Goal: Register for event/course

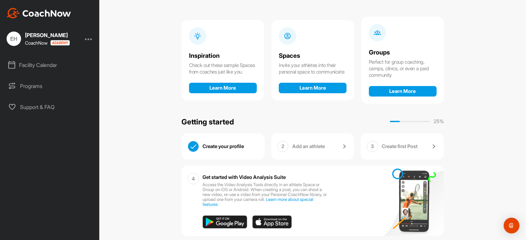
scroll to position [64, 0]
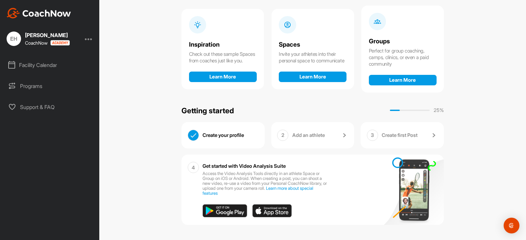
click at [299, 135] on p "Add an athlete" at bounding box center [308, 135] width 33 height 7
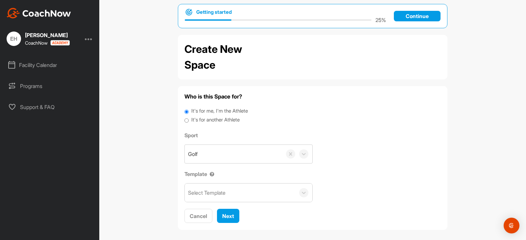
scroll to position [14, 0]
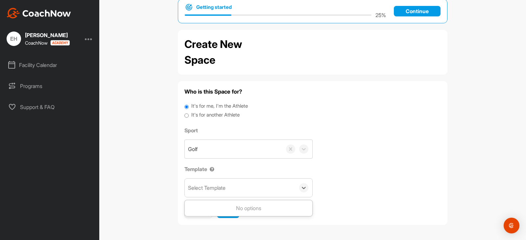
click at [270, 195] on div "Select Template" at bounding box center [240, 188] width 110 height 18
click at [228, 151] on div "Golf" at bounding box center [233, 149] width 97 height 18
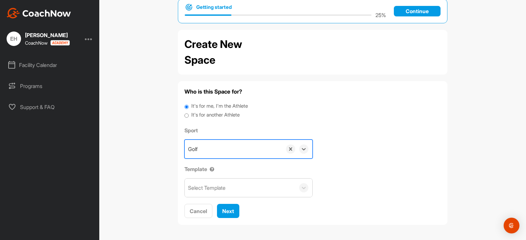
click at [228, 151] on div "Golf" at bounding box center [233, 149] width 97 height 18
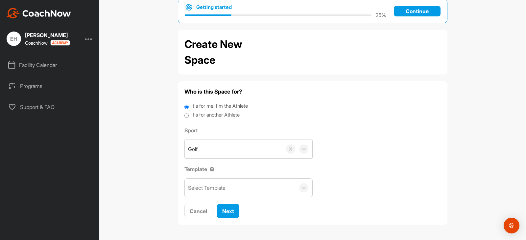
click at [225, 115] on label "It's for another Athlete" at bounding box center [215, 115] width 48 height 8
click at [189, 115] on input "It's for another Athlete" at bounding box center [186, 115] width 4 height 9
radio input "true"
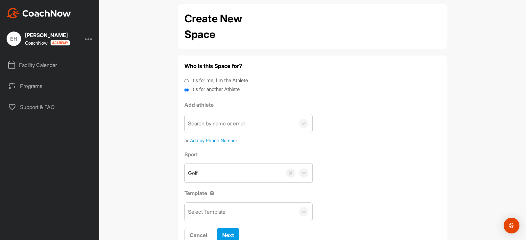
scroll to position [64, 0]
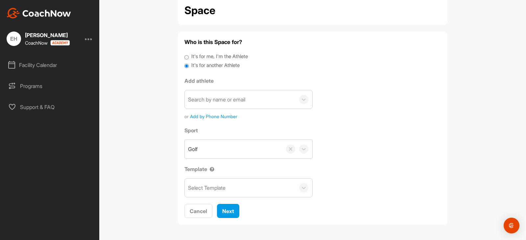
click at [57, 13] on img at bounding box center [39, 13] width 64 height 11
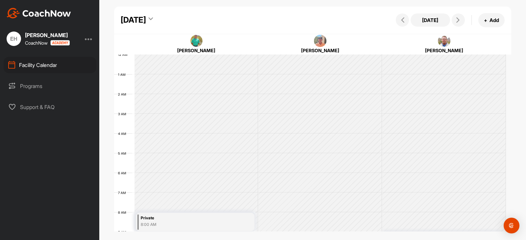
scroll to position [114, 0]
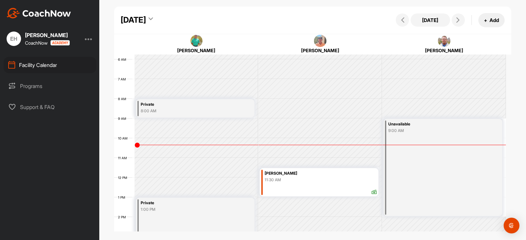
click at [492, 20] on button "+ Add" at bounding box center [491, 20] width 26 height 14
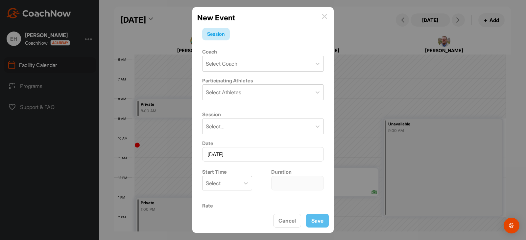
click at [326, 17] on img at bounding box center [324, 16] width 5 height 5
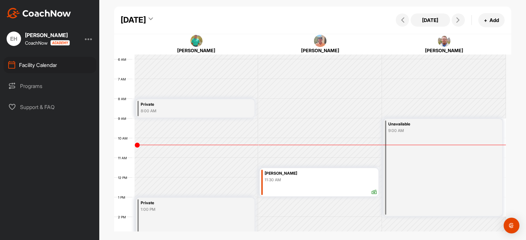
click at [88, 38] on div at bounding box center [89, 39] width 8 height 8
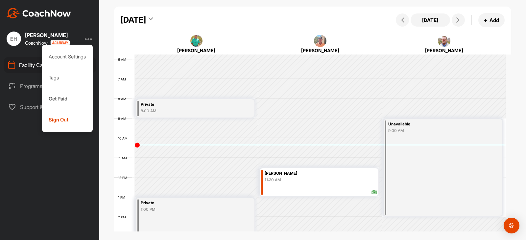
click at [87, 39] on div at bounding box center [89, 39] width 8 height 8
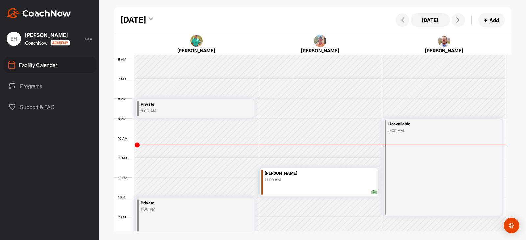
click at [35, 42] on div "CoachNow" at bounding box center [47, 43] width 45 height 6
click at [13, 40] on div "EH" at bounding box center [14, 39] width 14 height 14
click at [47, 68] on div "Facility Calendar" at bounding box center [50, 65] width 93 height 16
click at [31, 18] on div "EH Erica Hubber CoachNow Facility Calendar Programs Support & FAQ" at bounding box center [49, 120] width 99 height 240
click at [27, 12] on img at bounding box center [39, 13] width 64 height 11
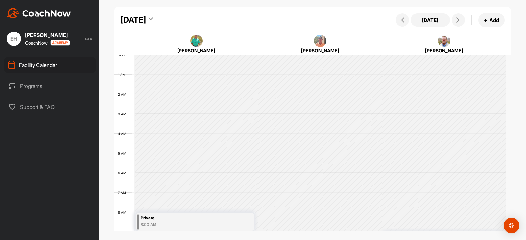
scroll to position [114, 0]
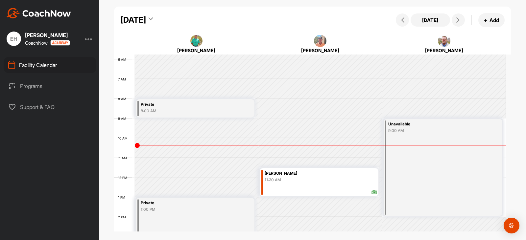
click at [34, 87] on div "Programs" at bounding box center [50, 86] width 93 height 16
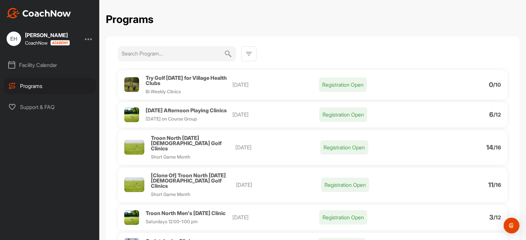
click at [89, 37] on div at bounding box center [89, 39] width 8 height 8
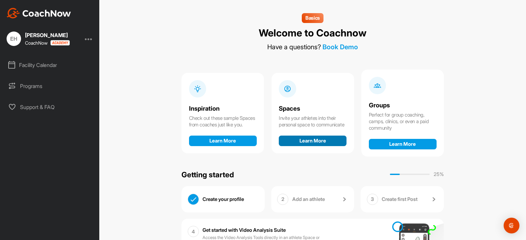
click at [306, 145] on button "Learn More" at bounding box center [313, 141] width 68 height 11
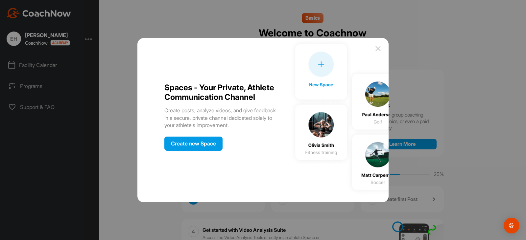
click at [374, 49] on img at bounding box center [378, 49] width 8 height 8
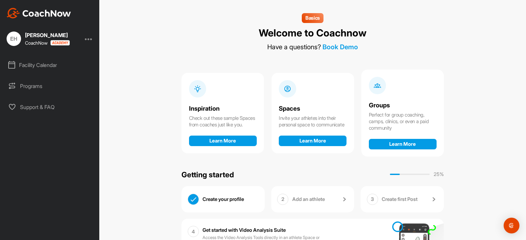
click at [318, 199] on p "Add an athlete" at bounding box center [308, 199] width 33 height 7
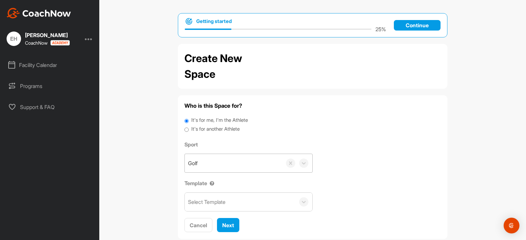
scroll to position [14, 0]
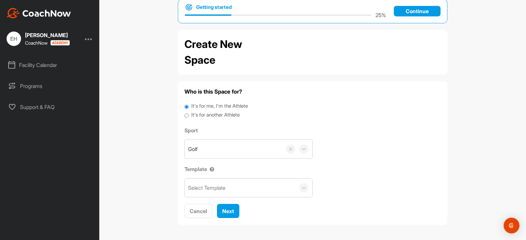
click at [188, 115] on div "It's for another Athlete" at bounding box center [312, 115] width 256 height 9
click at [185, 117] on input "It's for another Athlete" at bounding box center [186, 115] width 4 height 9
radio input "true"
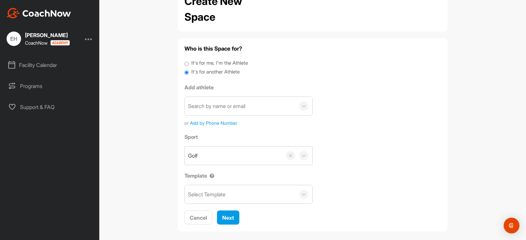
scroll to position [64, 0]
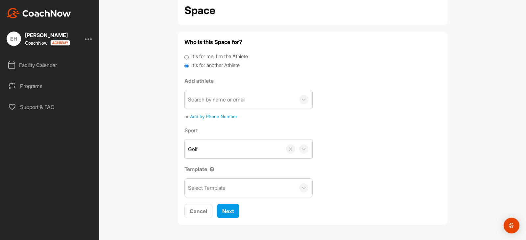
click at [194, 117] on span "Add by Phone Number" at bounding box center [213, 116] width 47 height 7
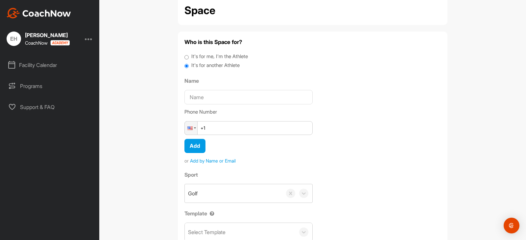
click at [213, 161] on span "Add by Name or Email" at bounding box center [213, 160] width 46 height 7
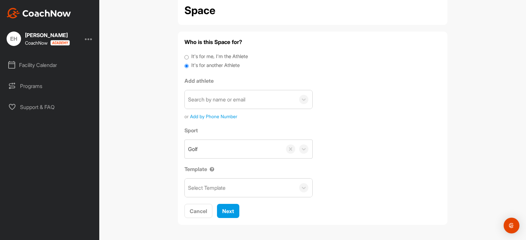
click at [206, 101] on div "Search by name or email" at bounding box center [216, 100] width 57 height 8
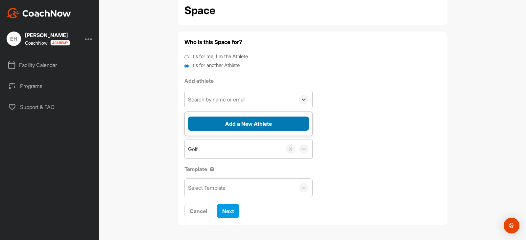
click at [223, 123] on button "Add a New Athlete" at bounding box center [248, 124] width 121 height 14
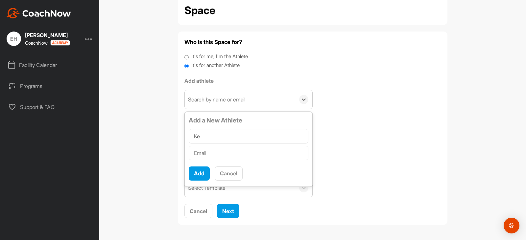
type input "K"
type input "E"
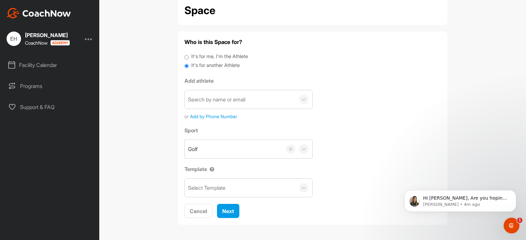
scroll to position [0, 0]
click at [283, 186] on div "Select Template" at bounding box center [240, 188] width 110 height 18
click at [504, 223] on div "Open Intercom Messenger" at bounding box center [510, 225] width 22 height 22
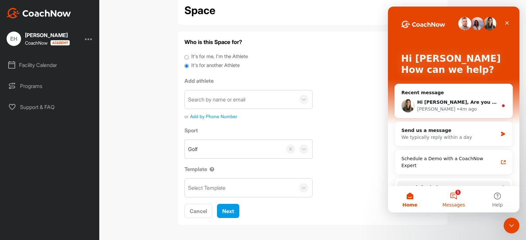
click at [452, 194] on button "1 Messages" at bounding box center [453, 199] width 44 height 26
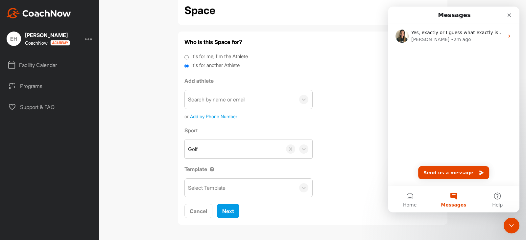
click at [219, 100] on div "Search by name or email" at bounding box center [216, 100] width 57 height 8
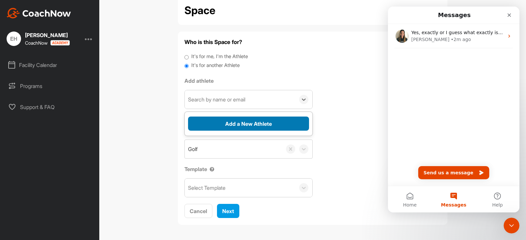
click at [222, 123] on button "Add a New Athlete" at bounding box center [248, 124] width 121 height 14
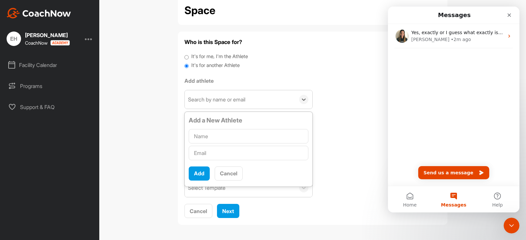
type input "B"
type input "Nate Reyes"
type input "N"
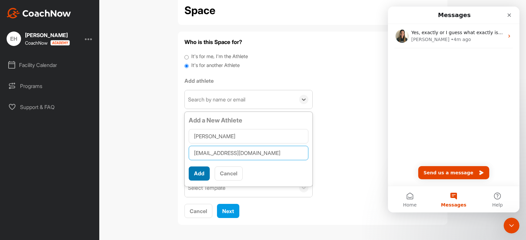
type input "nreyes@dmbclubs.com"
click at [203, 172] on button "Add" at bounding box center [199, 174] width 21 height 14
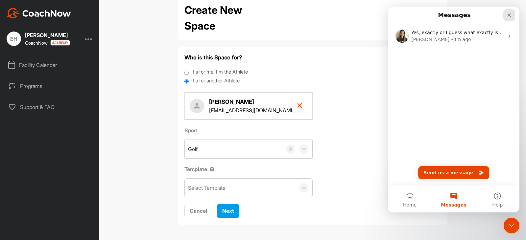
click at [511, 15] on icon "Close" at bounding box center [508, 14] width 5 height 5
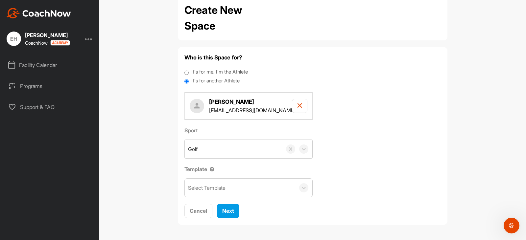
scroll to position [0, 0]
click at [223, 183] on div "Select Template" at bounding box center [240, 188] width 110 height 18
click at [228, 212] on span "Next" at bounding box center [228, 211] width 12 height 7
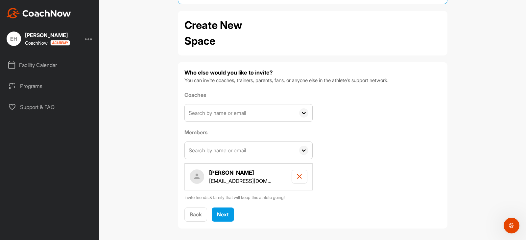
scroll to position [37, 0]
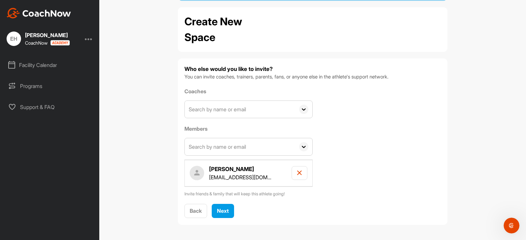
click at [242, 151] on input "text" at bounding box center [240, 146] width 110 height 17
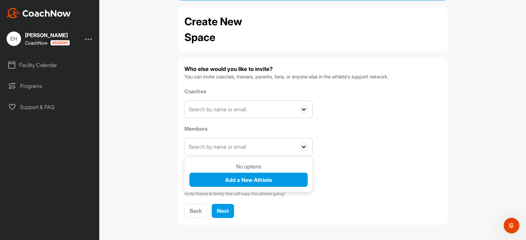
click at [355, 150] on div "Coaches No options Add a New Coach Members No options Add a New Athlete Nate Re…" at bounding box center [312, 142] width 256 height 110
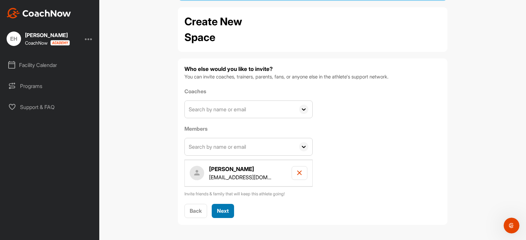
click at [225, 211] on span "Next" at bounding box center [223, 211] width 12 height 7
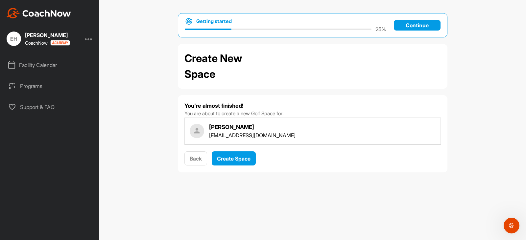
scroll to position [0, 0]
click at [228, 160] on span "Create Space" at bounding box center [234, 158] width 34 height 7
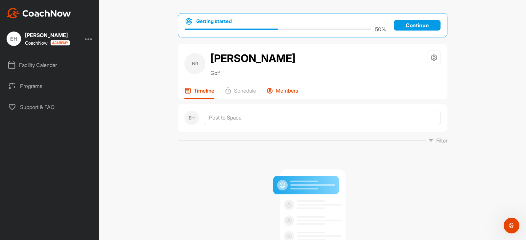
click at [276, 89] on p "Members" at bounding box center [287, 90] width 22 height 7
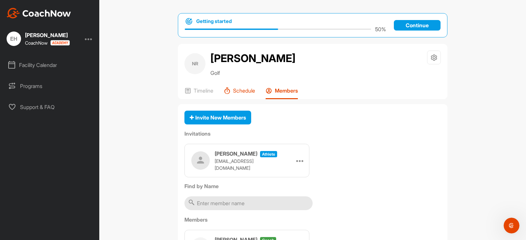
click at [244, 90] on p "Schedule" at bounding box center [244, 90] width 22 height 7
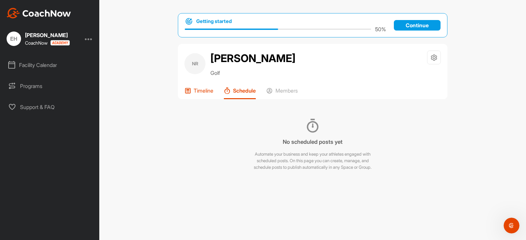
click at [206, 91] on p "Timeline" at bounding box center [204, 90] width 20 height 7
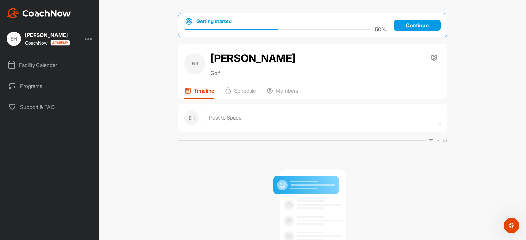
click at [54, 67] on div "Facility Calendar" at bounding box center [50, 65] width 93 height 16
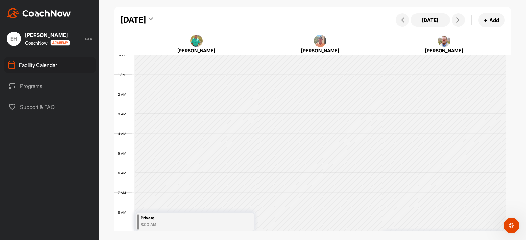
scroll to position [114, 0]
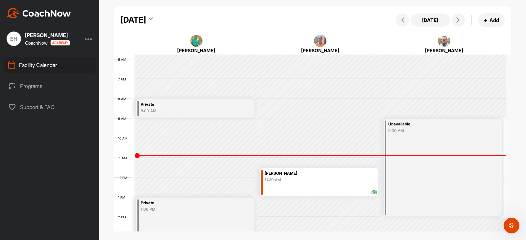
click at [153, 18] on icon at bounding box center [151, 20] width 4 height 7
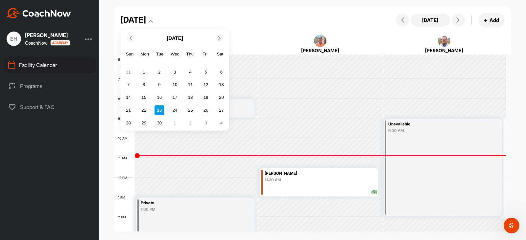
click at [216, 39] on div at bounding box center [220, 39] width 8 height 8
click at [162, 97] on div "14" at bounding box center [159, 98] width 10 height 10
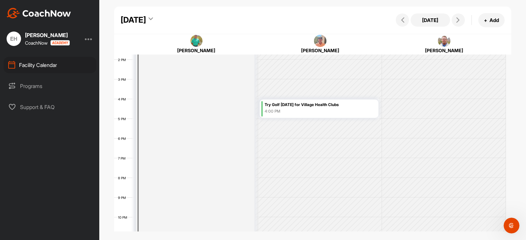
scroll to position [296, 0]
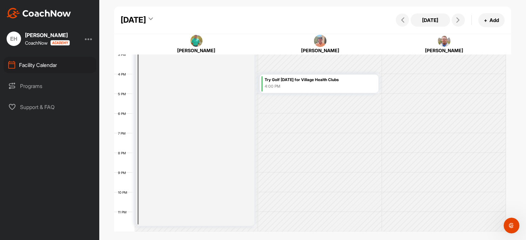
click at [304, 87] on div "4:00 PM" at bounding box center [321, 86] width 112 height 6
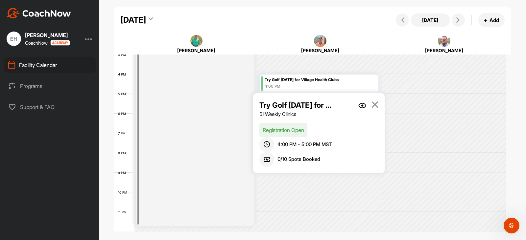
click at [328, 106] on p "Try Golf [DATE] for Village Health Clubs" at bounding box center [296, 105] width 74 height 11
click at [360, 105] on img at bounding box center [362, 106] width 8 height 6
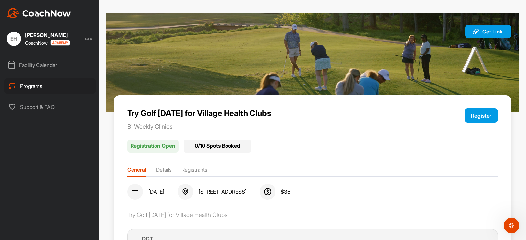
click at [468, 115] on button "Register" at bounding box center [481, 115] width 34 height 14
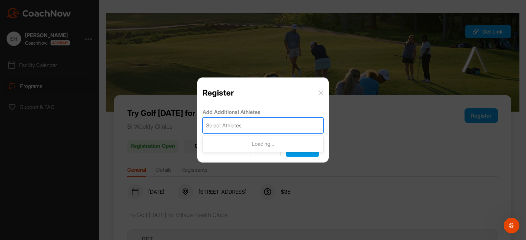
click at [244, 126] on div "Select Athletes" at bounding box center [263, 125] width 120 height 15
type input "nate"
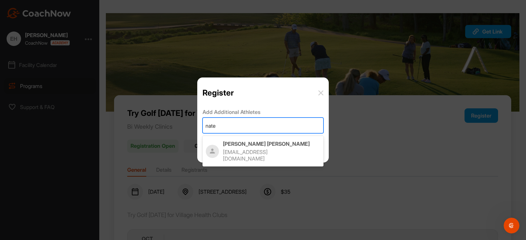
click at [249, 144] on p "Nate Reyes" at bounding box center [271, 144] width 97 height 7
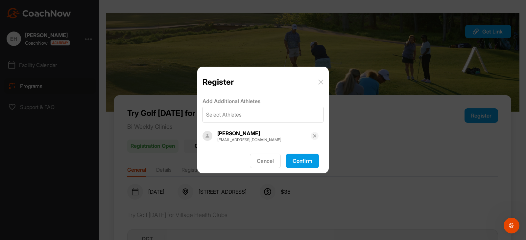
click at [299, 165] on button "Confirm" at bounding box center [302, 161] width 33 height 14
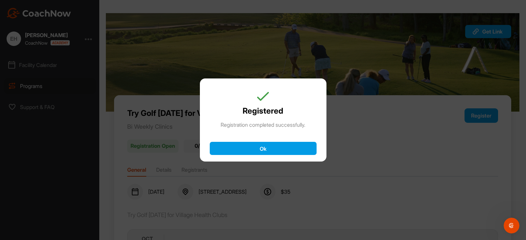
click at [293, 150] on button "Ok" at bounding box center [263, 148] width 107 height 13
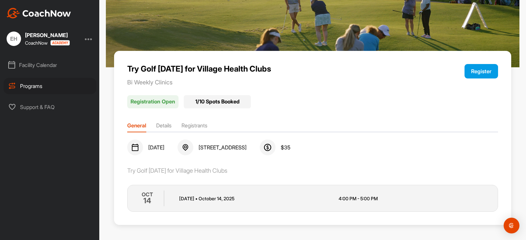
scroll to position [45, 0]
click at [224, 99] on div "1 / 10 Spots Booked" at bounding box center [217, 101] width 67 height 13
click at [192, 125] on li "Registrants" at bounding box center [194, 127] width 26 height 11
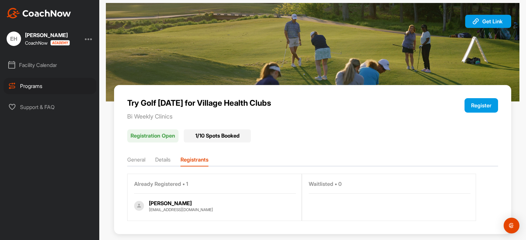
scroll to position [20, 0]
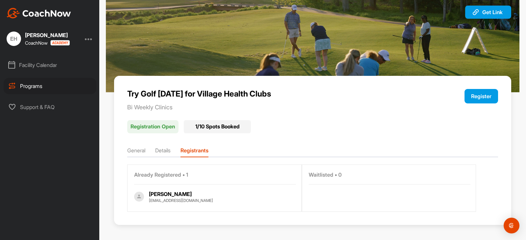
click at [160, 150] on li "Details" at bounding box center [162, 152] width 15 height 11
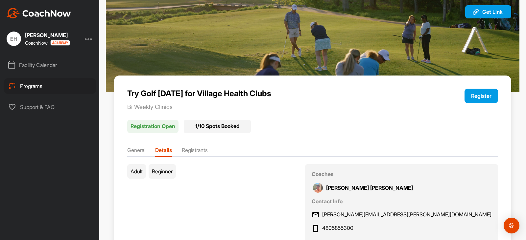
click at [144, 154] on li "General" at bounding box center [136, 151] width 18 height 11
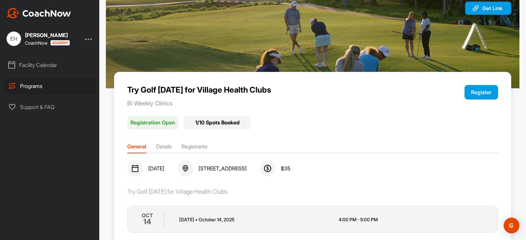
scroll to position [12, 0]
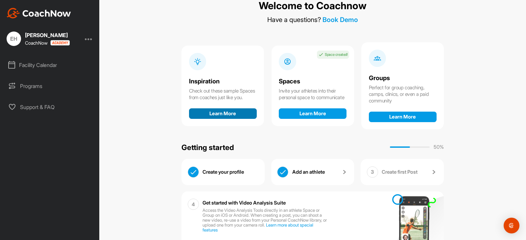
scroll to position [64, 0]
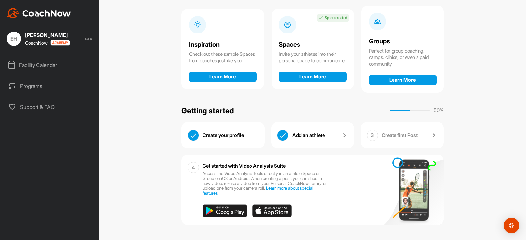
click at [310, 135] on p "Add an athlete" at bounding box center [308, 135] width 33 height 7
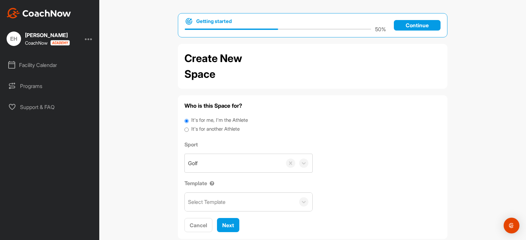
click at [208, 128] on label "It's for another Athlete" at bounding box center [215, 130] width 48 height 8
click at [189, 128] on input "It's for another Athlete" at bounding box center [186, 130] width 4 height 9
radio input "true"
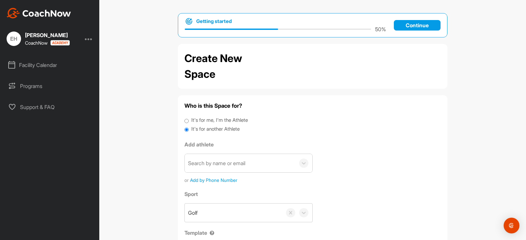
click at [214, 165] on div "Search by name or email" at bounding box center [216, 163] width 57 height 8
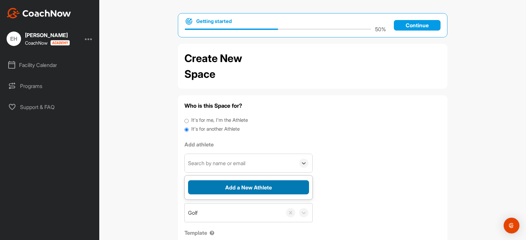
click at [227, 186] on button "Add a New Athlete" at bounding box center [248, 187] width 121 height 14
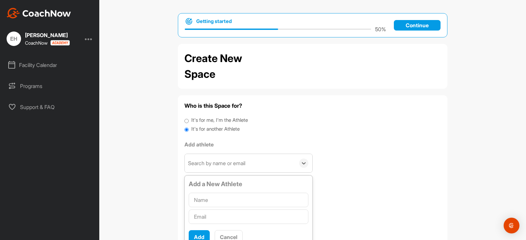
click at [253, 202] on input "text" at bounding box center [249, 200] width 120 height 14
type input "Brooke Schlachter"
click at [219, 218] on input "text" at bounding box center [249, 217] width 120 height 14
paste input "SchlachterB@residentialmtg.com"
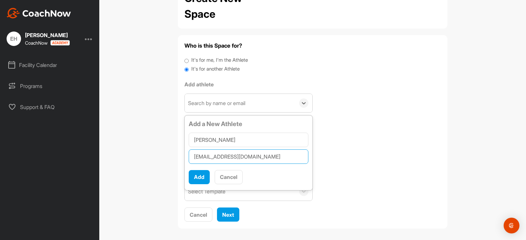
scroll to position [64, 0]
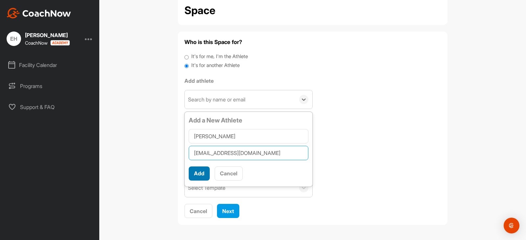
type input "SchlachterB@residentialmtg.com"
click at [200, 176] on button "Add" at bounding box center [199, 174] width 21 height 14
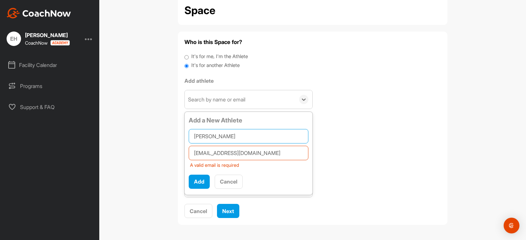
click at [265, 137] on input "Brooke Schlachter" at bounding box center [249, 136] width 120 height 14
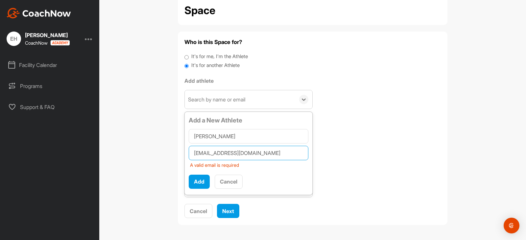
click at [284, 153] on input "SchlachterB@residentialmtg.com" at bounding box center [249, 153] width 120 height 14
click at [195, 181] on button "Add" at bounding box center [199, 182] width 21 height 14
click at [201, 154] on input "SchlachterB@residentialmtg.com" at bounding box center [249, 153] width 120 height 14
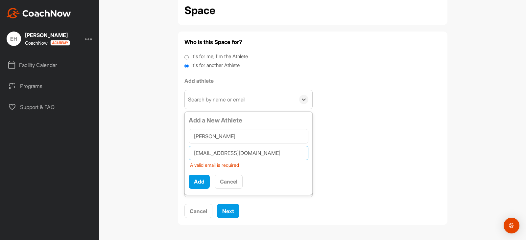
drag, startPoint x: 231, startPoint y: 151, endPoint x: 267, endPoint y: 157, distance: 36.6
click at [231, 151] on input "SchlachterB@residentialmtg.com" at bounding box center [249, 153] width 120 height 14
click at [279, 155] on input "SchlachterB@residentialmtg.com" at bounding box center [249, 153] width 120 height 14
click at [277, 155] on input "SchlachterB@residentialmtg.com" at bounding box center [249, 153] width 120 height 14
click at [199, 178] on button "Add" at bounding box center [199, 182] width 21 height 14
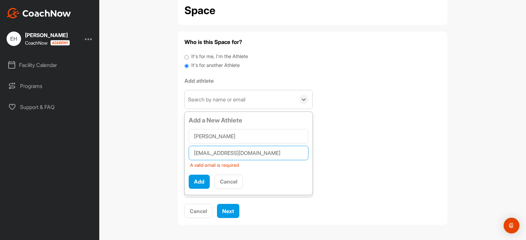
click at [206, 155] on input "SchlachterB@residentialmtg.com" at bounding box center [249, 153] width 120 height 14
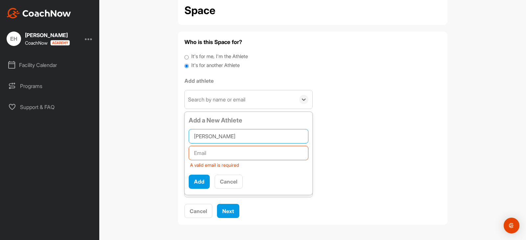
click at [250, 136] on input "Brooke Schlachter" at bounding box center [249, 136] width 120 height 14
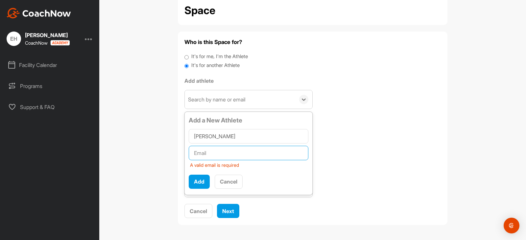
paste input "SchlachterB@residentialmtg.com"
type input "SchlachterB@residentialmtg.com"
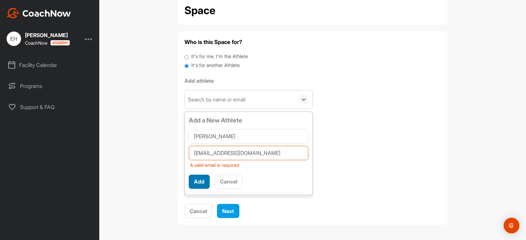
click at [202, 180] on button "Add" at bounding box center [199, 182] width 21 height 14
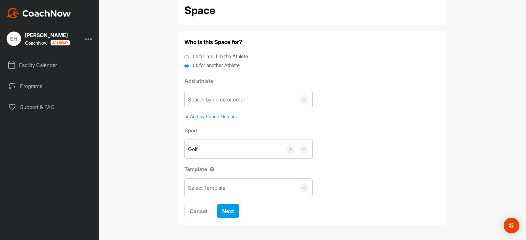
click at [343, 113] on div "Who is this Space for? It's for me, I'm the Athlete It's for another Athlete Ad…" at bounding box center [312, 128] width 256 height 180
click at [202, 98] on div "Search by name or email" at bounding box center [216, 100] width 57 height 8
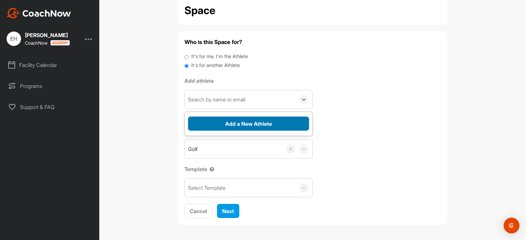
click at [209, 120] on button "Add a New Athlete" at bounding box center [248, 124] width 121 height 14
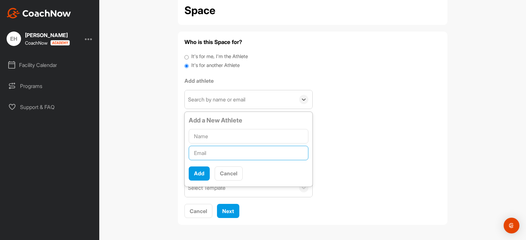
click at [211, 153] on input "text" at bounding box center [249, 153] width 120 height 14
paste input "SchlachterB@residentialmtg.com"
type input "SchlachterB@residentialmtg.com"
click at [207, 142] on input "text" at bounding box center [249, 136] width 120 height 14
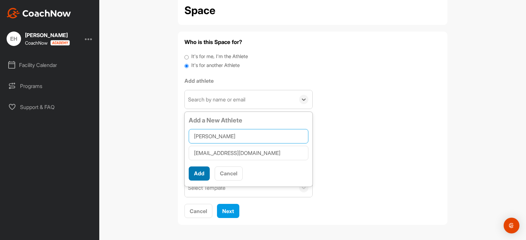
type input "Brooke Schlachter"
click at [200, 171] on button "Add" at bounding box center [199, 174] width 21 height 14
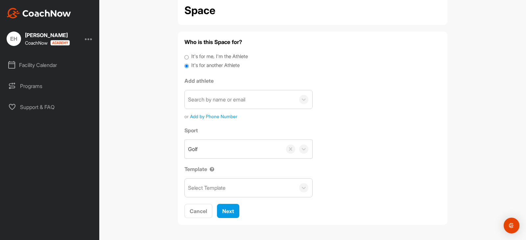
click at [204, 115] on span "Add by Phone Number" at bounding box center [213, 116] width 47 height 7
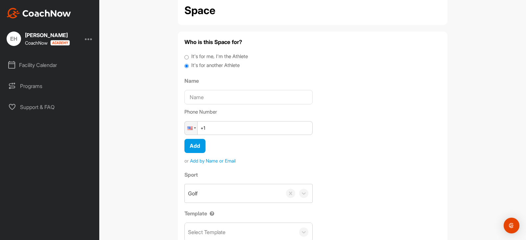
click at [199, 162] on span "Add by Name or Email" at bounding box center [213, 160] width 46 height 7
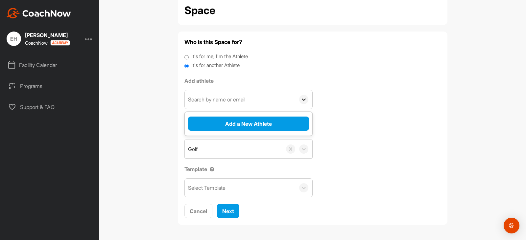
click at [300, 100] on icon at bounding box center [303, 99] width 7 height 7
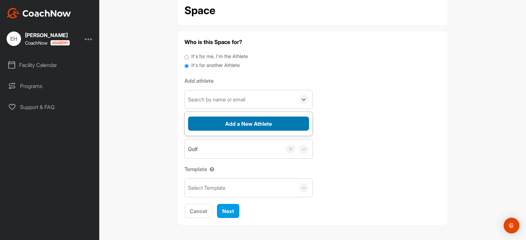
click at [234, 124] on button "Add a New Athlete" at bounding box center [248, 124] width 121 height 14
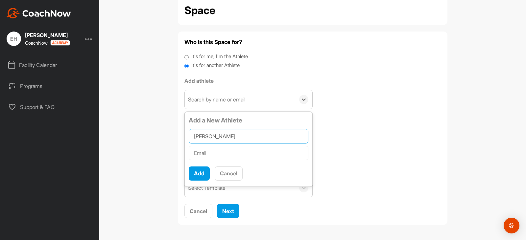
type input "Brooke Schlachter"
paste input "brooke.schlachter@yahoo.com"
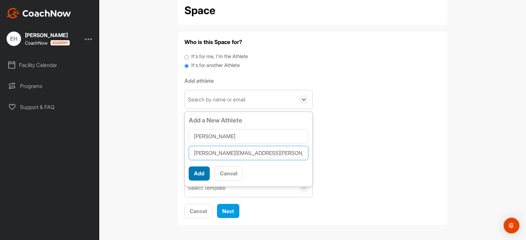
type input "brooke.schlachter@yahoo.com"
click at [201, 178] on button "Add" at bounding box center [199, 174] width 21 height 14
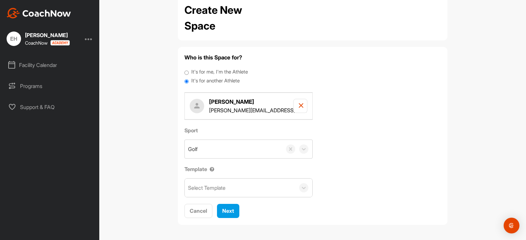
scroll to position [48, 0]
click at [228, 212] on span "Next" at bounding box center [228, 211] width 12 height 7
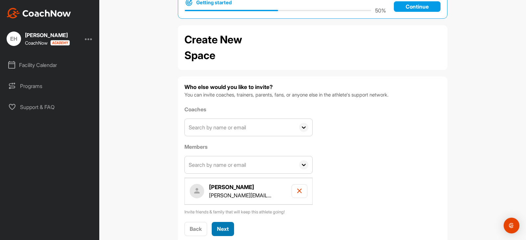
scroll to position [37, 0]
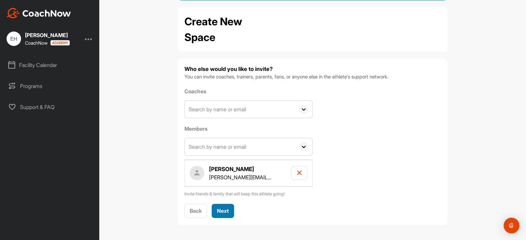
click at [220, 211] on span "Next" at bounding box center [223, 211] width 12 height 7
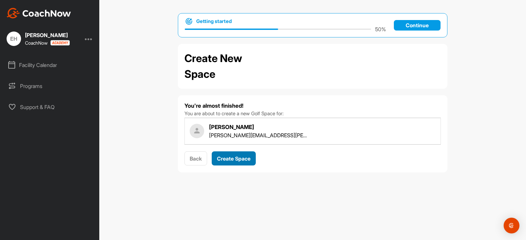
click at [231, 157] on span "Create Space" at bounding box center [234, 158] width 34 height 7
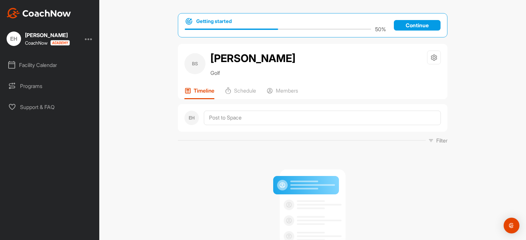
click at [408, 26] on p "Continue" at bounding box center [417, 25] width 47 height 11
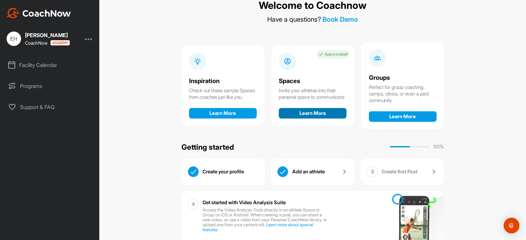
scroll to position [64, 0]
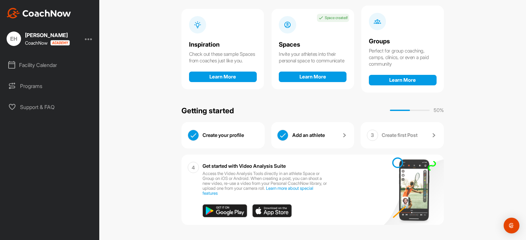
click at [310, 134] on p "Add an athlete" at bounding box center [308, 135] width 33 height 7
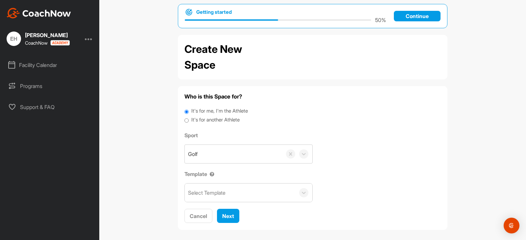
scroll to position [14, 0]
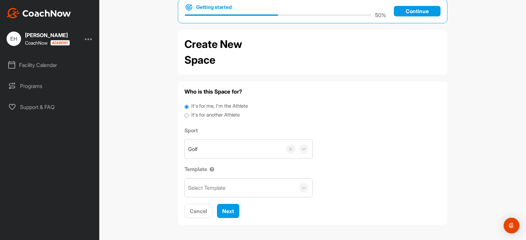
drag, startPoint x: 201, startPoint y: 115, endPoint x: 206, endPoint y: 126, distance: 11.6
click at [201, 115] on label "It's for another Athlete" at bounding box center [215, 115] width 48 height 8
click at [189, 115] on input "It's for another Athlete" at bounding box center [186, 115] width 4 height 9
radio input "true"
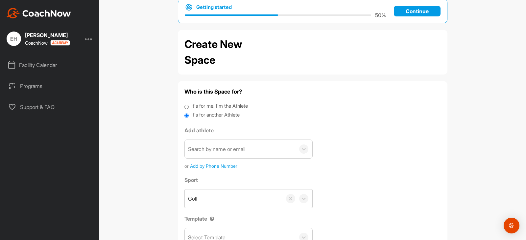
scroll to position [47, 0]
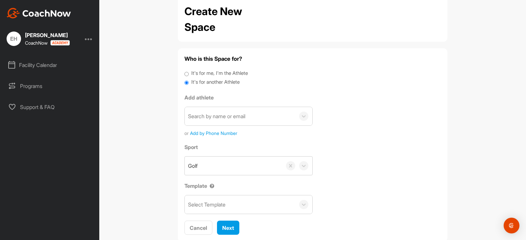
click at [219, 115] on div "Search by name or email" at bounding box center [216, 116] width 57 height 8
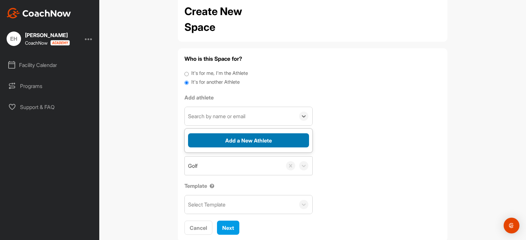
click at [236, 139] on button "Add a New Athlete" at bounding box center [248, 140] width 121 height 14
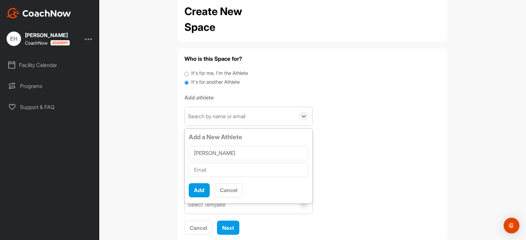
type input "Katie"
type input "b"
type input "Katie Bien"
click at [222, 173] on input "text" at bounding box center [249, 170] width 120 height 14
paste input "katie@patagoniabend.com"
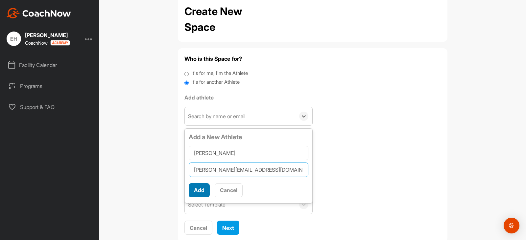
type input "katie@patagoniabend.com"
click at [201, 187] on button "Add" at bounding box center [199, 190] width 21 height 14
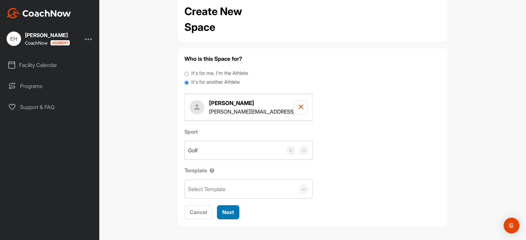
click at [227, 214] on span "Next" at bounding box center [228, 212] width 12 height 7
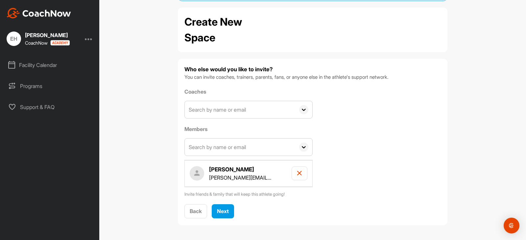
scroll to position [37, 0]
click at [220, 210] on span "Next" at bounding box center [223, 211] width 12 height 7
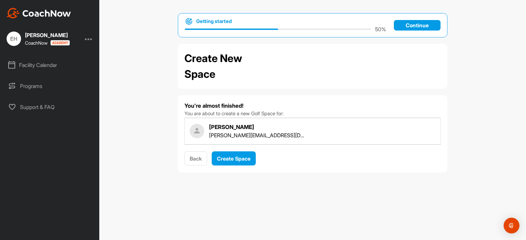
scroll to position [0, 0]
click at [229, 159] on span "Create Space" at bounding box center [234, 158] width 34 height 7
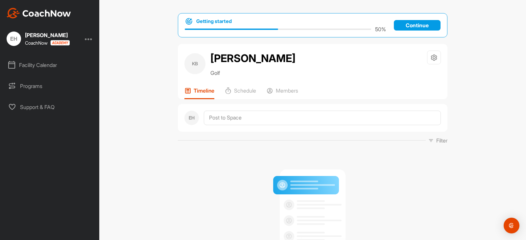
click at [409, 21] on p "Continue" at bounding box center [417, 25] width 47 height 11
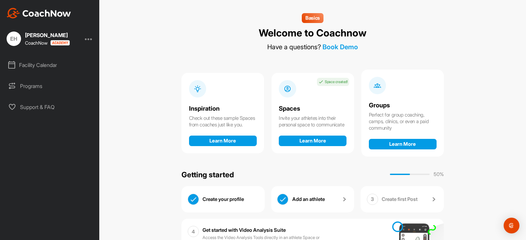
click at [298, 98] on div "Spaces Space created! Invite your athletes into their personal space to communi…" at bounding box center [312, 113] width 82 height 81
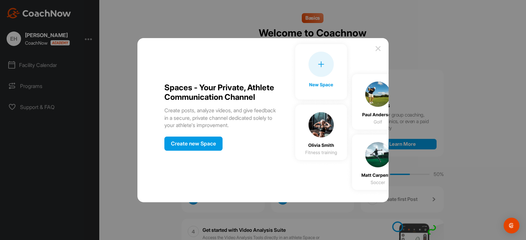
click at [380, 50] on img at bounding box center [378, 49] width 8 height 8
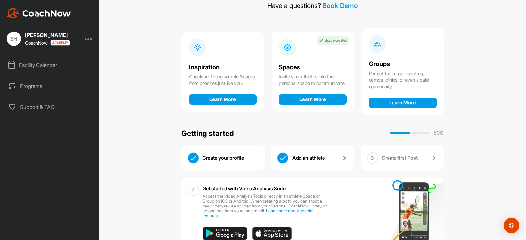
scroll to position [64, 0]
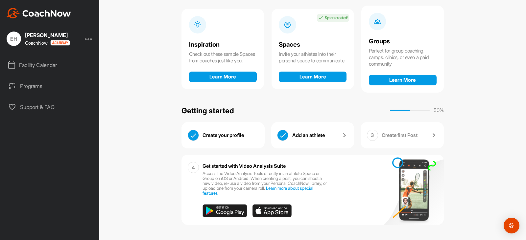
click at [299, 35] on div "Spaces Space created! Invite your athletes into their personal space to communi…" at bounding box center [312, 49] width 82 height 81
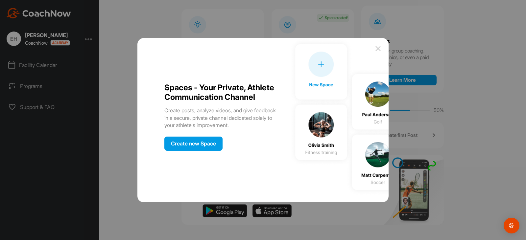
click at [209, 146] on div "Create new Space" at bounding box center [193, 144] width 58 height 14
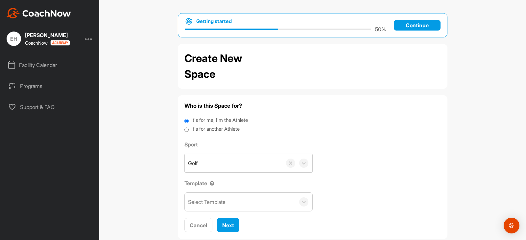
click at [203, 129] on label "It's for another Athlete" at bounding box center [215, 130] width 48 height 8
click at [189, 129] on input "It's for another Athlete" at bounding box center [186, 130] width 4 height 9
radio input "true"
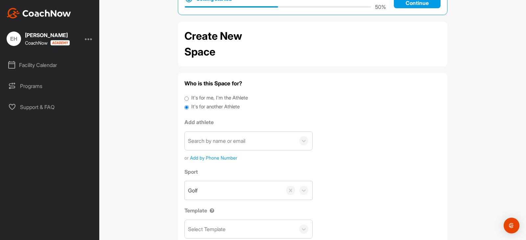
scroll to position [64, 0]
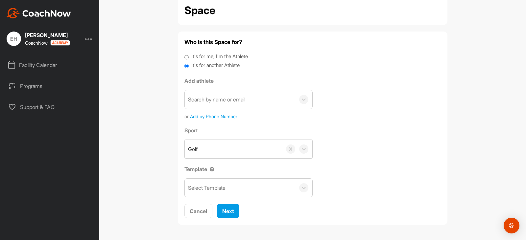
click at [212, 116] on span "Add by Phone Number" at bounding box center [213, 116] width 47 height 7
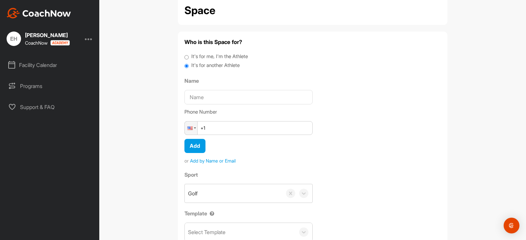
click at [214, 159] on span "Add by Name or Email" at bounding box center [213, 160] width 46 height 7
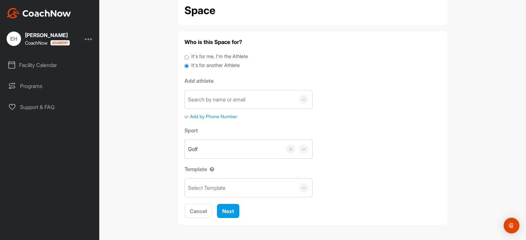
click at [226, 96] on div "Search by name or email" at bounding box center [216, 100] width 57 height 8
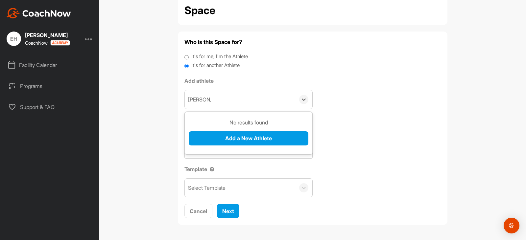
type input "Rod Bien"
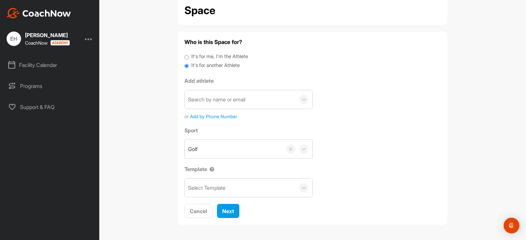
click at [351, 72] on div "Who is this Space for? It's for me, I'm the Athlete It's for another Athlete Ad…" at bounding box center [312, 128] width 256 height 180
click at [217, 116] on span "Add by Phone Number" at bounding box center [213, 116] width 47 height 7
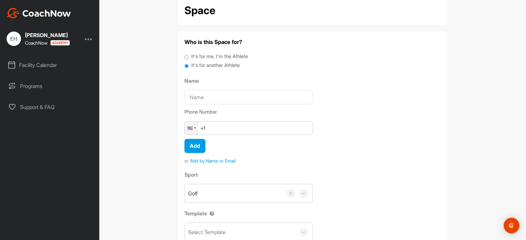
drag, startPoint x: 209, startPoint y: 167, endPoint x: 206, endPoint y: 164, distance: 4.2
click at [208, 166] on div "Who is this Space for? It's for me, I'm the Athlete It's for another Athlete Na…" at bounding box center [312, 150] width 256 height 225
click at [206, 161] on span "Add by Name or Email" at bounding box center [213, 160] width 46 height 7
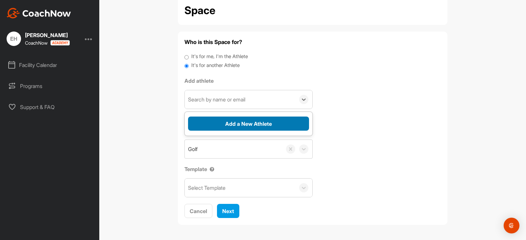
drag, startPoint x: 299, startPoint y: 102, endPoint x: 257, endPoint y: 118, distance: 44.6
click at [300, 102] on icon at bounding box center [303, 99] width 7 height 7
click at [249, 122] on button "Add a New Athlete" at bounding box center [248, 124] width 121 height 14
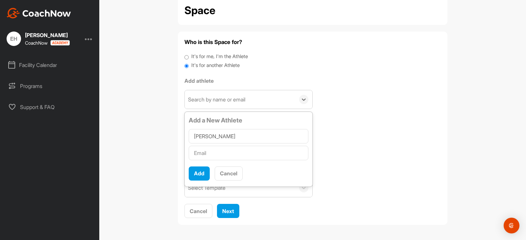
type input "Rod Bien"
paste input "rod@patagoniabend.com"
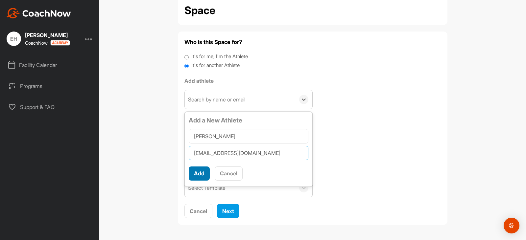
type input "rod@patagoniabend.com"
click at [193, 174] on button "Add" at bounding box center [199, 174] width 21 height 14
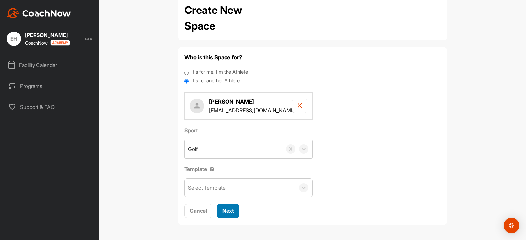
click at [223, 213] on span "Next" at bounding box center [228, 211] width 12 height 7
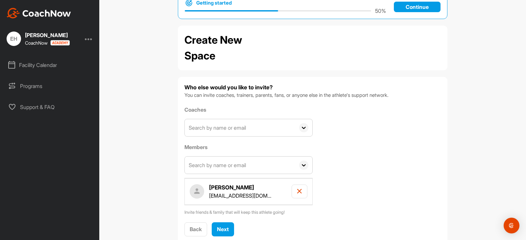
scroll to position [37, 0]
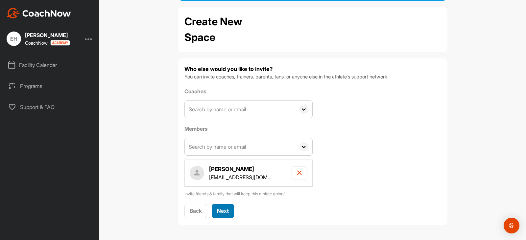
click at [224, 214] on span "Next" at bounding box center [223, 211] width 12 height 7
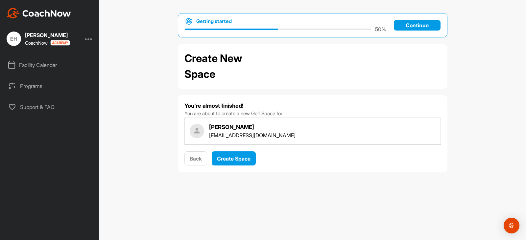
scroll to position [0, 0]
click at [234, 160] on span "Create Space" at bounding box center [234, 158] width 34 height 7
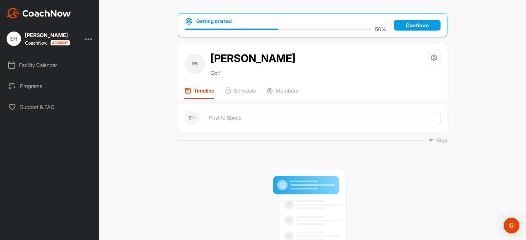
click at [412, 26] on p "Continue" at bounding box center [417, 25] width 47 height 11
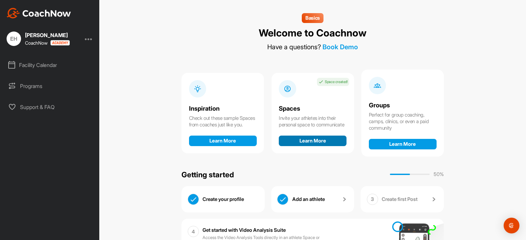
click at [301, 139] on button "Learn More" at bounding box center [313, 141] width 68 height 11
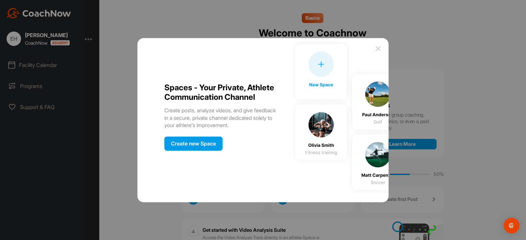
click at [213, 150] on div "Create new Space" at bounding box center [193, 144] width 58 height 14
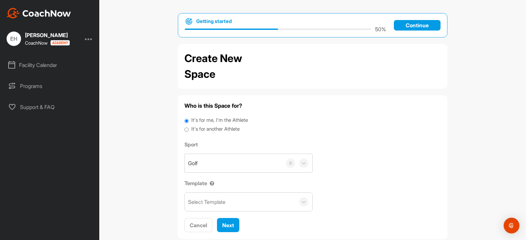
click at [211, 129] on label "It's for another Athlete" at bounding box center [215, 130] width 48 height 8
click at [189, 129] on input "It's for another Athlete" at bounding box center [186, 130] width 4 height 9
radio input "true"
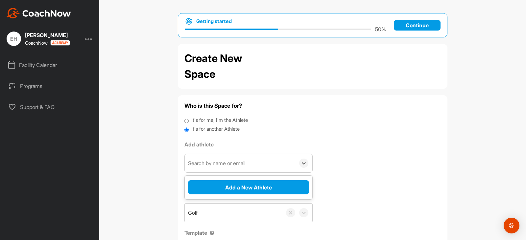
click at [276, 162] on div "Search by name or email" at bounding box center [240, 163] width 110 height 18
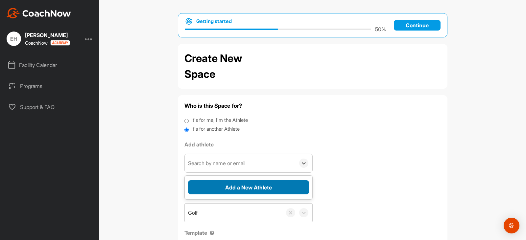
click at [281, 183] on button "Add a New Athlete" at bounding box center [248, 187] width 121 height 14
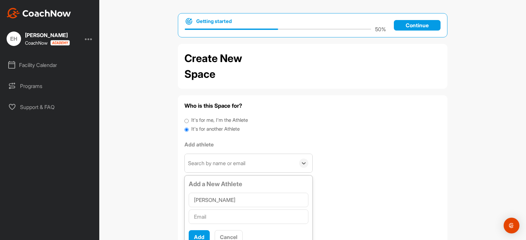
type input "[PERSON_NAME]"
paste input "[EMAIL_ADDRESS][DOMAIN_NAME]"
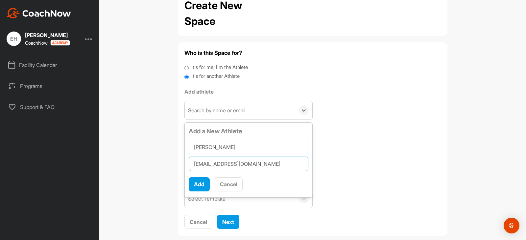
scroll to position [64, 0]
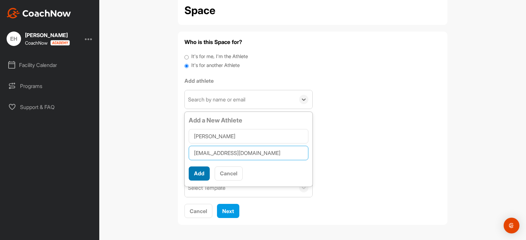
type input "[EMAIL_ADDRESS][DOMAIN_NAME]"
click at [194, 173] on button "Add" at bounding box center [199, 174] width 21 height 14
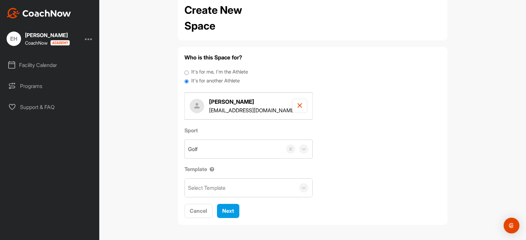
scroll to position [48, 0]
click at [223, 210] on span "Next" at bounding box center [228, 211] width 12 height 7
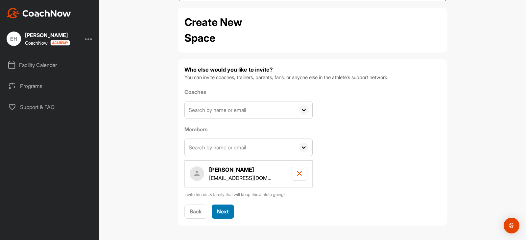
scroll to position [37, 0]
click at [224, 209] on span "Next" at bounding box center [223, 211] width 12 height 7
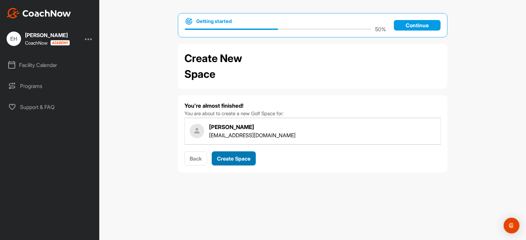
click at [247, 155] on span "Create Space" at bounding box center [234, 158] width 34 height 7
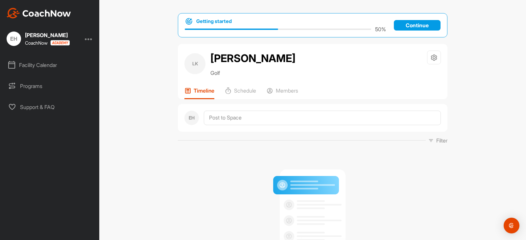
click at [405, 23] on p "Continue" at bounding box center [417, 25] width 47 height 11
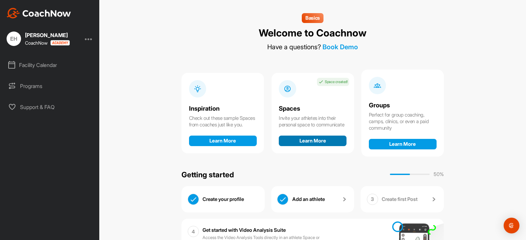
click at [301, 146] on button "Learn More" at bounding box center [313, 141] width 68 height 11
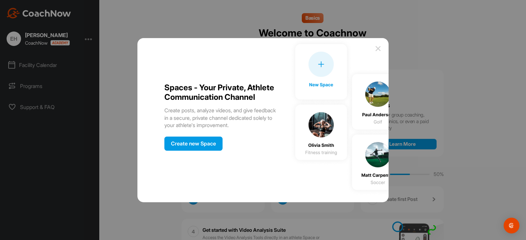
click at [209, 147] on div "Create new Space" at bounding box center [193, 144] width 58 height 14
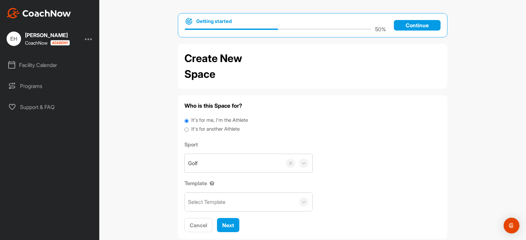
click at [209, 127] on label "It's for another Athlete" at bounding box center [215, 130] width 48 height 8
click at [189, 127] on input "It's for another Athlete" at bounding box center [186, 130] width 4 height 9
radio input "true"
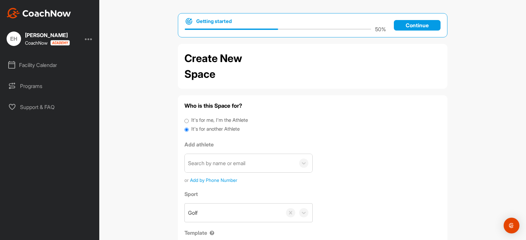
click at [217, 163] on div "Search by name or email" at bounding box center [216, 163] width 57 height 8
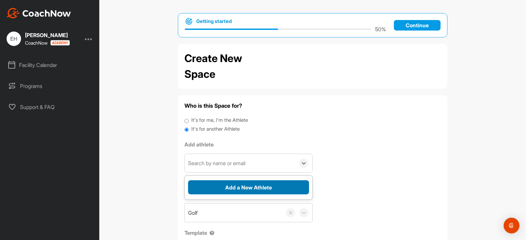
click at [289, 185] on button "Add a New Athlete" at bounding box center [248, 187] width 121 height 14
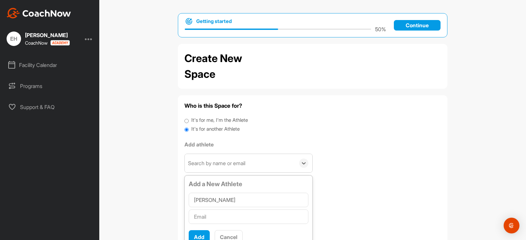
type input "[PERSON_NAME]"
paste input "[EMAIL_ADDRESS][DOMAIN_NAME]"
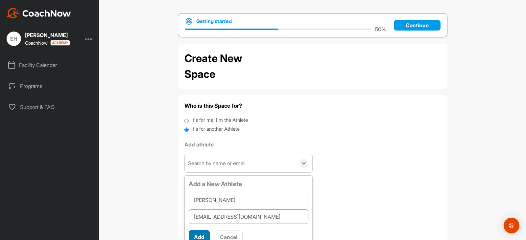
type input "[EMAIL_ADDRESS][DOMAIN_NAME]"
click at [199, 235] on button "Add" at bounding box center [199, 237] width 21 height 14
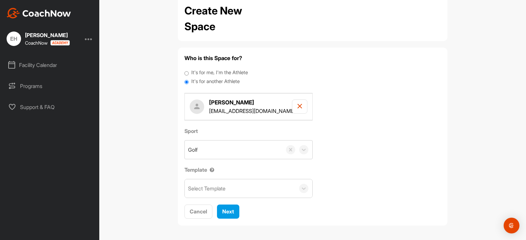
scroll to position [48, 0]
click at [229, 209] on span "Next" at bounding box center [228, 211] width 12 height 7
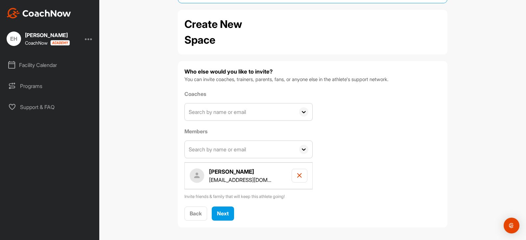
scroll to position [37, 0]
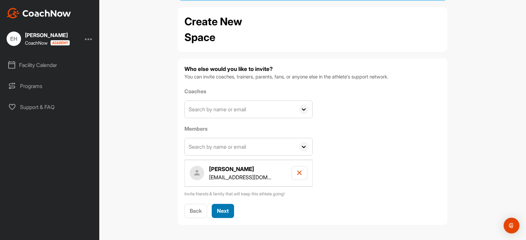
click at [219, 209] on span "Next" at bounding box center [223, 211] width 12 height 7
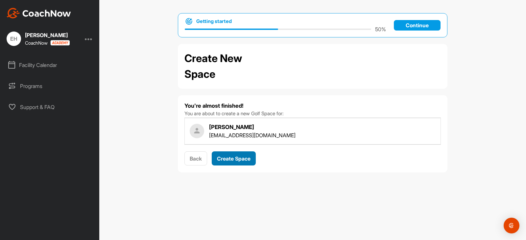
click at [241, 157] on span "Create Space" at bounding box center [234, 158] width 34 height 7
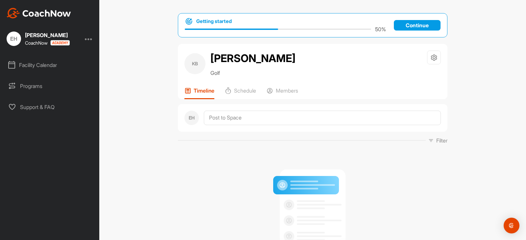
click at [402, 24] on p "Continue" at bounding box center [417, 25] width 47 height 11
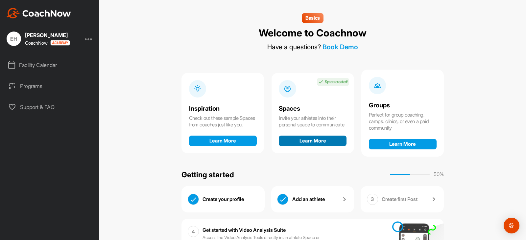
click at [315, 142] on button "Learn More" at bounding box center [313, 141] width 68 height 11
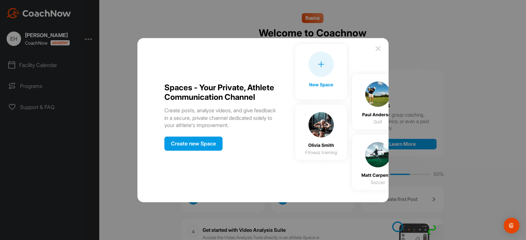
click at [214, 150] on div "Create new Space" at bounding box center [193, 144] width 58 height 14
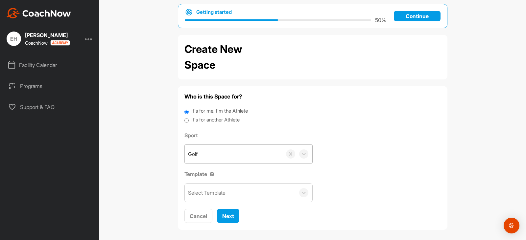
scroll to position [14, 0]
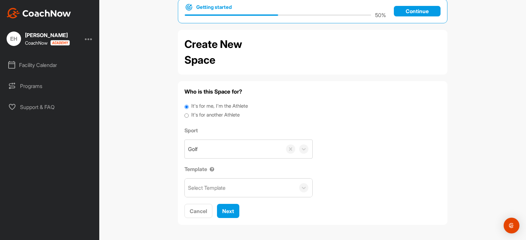
click at [204, 114] on label "It's for another Athlete" at bounding box center [215, 115] width 48 height 8
click at [189, 114] on input "It's for another Athlete" at bounding box center [186, 115] width 4 height 9
radio input "true"
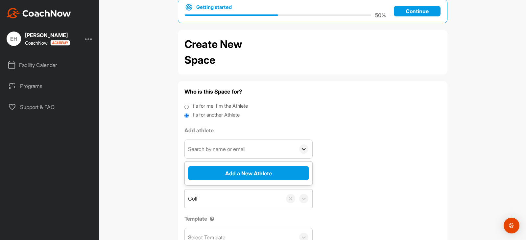
click at [303, 150] on icon at bounding box center [303, 149] width 7 height 7
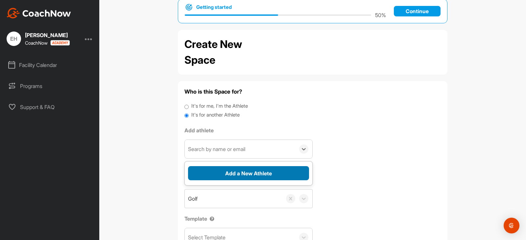
click at [272, 172] on button "Add a New Athlete" at bounding box center [248, 173] width 121 height 14
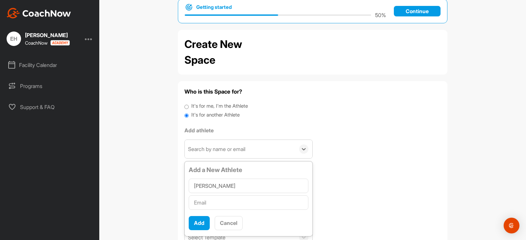
type input "[PERSON_NAME]"
paste input "[EMAIL_ADDRESS][DOMAIN_NAME]"
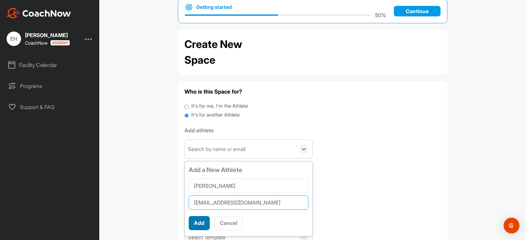
type input "[EMAIL_ADDRESS][DOMAIN_NAME]"
click at [204, 224] on button "Add" at bounding box center [199, 223] width 21 height 14
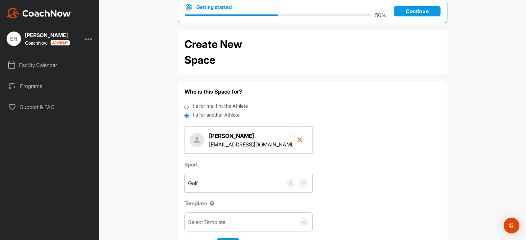
scroll to position [48, 0]
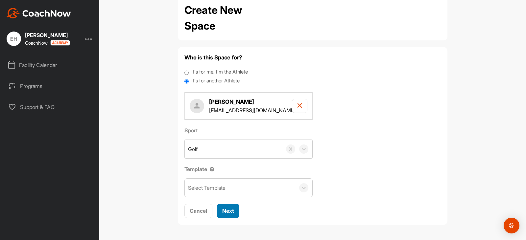
click at [224, 211] on span "Next" at bounding box center [228, 211] width 12 height 7
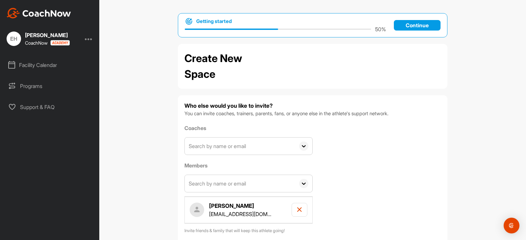
scroll to position [37, 0]
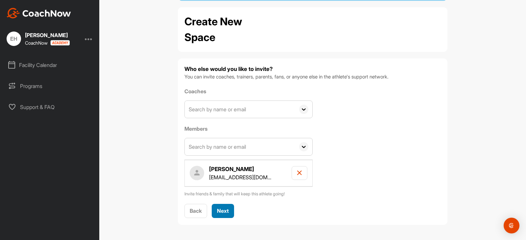
click at [222, 209] on span "Next" at bounding box center [223, 211] width 12 height 7
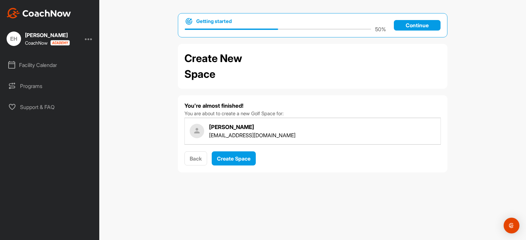
scroll to position [0, 0]
click at [244, 160] on span "Create Space" at bounding box center [234, 158] width 34 height 7
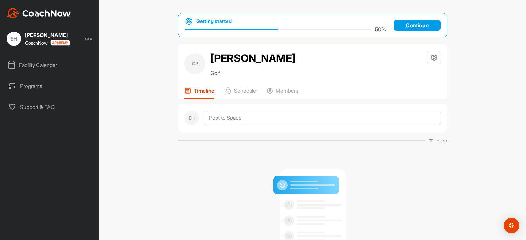
click at [408, 25] on p "Continue" at bounding box center [417, 25] width 47 height 11
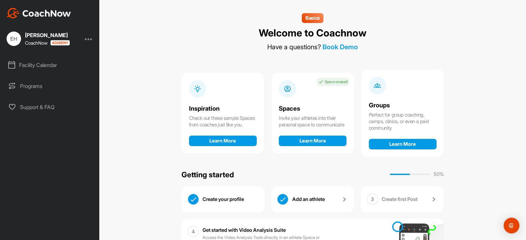
click at [43, 64] on div "Facility Calendar" at bounding box center [50, 65] width 93 height 16
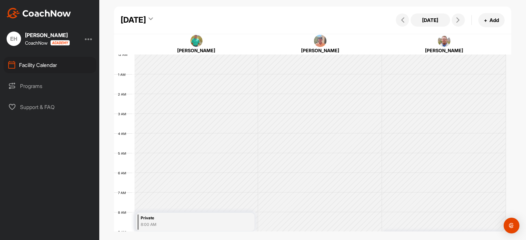
scroll to position [114, 0]
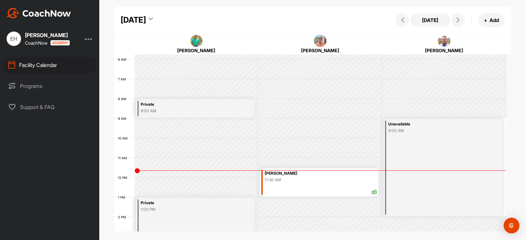
click at [153, 18] on div "[DATE]" at bounding box center [137, 20] width 32 height 12
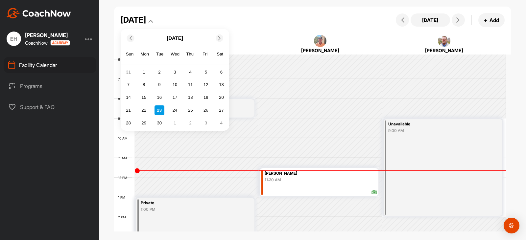
click at [220, 37] on icon at bounding box center [219, 38] width 4 height 4
click at [159, 97] on div "14" at bounding box center [159, 98] width 10 height 10
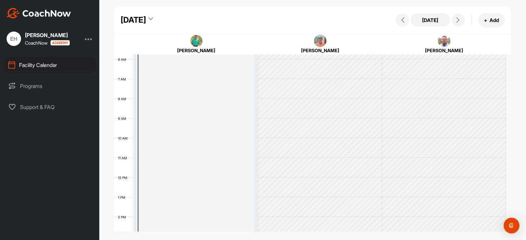
scroll to position [296, 0]
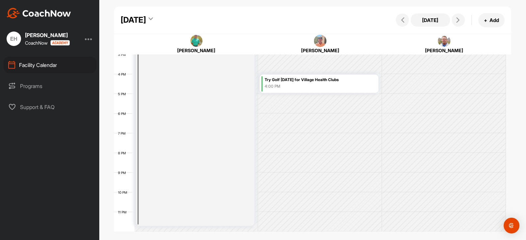
click at [306, 89] on div "Try Golf [DATE] for Village Health Clubs 4:00 PM" at bounding box center [321, 83] width 112 height 15
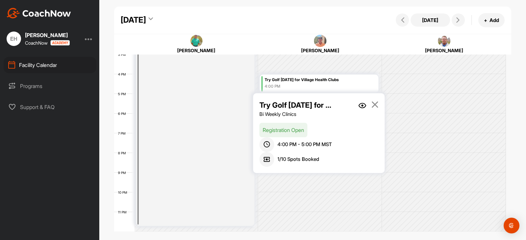
click at [361, 103] on link at bounding box center [362, 109] width 8 height 18
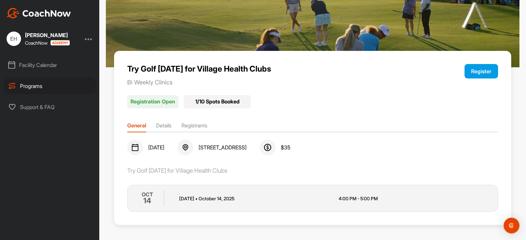
scroll to position [45, 0]
click at [483, 70] on button "Register" at bounding box center [481, 71] width 34 height 14
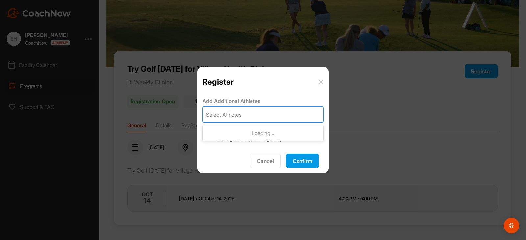
click at [238, 115] on div "Select Athletes" at bounding box center [223, 115] width 35 height 8
type input "[PERSON_NAME]"
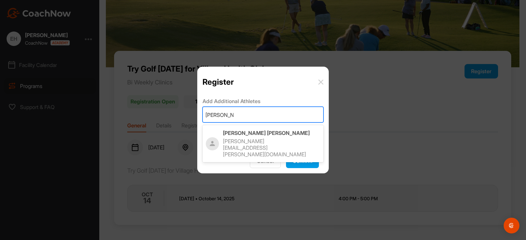
click at [246, 134] on p "[PERSON_NAME]" at bounding box center [271, 133] width 97 height 7
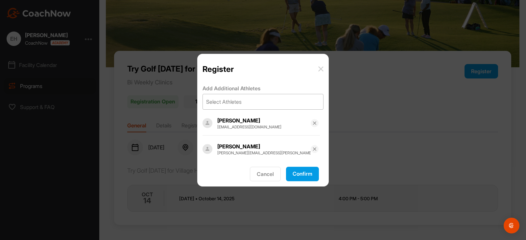
click at [297, 173] on button "Confirm" at bounding box center [302, 174] width 33 height 14
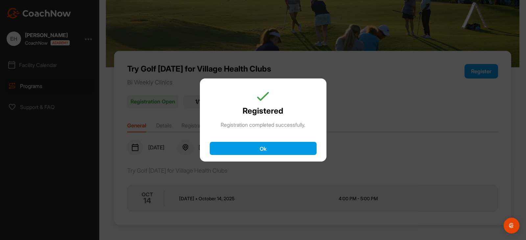
click at [297, 146] on button "Ok" at bounding box center [263, 148] width 107 height 13
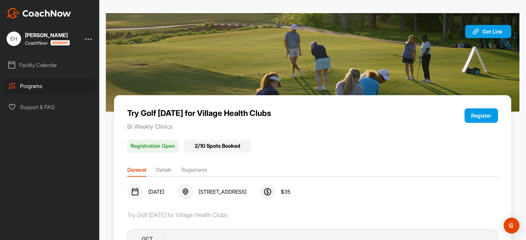
click at [471, 118] on button "Register" at bounding box center [481, 115] width 34 height 14
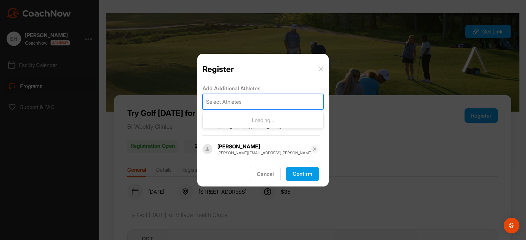
click at [230, 99] on div "Select Athletes" at bounding box center [223, 102] width 35 height 8
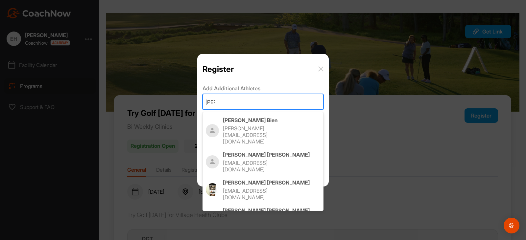
type input "[PERSON_NAME]"
click at [249, 125] on p "[PERSON_NAME][EMAIL_ADDRESS][DOMAIN_NAME]" at bounding box center [265, 135] width 84 height 20
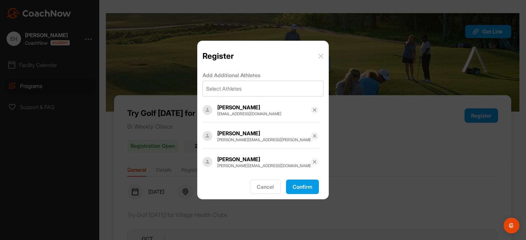
click at [301, 189] on button "Confirm" at bounding box center [302, 187] width 33 height 14
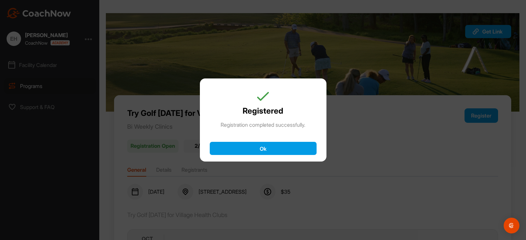
click at [278, 144] on button "Ok" at bounding box center [263, 148] width 107 height 13
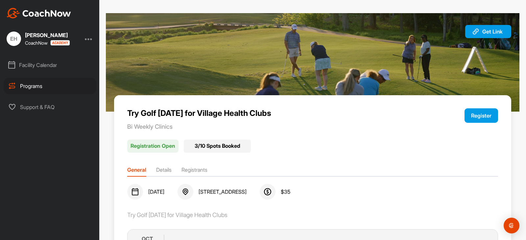
click at [479, 116] on button "Register" at bounding box center [481, 115] width 34 height 14
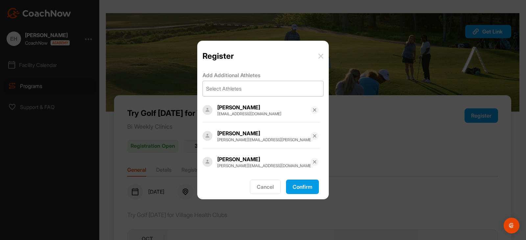
click at [237, 87] on div "Select Athletes" at bounding box center [223, 89] width 35 height 8
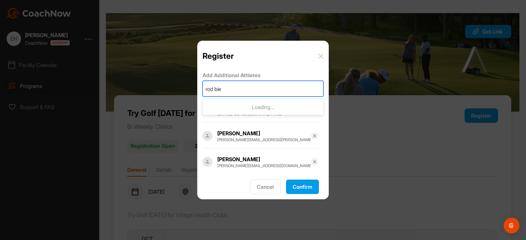
type input "[PERSON_NAME]"
click at [242, 111] on div "[PERSON_NAME] [PERSON_NAME][EMAIL_ADDRESS][DOMAIN_NAME]" at bounding box center [271, 114] width 97 height 21
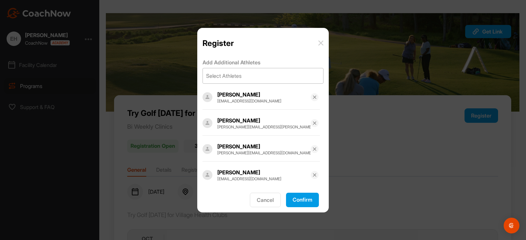
click at [303, 197] on button "Confirm" at bounding box center [302, 200] width 33 height 14
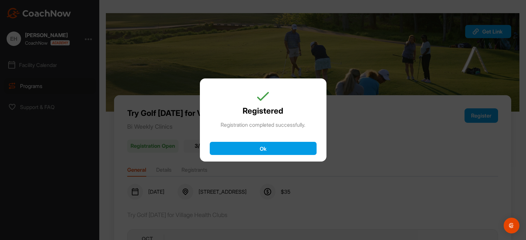
click at [308, 150] on button "Ok" at bounding box center [263, 148] width 107 height 13
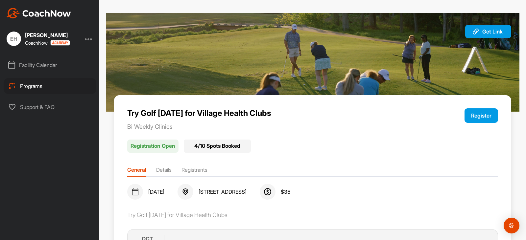
click at [478, 117] on button "Register" at bounding box center [481, 115] width 34 height 14
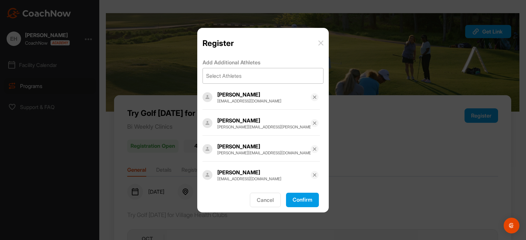
click at [242, 76] on div "Select Athletes" at bounding box center [223, 76] width 35 height 8
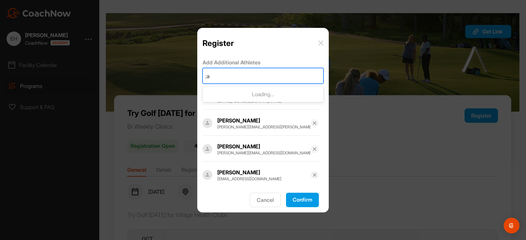
type input ";"
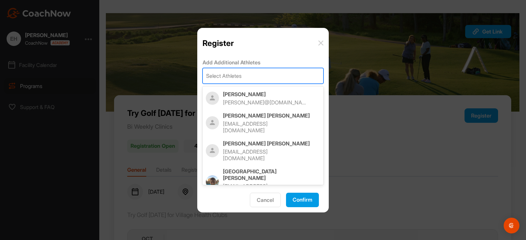
type input "a"
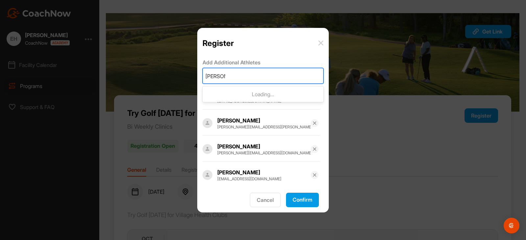
type input "[PERSON_NAME]"
click at [251, 97] on p "[PERSON_NAME]" at bounding box center [271, 94] width 97 height 7
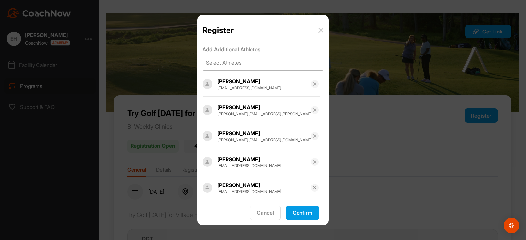
click at [311, 213] on button "Confirm" at bounding box center [302, 213] width 33 height 14
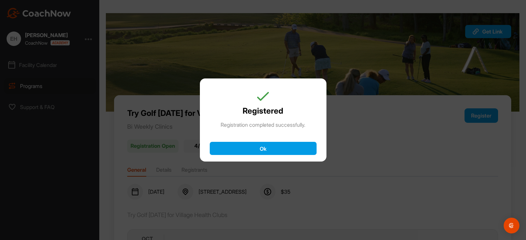
click at [285, 155] on button "Ok" at bounding box center [263, 148] width 107 height 13
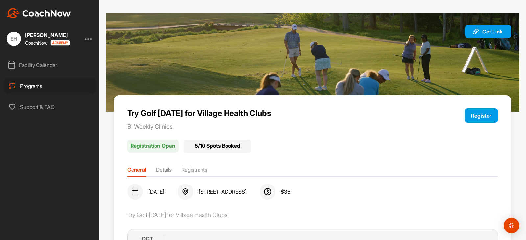
click at [481, 114] on button "Register" at bounding box center [481, 115] width 34 height 14
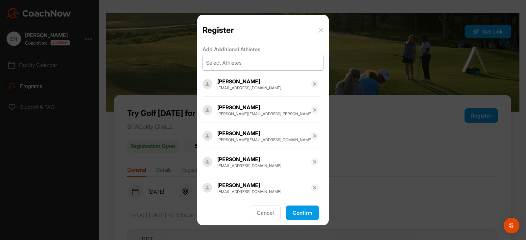
click at [270, 61] on div "Select Athletes" at bounding box center [263, 62] width 120 height 15
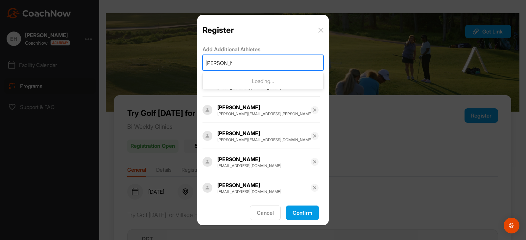
type input "[PERSON_NAME] [PERSON_NAME]"
click at [277, 82] on p "[PERSON_NAME]" at bounding box center [271, 81] width 97 height 7
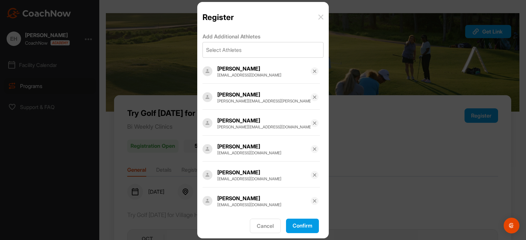
click at [310, 224] on button "Confirm" at bounding box center [302, 226] width 33 height 14
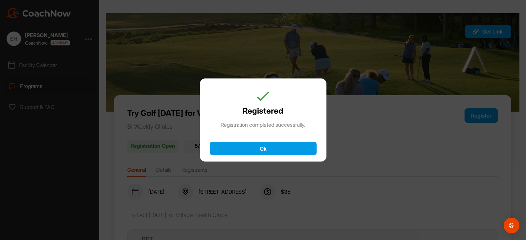
drag, startPoint x: 284, startPoint y: 148, endPoint x: 305, endPoint y: 144, distance: 21.1
click at [284, 148] on button "Ok" at bounding box center [263, 148] width 107 height 13
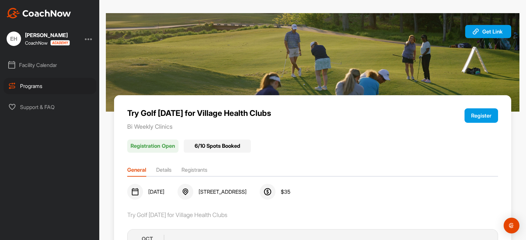
click at [477, 116] on button "Register" at bounding box center [481, 115] width 34 height 14
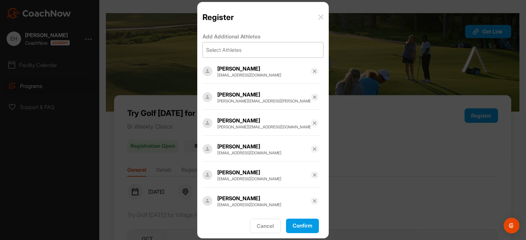
click at [270, 49] on div "Select Athletes" at bounding box center [263, 49] width 120 height 15
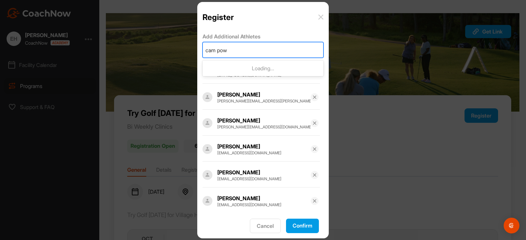
type input "cam powe"
drag, startPoint x: 262, startPoint y: 71, endPoint x: 285, endPoint y: 161, distance: 92.8
click at [262, 71] on p "Cam Powell" at bounding box center [271, 68] width 97 height 7
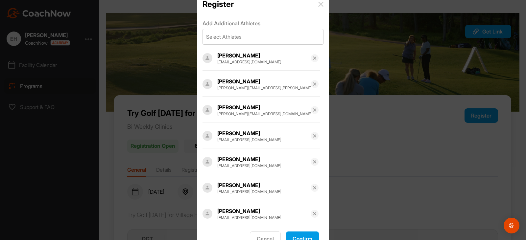
click at [304, 234] on button "Confirm" at bounding box center [302, 239] width 33 height 14
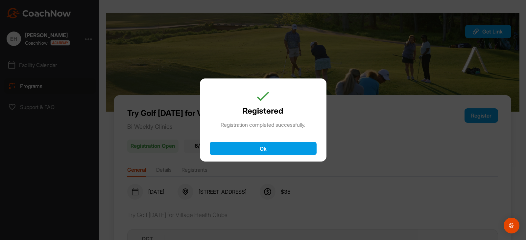
click at [283, 150] on button "Ok" at bounding box center [263, 148] width 107 height 13
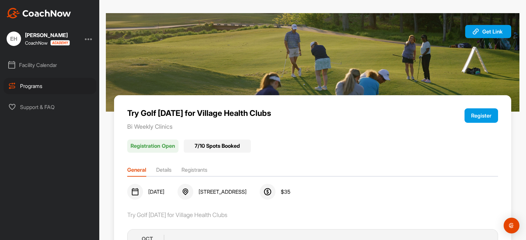
click at [13, 10] on img at bounding box center [39, 13] width 64 height 11
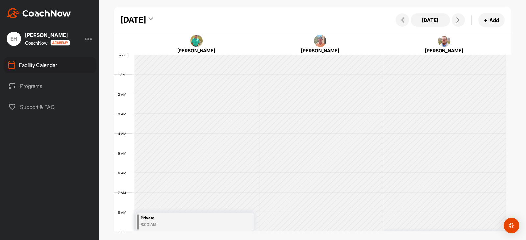
scroll to position [114, 0]
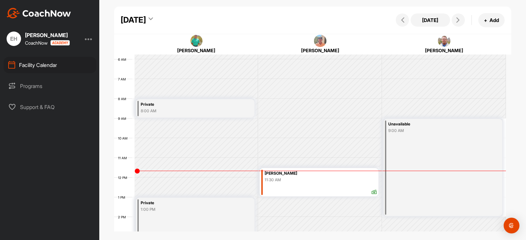
click at [63, 13] on img at bounding box center [39, 13] width 64 height 11
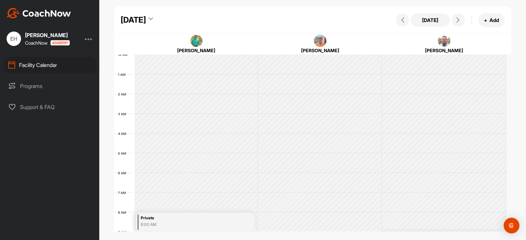
scroll to position [114, 0]
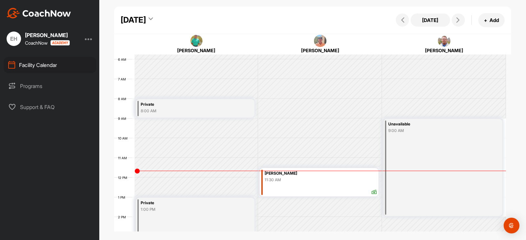
click at [17, 36] on div "EH" at bounding box center [14, 39] width 14 height 14
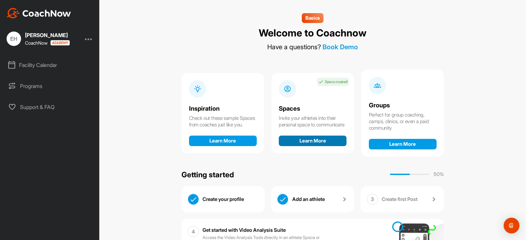
click at [306, 144] on button "Learn More" at bounding box center [313, 141] width 68 height 11
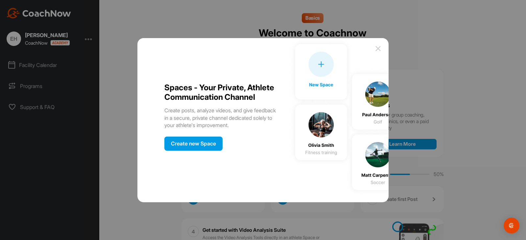
click at [207, 147] on div "Create new Space" at bounding box center [193, 144] width 58 height 14
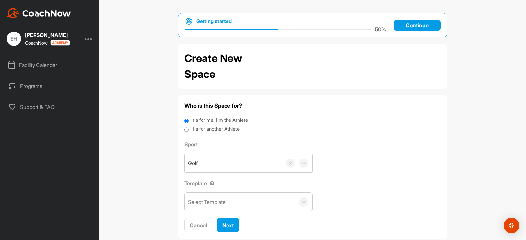
click at [216, 129] on label "It's for another Athlete" at bounding box center [215, 130] width 48 height 8
click at [189, 129] on input "It's for another Athlete" at bounding box center [186, 130] width 4 height 9
radio input "true"
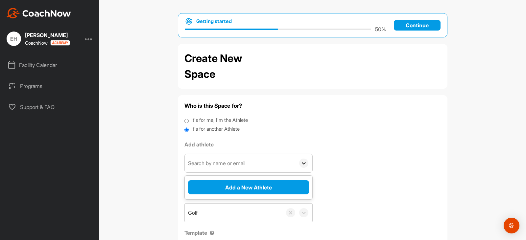
click at [303, 163] on icon at bounding box center [304, 164] width 4 height 2
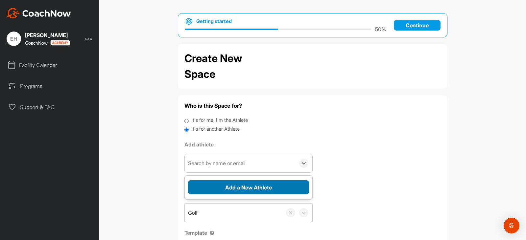
click at [256, 186] on button "Add a New Athlete" at bounding box center [248, 187] width 121 height 14
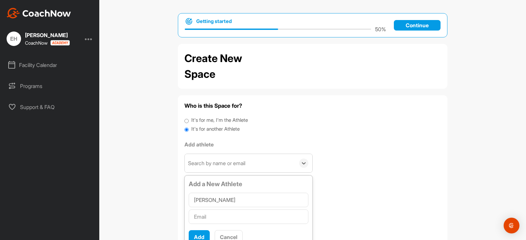
type input "[PERSON_NAME]"
paste input "[EMAIL_ADDRESS][DOMAIN_NAME]"
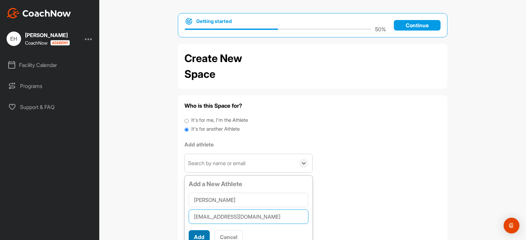
type input "[EMAIL_ADDRESS][DOMAIN_NAME]"
click at [198, 234] on button "Add" at bounding box center [199, 237] width 21 height 14
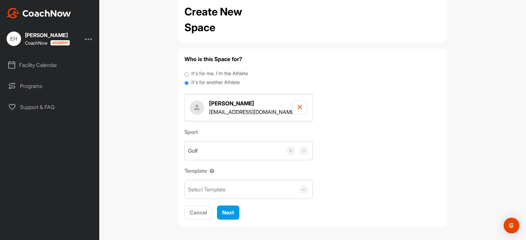
scroll to position [48, 0]
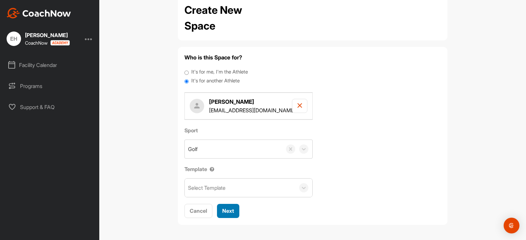
click at [223, 209] on span "Next" at bounding box center [228, 211] width 12 height 7
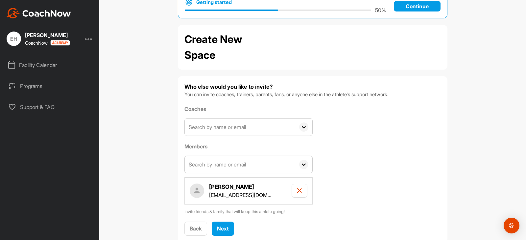
scroll to position [37, 0]
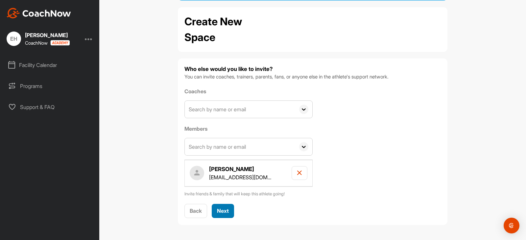
click at [224, 214] on span "Next" at bounding box center [223, 211] width 12 height 7
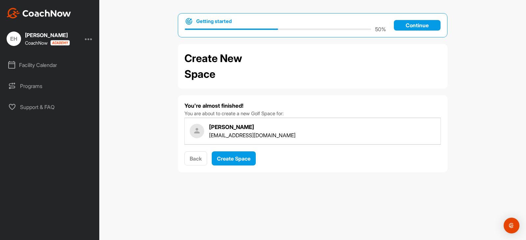
scroll to position [0, 0]
click at [242, 158] on span "Create Space" at bounding box center [234, 158] width 34 height 7
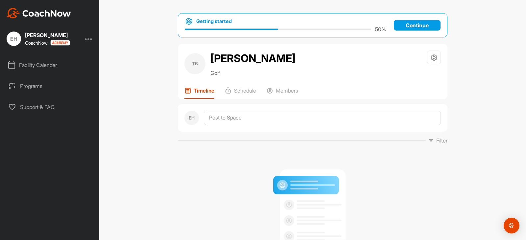
click at [423, 30] on p "Continue" at bounding box center [417, 25] width 47 height 11
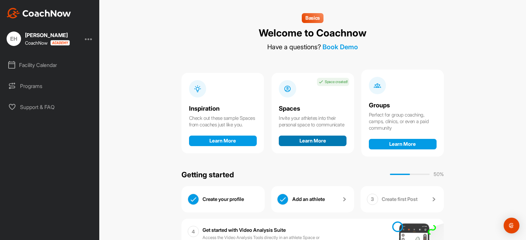
click at [307, 141] on button "Learn More" at bounding box center [313, 141] width 68 height 11
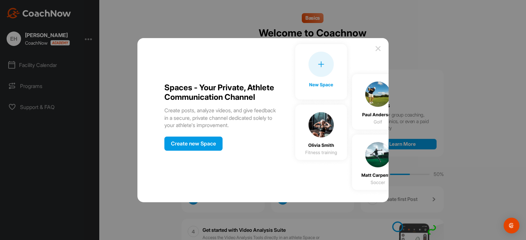
click at [204, 151] on div "Create new Space" at bounding box center [193, 144] width 58 height 14
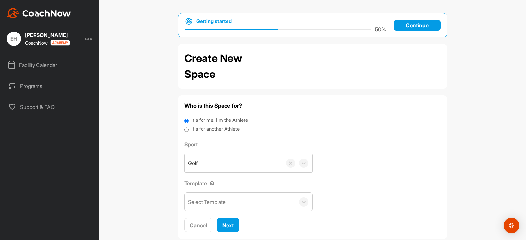
click at [216, 130] on label "It's for another Athlete" at bounding box center [215, 130] width 48 height 8
click at [189, 130] on input "It's for another Athlete" at bounding box center [186, 130] width 4 height 9
radio input "true"
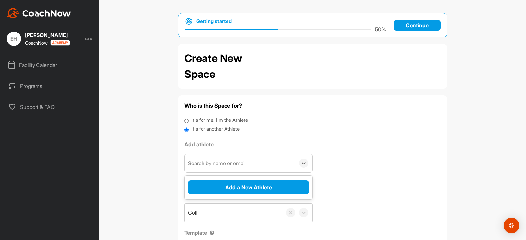
click at [289, 162] on div "Search by name or email" at bounding box center [240, 163] width 110 height 18
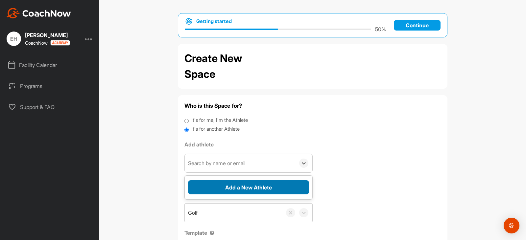
click at [280, 184] on button "Add a New Athlete" at bounding box center [248, 187] width 121 height 14
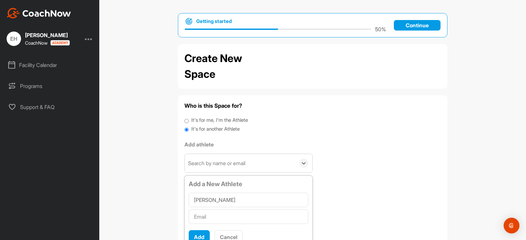
type input "Kelly Bennett"
paste input "kellygbennett@gmail.com"
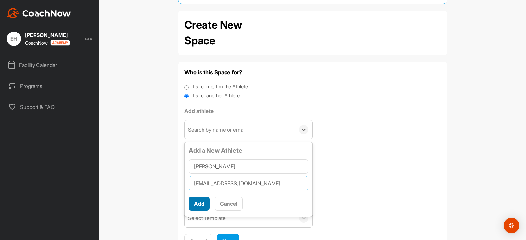
scroll to position [64, 0]
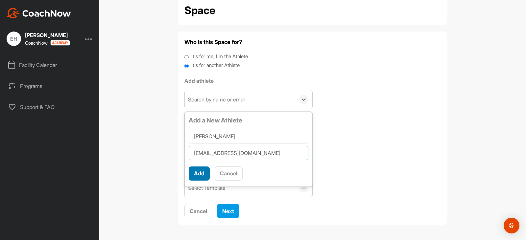
type input "kellygbennett@gmail.com"
click at [197, 174] on button "Add" at bounding box center [199, 174] width 21 height 14
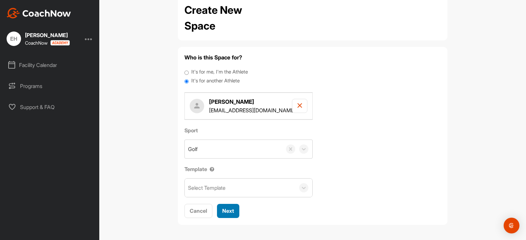
click at [230, 212] on span "Next" at bounding box center [228, 211] width 12 height 7
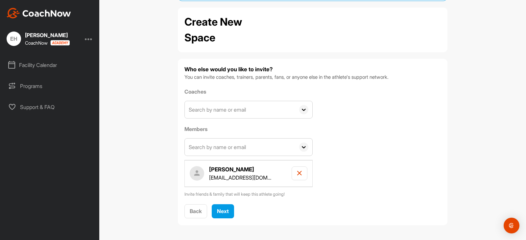
scroll to position [37, 0]
click at [221, 210] on span "Next" at bounding box center [223, 211] width 12 height 7
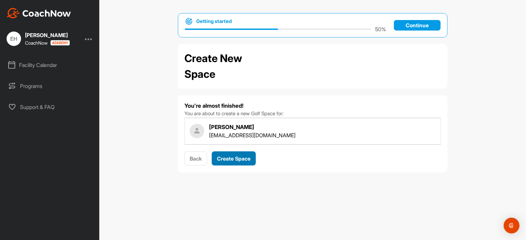
click at [235, 162] on span "Create Space" at bounding box center [234, 158] width 34 height 7
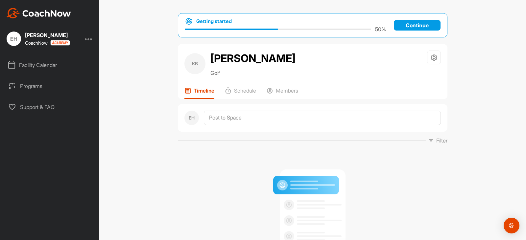
click at [419, 22] on p "Continue" at bounding box center [417, 25] width 47 height 11
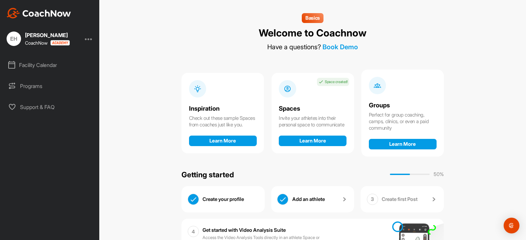
click at [12, 39] on div "EH" at bounding box center [14, 39] width 14 height 14
click at [18, 14] on img at bounding box center [39, 13] width 64 height 11
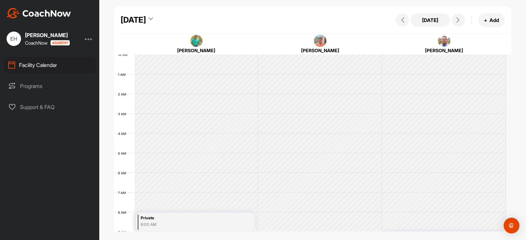
scroll to position [114, 0]
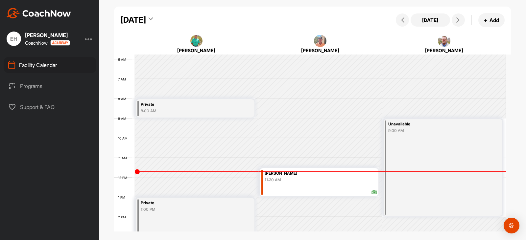
click at [153, 18] on icon at bounding box center [151, 20] width 4 height 7
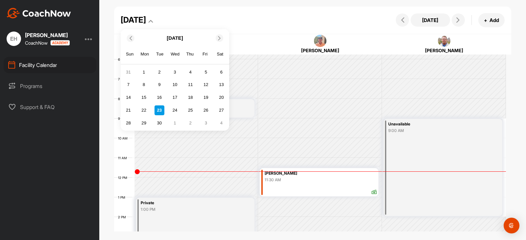
click at [217, 39] on icon at bounding box center [219, 38] width 4 height 4
click at [156, 124] on div "28" at bounding box center [159, 123] width 10 height 10
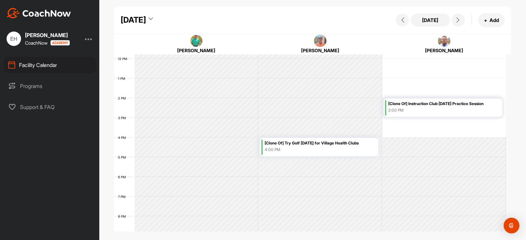
scroll to position [230, 0]
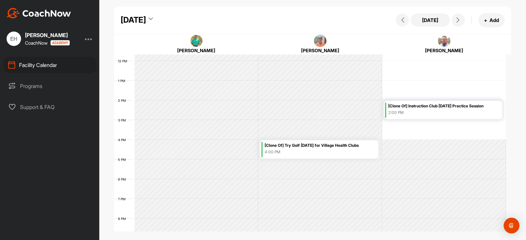
click at [316, 151] on div "4:00 PM" at bounding box center [321, 152] width 112 height 6
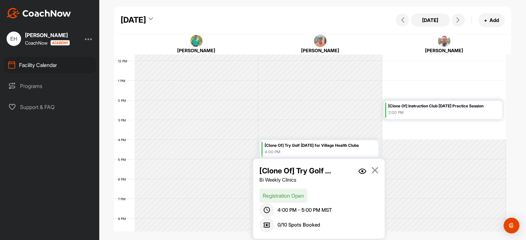
click at [363, 173] on img at bounding box center [362, 172] width 8 height 6
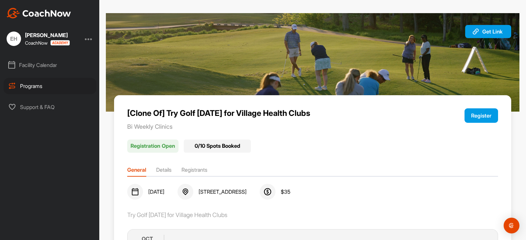
click at [471, 118] on button "Register" at bounding box center [481, 115] width 34 height 14
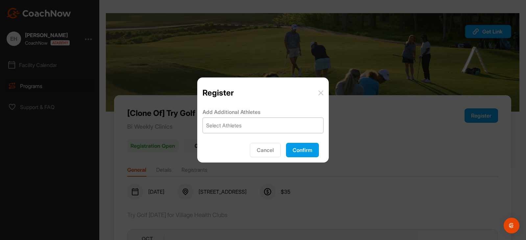
click at [263, 125] on div "Select Athletes" at bounding box center [263, 125] width 120 height 15
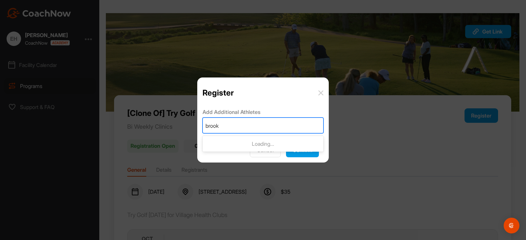
type input "brooke"
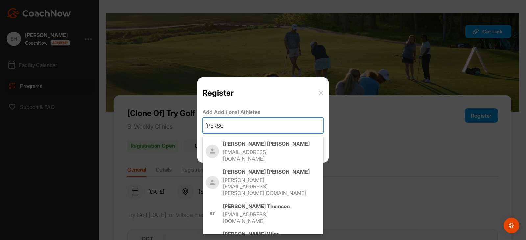
click at [264, 169] on div "Brooke Schlachter brooke.schlachter@yahoo.com" at bounding box center [271, 183] width 97 height 28
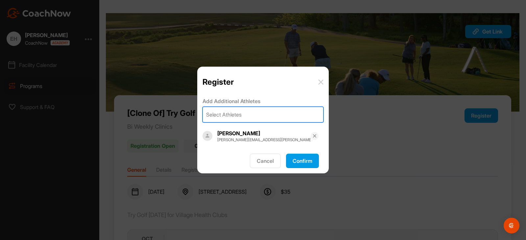
click at [295, 162] on button "Confirm" at bounding box center [302, 161] width 33 height 14
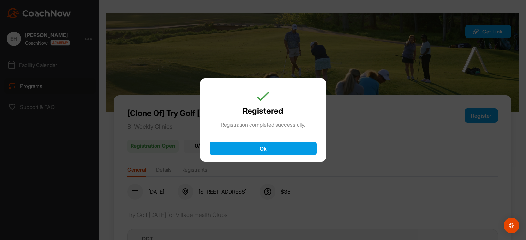
click at [279, 150] on button "Ok" at bounding box center [263, 148] width 107 height 13
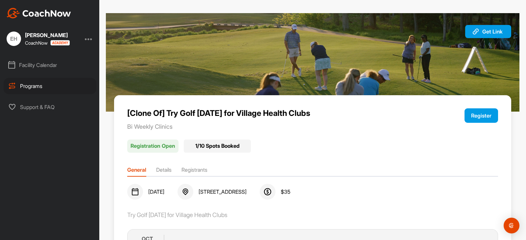
click at [475, 117] on button "Register" at bounding box center [481, 115] width 34 height 14
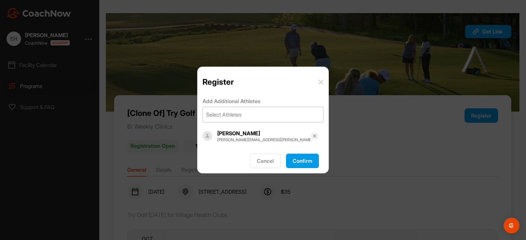
click at [285, 120] on div "Select Athletes" at bounding box center [263, 114] width 120 height 15
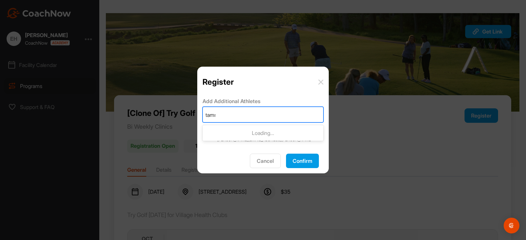
type input "tammy"
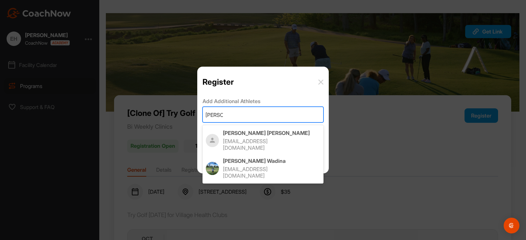
click at [271, 136] on p "Tammy Baker" at bounding box center [271, 133] width 97 height 7
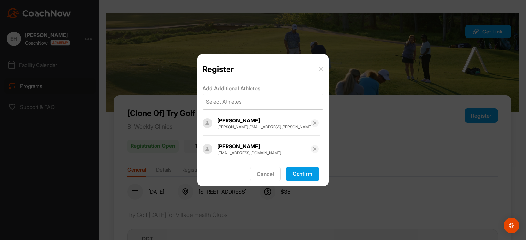
click at [304, 173] on button "Confirm" at bounding box center [302, 174] width 33 height 14
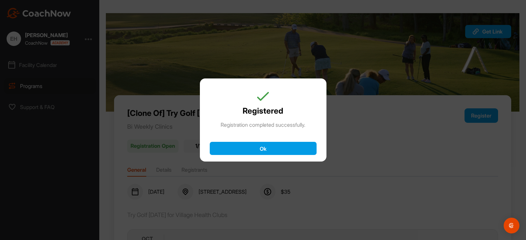
click at [291, 148] on button "Ok" at bounding box center [263, 148] width 107 height 13
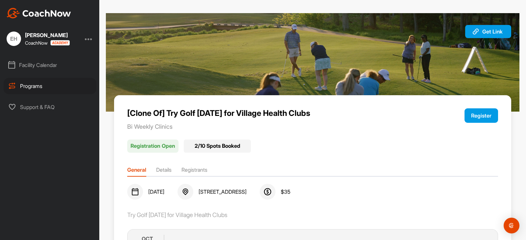
click at [479, 117] on button "Register" at bounding box center [481, 115] width 34 height 14
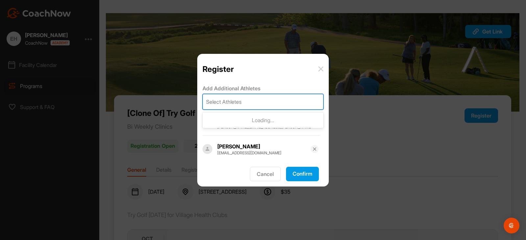
click at [259, 99] on div "Select Athletes" at bounding box center [263, 101] width 120 height 15
type input "[PERSON_NAME]"
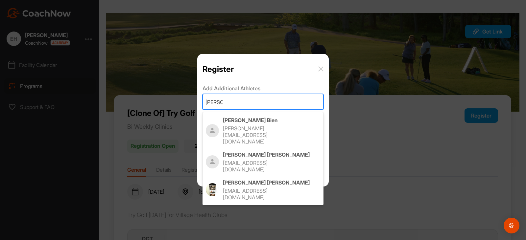
click at [261, 120] on p "[PERSON_NAME]" at bounding box center [271, 120] width 97 height 7
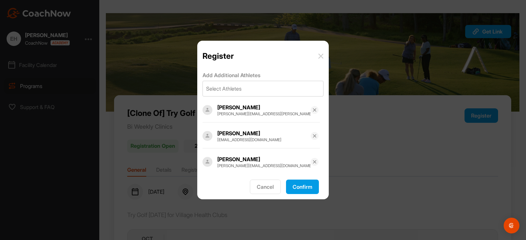
click at [302, 185] on button "Confirm" at bounding box center [302, 187] width 33 height 14
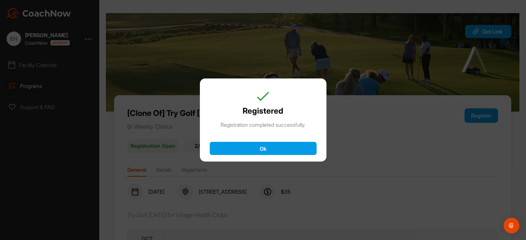
click at [290, 148] on button "Ok" at bounding box center [263, 148] width 107 height 13
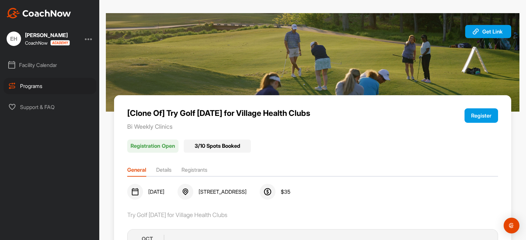
click at [468, 114] on button "Register" at bounding box center [481, 115] width 34 height 14
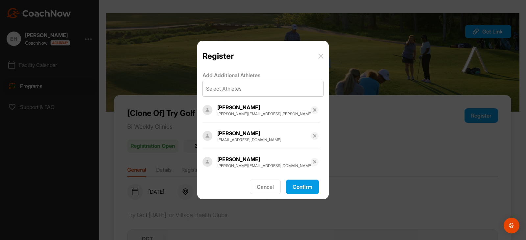
click at [263, 91] on div "Select Athletes" at bounding box center [263, 88] width 120 height 15
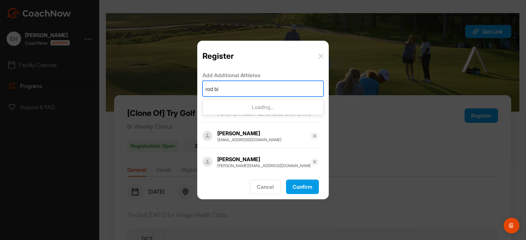
type input "rod bie"
click at [264, 110] on p "[PERSON_NAME]" at bounding box center [271, 107] width 97 height 7
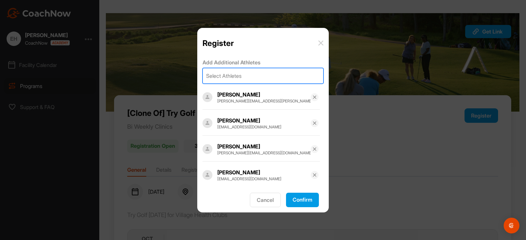
click at [304, 203] on button "Confirm" at bounding box center [302, 200] width 33 height 14
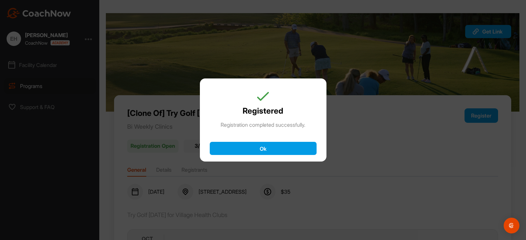
click at [281, 153] on button "Ok" at bounding box center [263, 148] width 107 height 13
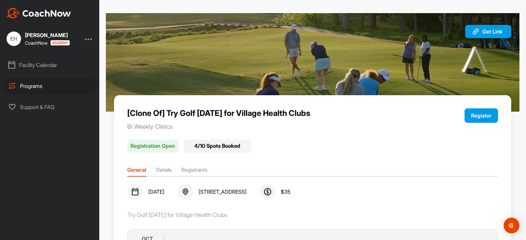
click at [476, 115] on button "Register" at bounding box center [481, 115] width 34 height 14
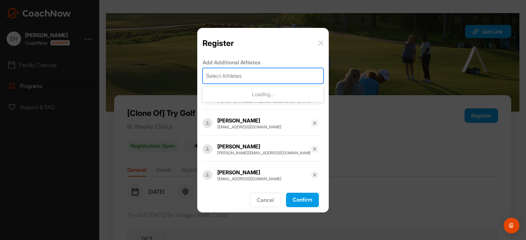
click at [276, 74] on div "Select Athletes" at bounding box center [263, 75] width 120 height 15
type input "[PERSON_NAME] be"
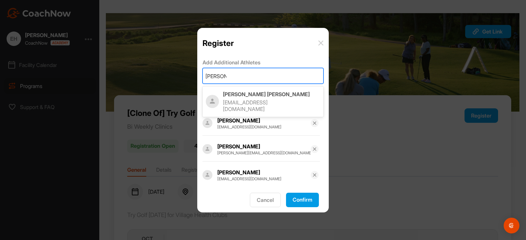
click at [265, 94] on p "Kelly Bennett" at bounding box center [271, 94] width 97 height 7
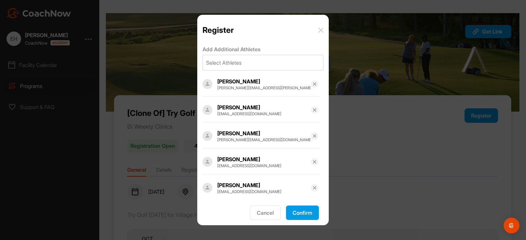
click at [307, 215] on button "Confirm" at bounding box center [302, 213] width 33 height 14
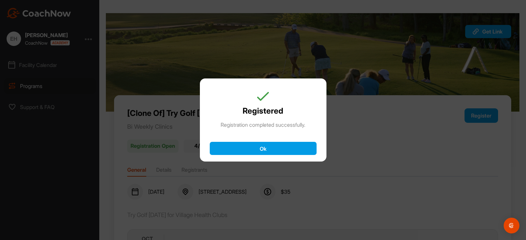
click at [279, 147] on button "Ok" at bounding box center [263, 148] width 107 height 13
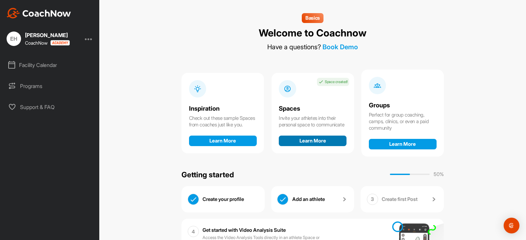
click at [320, 144] on button "Learn More" at bounding box center [313, 141] width 68 height 11
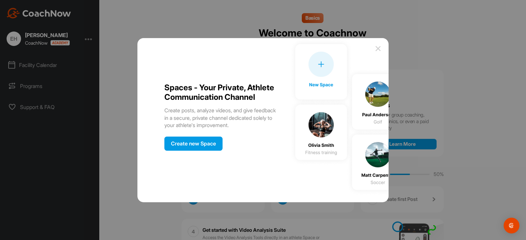
click at [211, 149] on div "Create new Space" at bounding box center [193, 144] width 58 height 14
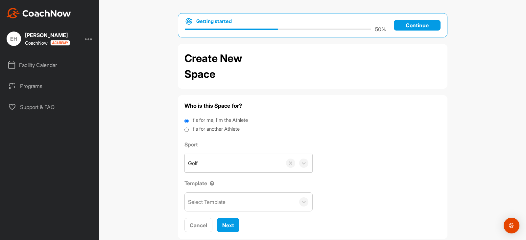
click at [196, 127] on label "It's for another Athlete" at bounding box center [215, 130] width 48 height 8
click at [189, 127] on input "It's for another Athlete" at bounding box center [186, 130] width 4 height 9
radio input "true"
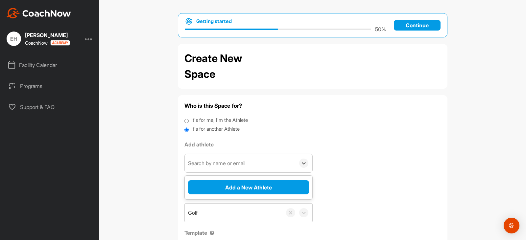
click at [224, 165] on div "Search by name or email" at bounding box center [216, 163] width 57 height 8
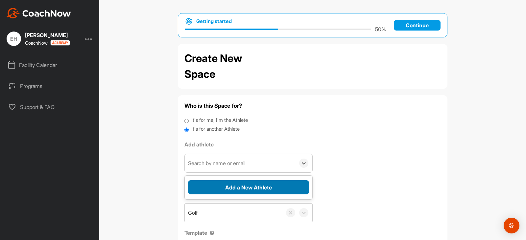
click at [256, 184] on button "Add a New Athlete" at bounding box center [248, 187] width 121 height 14
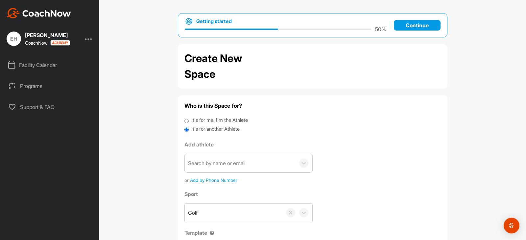
click at [211, 163] on div "Search by name or email" at bounding box center [216, 163] width 57 height 8
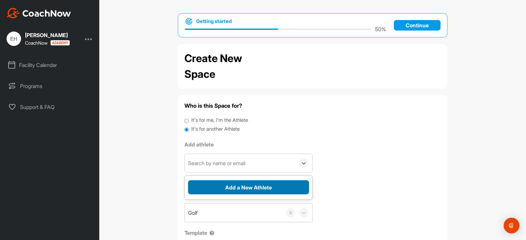
click at [220, 184] on button "Add a New Athlete" at bounding box center [248, 187] width 121 height 14
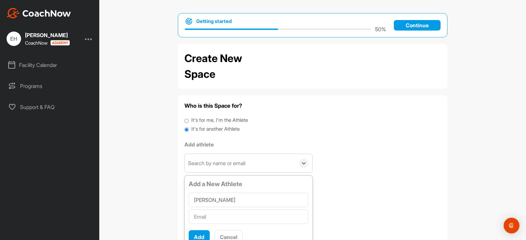
type input "Karl Arrington"
paste input "karl.frederick.arrington@gmail.com"
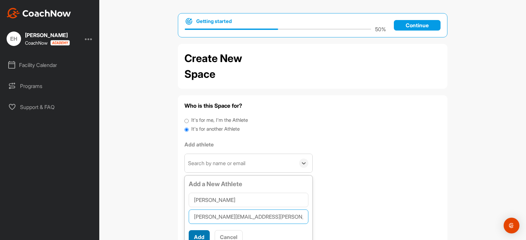
type input "karl.frederick.arrington@gmail.com"
click at [197, 233] on button "Add" at bounding box center [199, 237] width 21 height 14
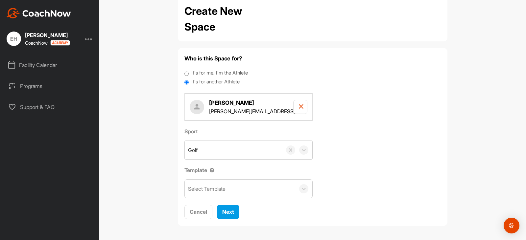
scroll to position [48, 0]
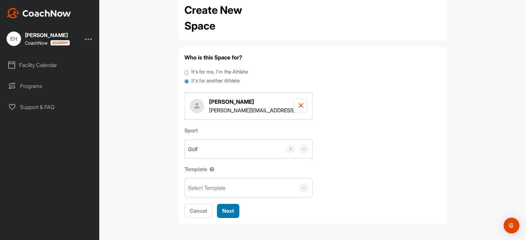
click at [230, 209] on span "Next" at bounding box center [228, 211] width 12 height 7
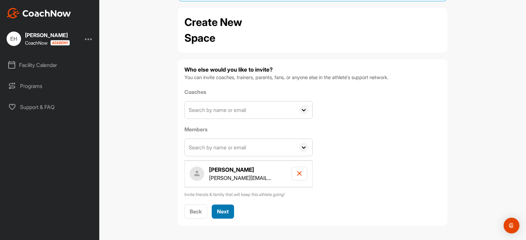
scroll to position [37, 0]
click at [223, 209] on span "Next" at bounding box center [223, 211] width 12 height 7
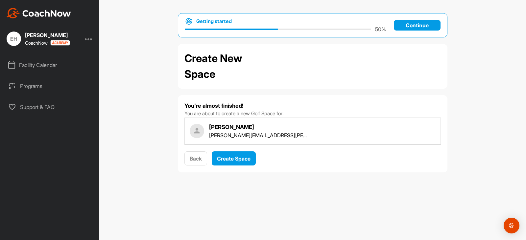
scroll to position [0, 0]
click at [241, 160] on span "Create Space" at bounding box center [234, 158] width 34 height 7
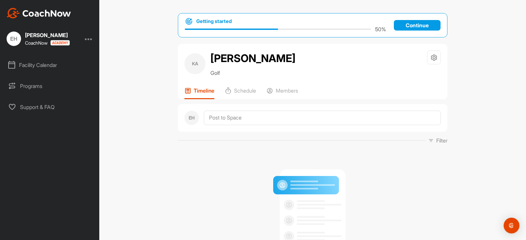
click at [402, 23] on p "Continue" at bounding box center [417, 25] width 47 height 11
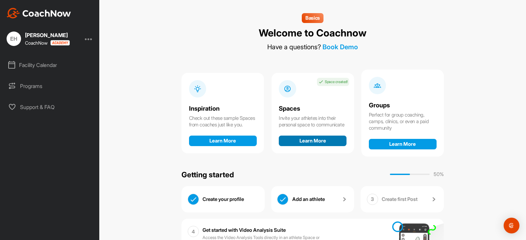
click at [327, 142] on button "Learn More" at bounding box center [313, 141] width 68 height 11
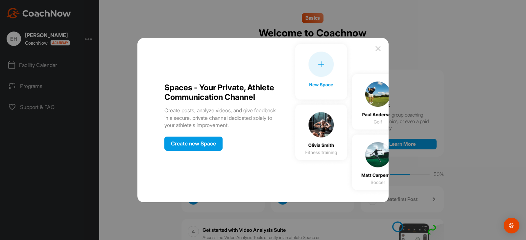
click at [202, 149] on div "Create new Space" at bounding box center [193, 144] width 58 height 14
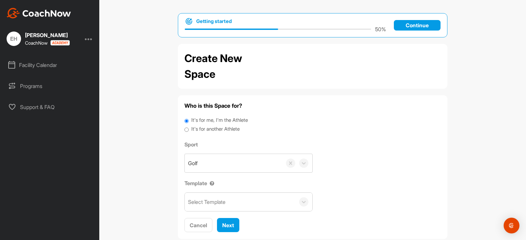
click at [205, 130] on label "It's for another Athlete" at bounding box center [215, 130] width 48 height 8
click at [189, 130] on input "It's for another Athlete" at bounding box center [186, 130] width 4 height 9
radio input "true"
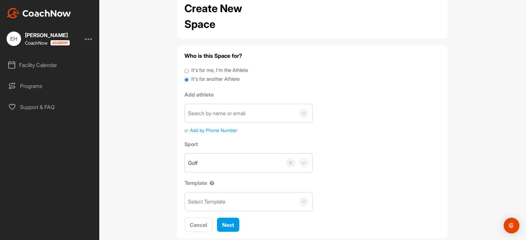
scroll to position [64, 0]
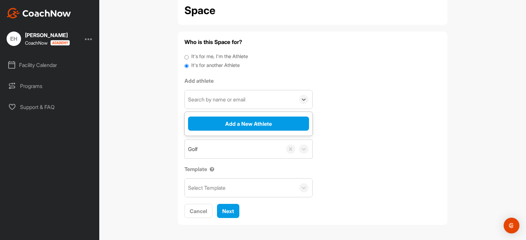
click at [290, 102] on div "Search by name or email" at bounding box center [240, 99] width 110 height 18
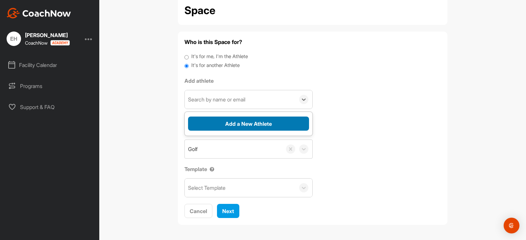
click at [278, 124] on button "Add a New Athlete" at bounding box center [248, 124] width 121 height 14
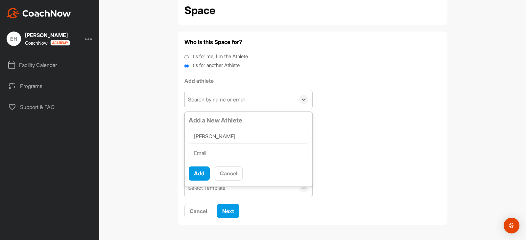
type input "Stacey Anfuso"
paste input "staceyanfuso@gmail.com"
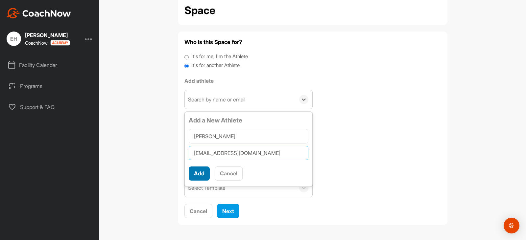
type input "staceyanfuso@gmail.com"
click at [198, 172] on button "Add" at bounding box center [199, 174] width 21 height 14
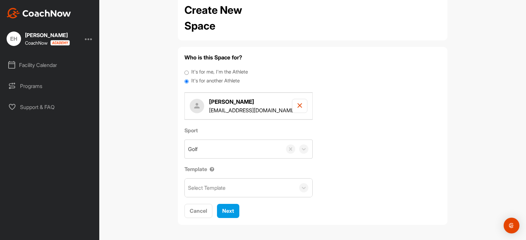
scroll to position [48, 0]
click at [222, 212] on span "Next" at bounding box center [228, 211] width 12 height 7
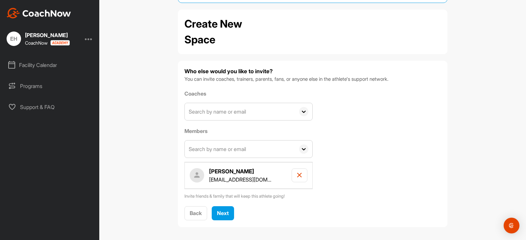
scroll to position [37, 0]
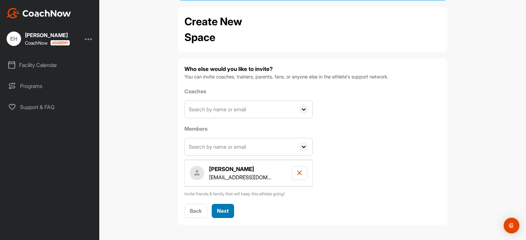
click at [229, 211] on button "Next" at bounding box center [223, 211] width 22 height 14
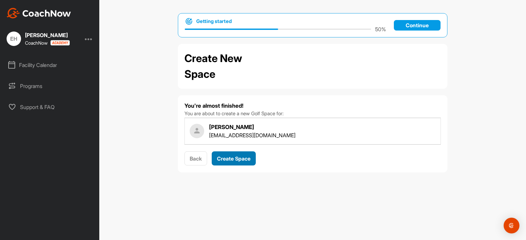
click at [241, 159] on span "Create Space" at bounding box center [234, 158] width 34 height 7
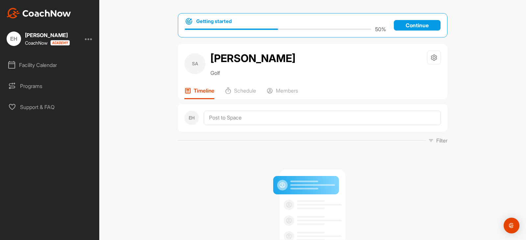
click at [413, 23] on p "Continue" at bounding box center [417, 25] width 47 height 11
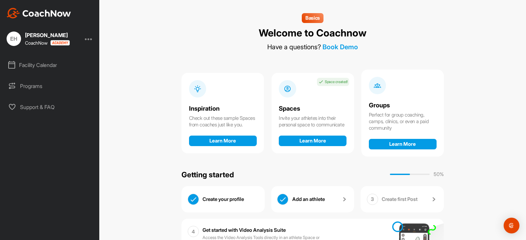
click at [40, 62] on div "Facility Calendar" at bounding box center [50, 65] width 93 height 16
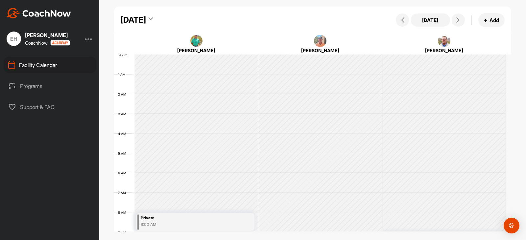
scroll to position [114, 0]
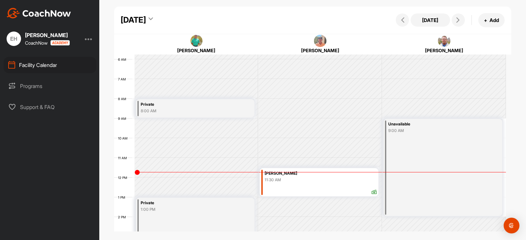
click at [153, 17] on icon at bounding box center [151, 20] width 4 height 7
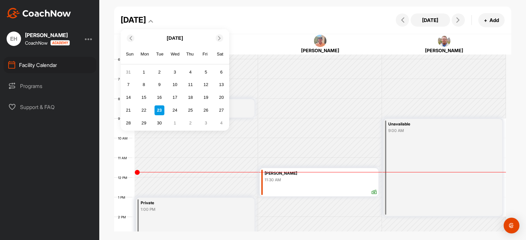
click at [219, 36] on icon at bounding box center [219, 38] width 4 height 4
click at [160, 99] on div "11" at bounding box center [159, 98] width 10 height 10
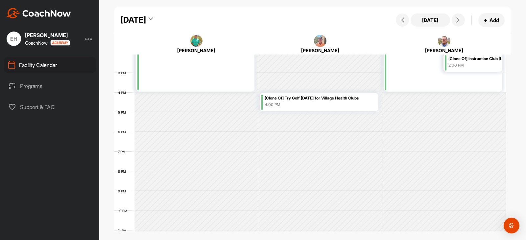
scroll to position [278, 0]
click at [303, 104] on div "4:00 PM" at bounding box center [321, 105] width 112 height 6
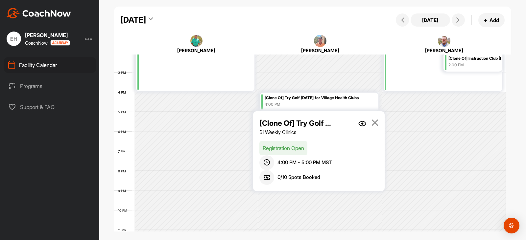
click at [360, 123] on img at bounding box center [362, 124] width 8 height 6
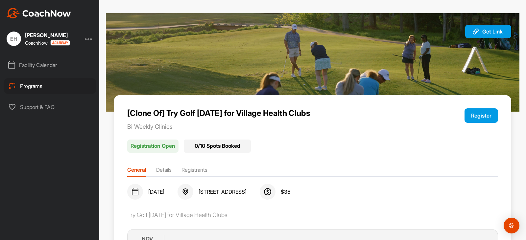
click at [479, 115] on button "Register" at bounding box center [481, 115] width 34 height 14
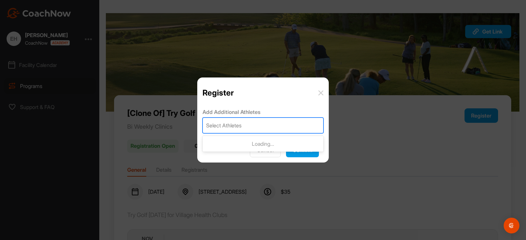
click at [211, 127] on div "Select Athletes" at bounding box center [223, 126] width 35 height 8
type input "brooke sch"
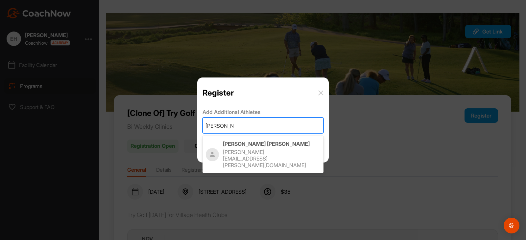
click at [230, 147] on p "Brooke Schlachter" at bounding box center [271, 144] width 97 height 7
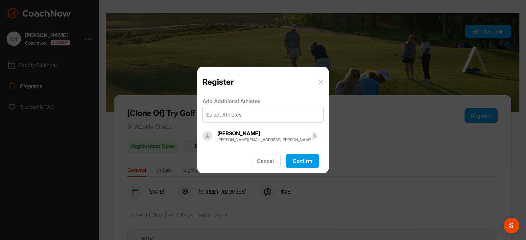
click at [300, 161] on button "Confirm" at bounding box center [302, 161] width 33 height 14
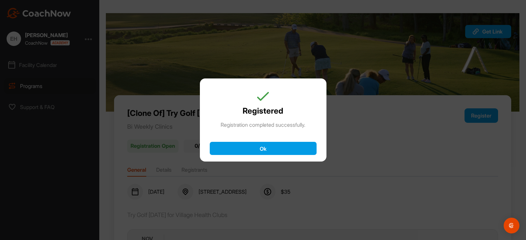
click at [275, 150] on button "Ok" at bounding box center [263, 148] width 107 height 13
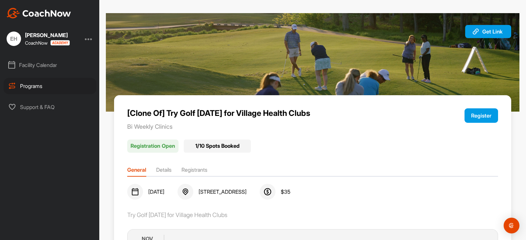
click at [481, 117] on button "Register" at bounding box center [481, 115] width 34 height 14
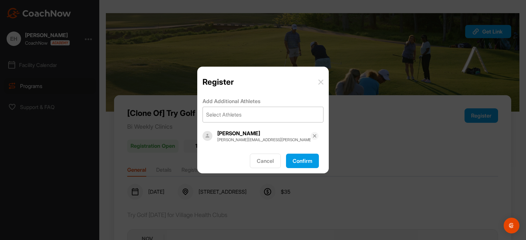
drag, startPoint x: 234, startPoint y: 116, endPoint x: 230, endPoint y: 116, distance: 4.6
click at [234, 116] on div "Select Athletes" at bounding box center [223, 115] width 35 height 8
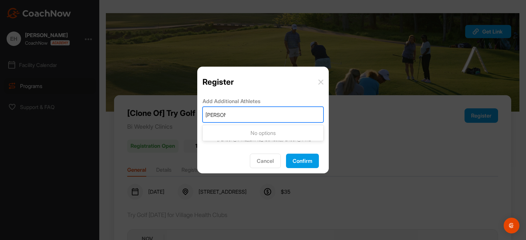
type input "katie b"
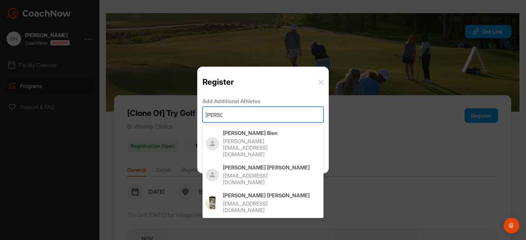
click at [234, 139] on p "[PERSON_NAME][EMAIL_ADDRESS][DOMAIN_NAME]" at bounding box center [265, 148] width 84 height 20
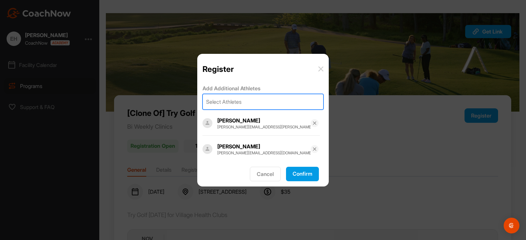
click at [296, 169] on button "Confirm" at bounding box center [302, 174] width 33 height 14
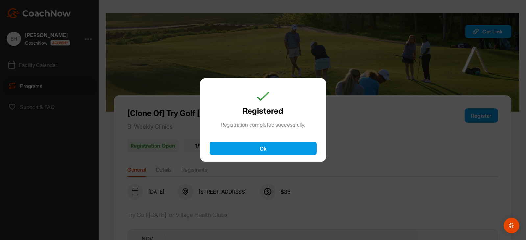
drag, startPoint x: 290, startPoint y: 147, endPoint x: 312, endPoint y: 145, distance: 21.5
click at [292, 147] on button "Ok" at bounding box center [263, 148] width 107 height 13
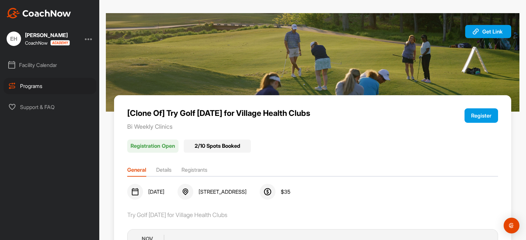
click at [473, 115] on button "Register" at bounding box center [481, 115] width 34 height 14
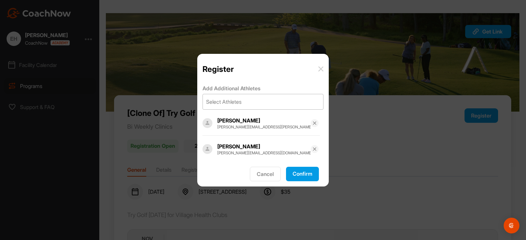
click at [249, 105] on div "Select Athletes" at bounding box center [263, 101] width 120 height 15
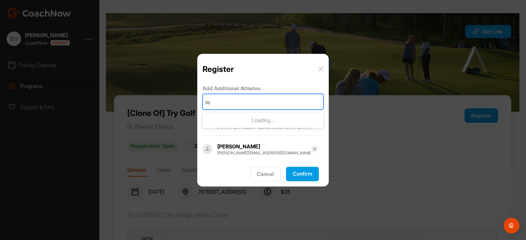
type input "rod"
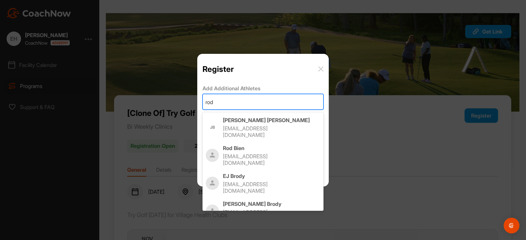
click at [249, 153] on p "[EMAIL_ADDRESS][DOMAIN_NAME]" at bounding box center [265, 159] width 84 height 13
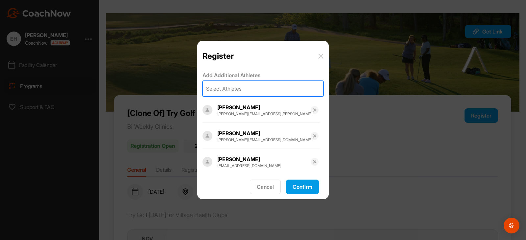
click at [301, 189] on button "Confirm" at bounding box center [302, 187] width 33 height 14
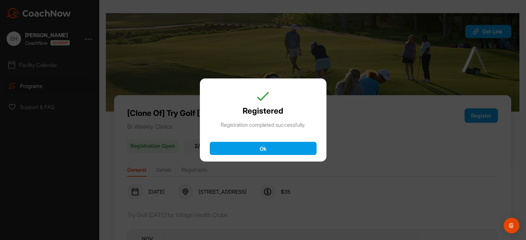
click at [305, 153] on button "Ok" at bounding box center [263, 148] width 107 height 13
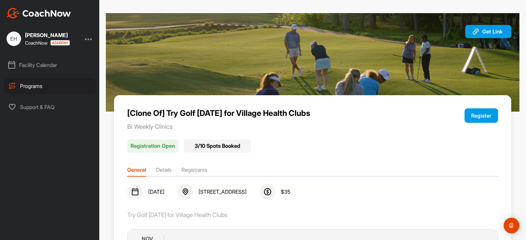
click at [474, 116] on button "Register" at bounding box center [481, 115] width 34 height 14
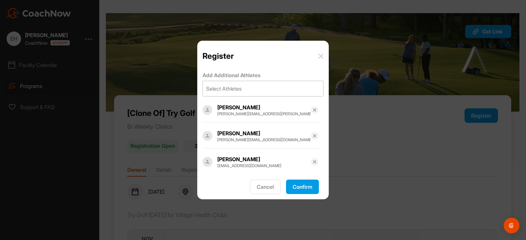
click at [256, 92] on div "Select Athletes" at bounding box center [263, 88] width 120 height 15
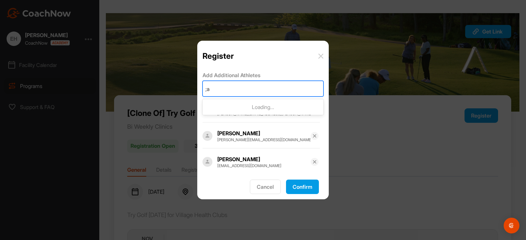
type input ";"
type input "[PERSON_NAME]"
click at [250, 112] on div "[PERSON_NAME] [PERSON_NAME][EMAIL_ADDRESS][DOMAIN_NAME]" at bounding box center [271, 114] width 97 height 21
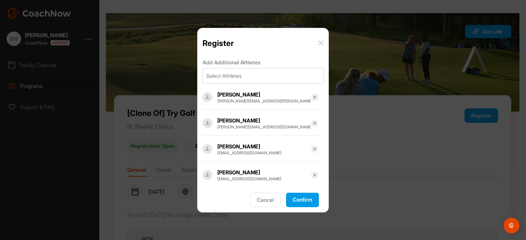
click at [303, 198] on button "Confirm" at bounding box center [302, 200] width 33 height 14
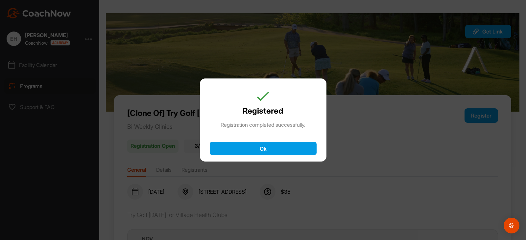
click at [260, 149] on button "Ok" at bounding box center [263, 148] width 107 height 13
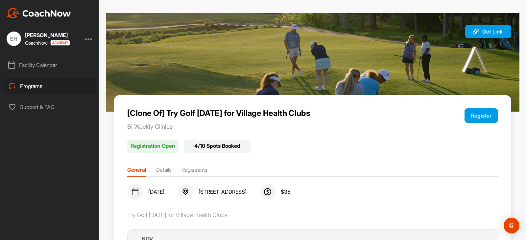
click at [477, 117] on button "Register" at bounding box center [481, 115] width 34 height 14
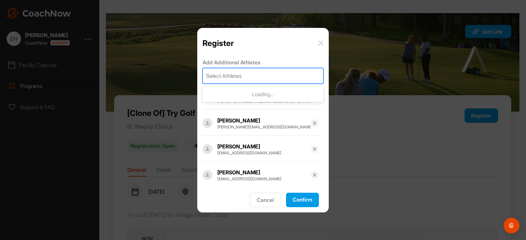
click at [247, 79] on div "Select Athletes" at bounding box center [263, 75] width 120 height 15
type input "karl ar"
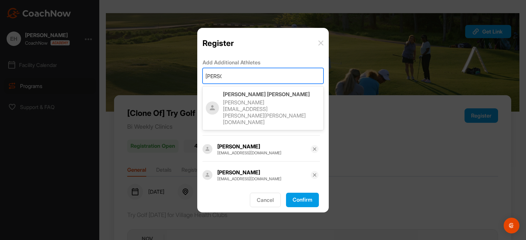
click at [241, 97] on p "Karl Arrington" at bounding box center [271, 94] width 97 height 7
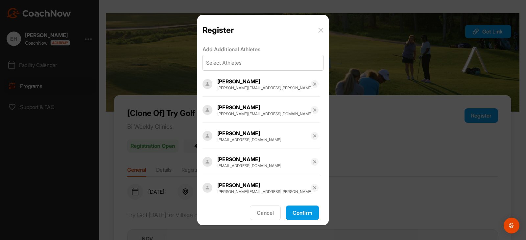
click at [302, 214] on button "Confirm" at bounding box center [302, 213] width 33 height 14
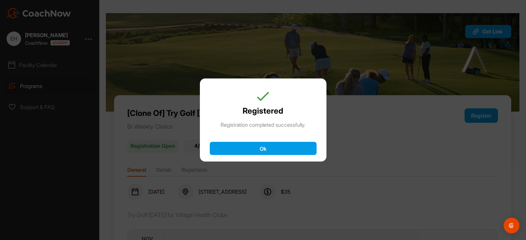
click at [304, 146] on button "Ok" at bounding box center [263, 148] width 107 height 13
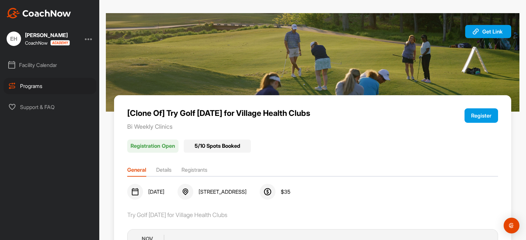
click at [484, 116] on button "Register" at bounding box center [481, 115] width 34 height 14
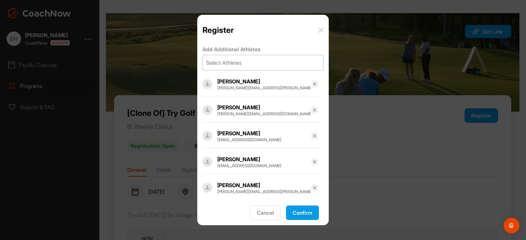
click at [245, 65] on div "Select Athletes" at bounding box center [263, 62] width 120 height 15
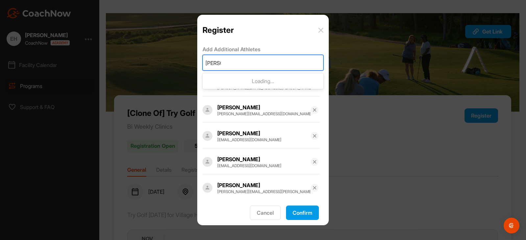
type input "kathlee"
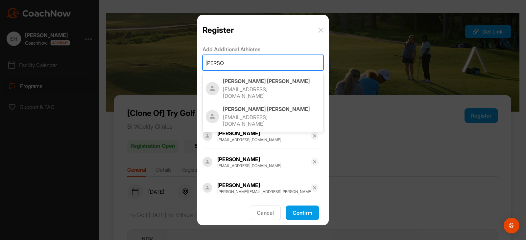
click at [235, 88] on p "[EMAIL_ADDRESS][DOMAIN_NAME]" at bounding box center [265, 92] width 84 height 13
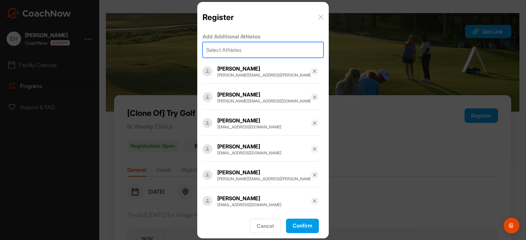
click at [308, 226] on button "Confirm" at bounding box center [302, 226] width 33 height 14
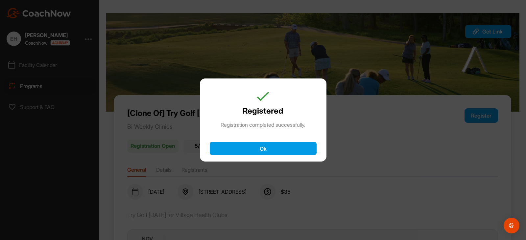
click at [286, 151] on button "Ok" at bounding box center [263, 148] width 107 height 13
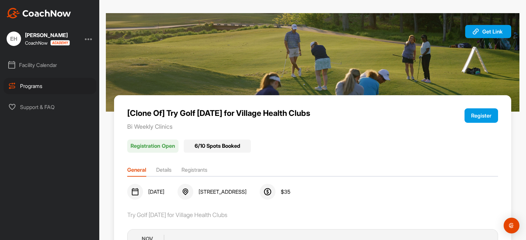
click at [471, 113] on button "Register" at bounding box center [481, 115] width 34 height 14
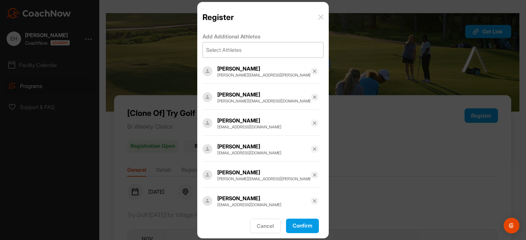
click at [248, 51] on div "Select Athletes" at bounding box center [263, 49] width 120 height 15
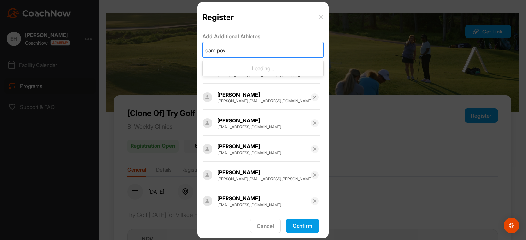
type input "cam powe"
click at [247, 77] on p "[EMAIL_ADDRESS][DOMAIN_NAME]" at bounding box center [265, 79] width 84 height 13
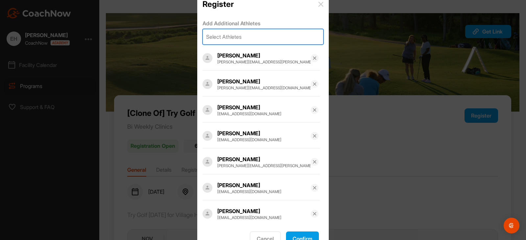
click at [313, 235] on button "Confirm" at bounding box center [302, 239] width 33 height 14
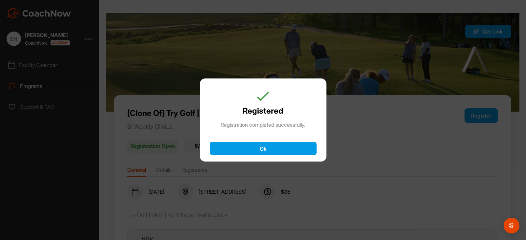
click at [298, 145] on button "Ok" at bounding box center [263, 148] width 107 height 13
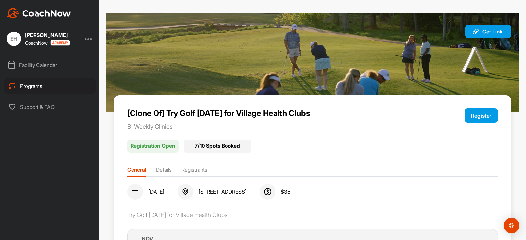
click at [484, 113] on button "Register" at bounding box center [481, 115] width 34 height 14
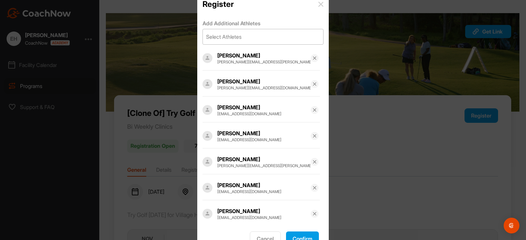
click at [228, 33] on div "Select Athletes" at bounding box center [263, 36] width 120 height 15
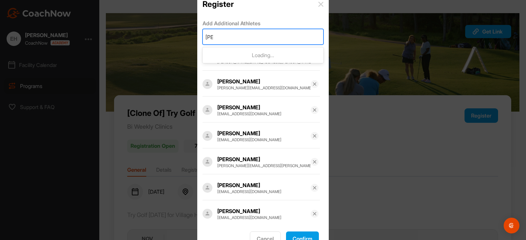
type input "[PERSON_NAME]"
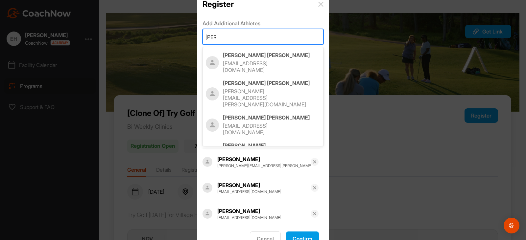
click at [235, 60] on p "[EMAIL_ADDRESS][DOMAIN_NAME]" at bounding box center [265, 66] width 84 height 13
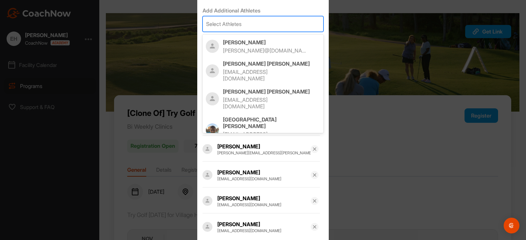
click at [250, 24] on div "Select Athletes" at bounding box center [263, 23] width 120 height 15
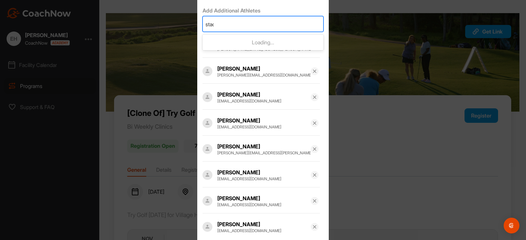
type input "stace"
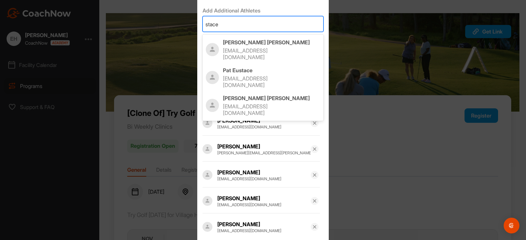
click at [284, 45] on p "Stacey Anfuso" at bounding box center [271, 42] width 97 height 7
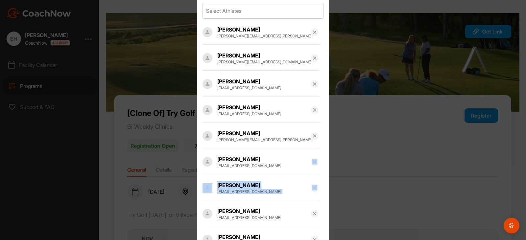
drag, startPoint x: 522, startPoint y: 168, endPoint x: 523, endPoint y: 182, distance: 13.5
click at [523, 182] on div "Register Add Additional Athletes Select Athletes Brooke Schlachter brooke.schla…" at bounding box center [263, 120] width 526 height 240
drag, startPoint x: 403, startPoint y: 93, endPoint x: 399, endPoint y: 97, distance: 5.1
click at [401, 93] on div "Register Add Additional Athletes Select Athletes Brooke Schlachter brooke.schla…" at bounding box center [263, 120] width 526 height 240
click at [163, 25] on div "Register Add Additional Athletes Select Athletes Brooke Schlachter brooke.schla…" at bounding box center [263, 120] width 526 height 240
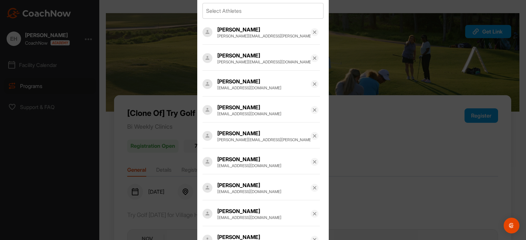
click at [177, 65] on div "Register Add Additional Athletes Select Athletes Brooke Schlachter brooke.schla…" at bounding box center [263, 120] width 526 height 240
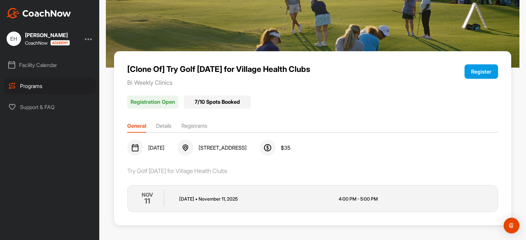
scroll to position [45, 0]
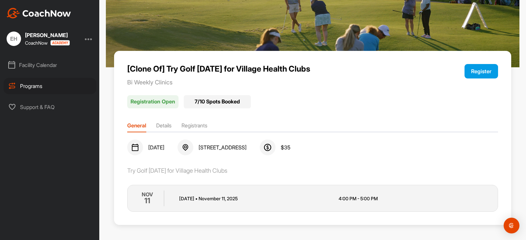
click at [189, 126] on li "Registrants" at bounding box center [194, 127] width 26 height 11
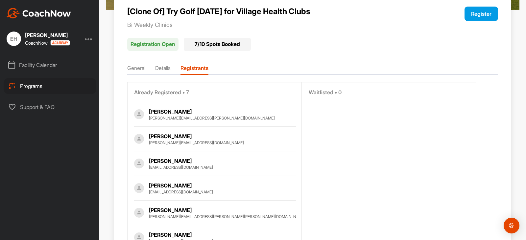
scroll to position [69, 0]
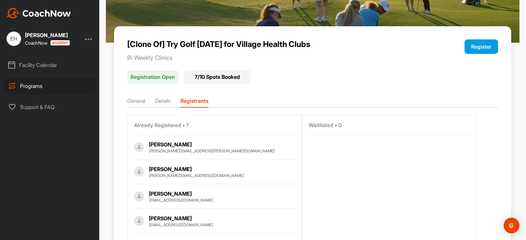
click at [487, 48] on button "Register" at bounding box center [481, 46] width 34 height 14
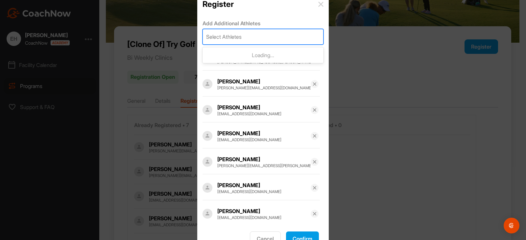
click at [260, 37] on div "Select Athletes" at bounding box center [263, 36] width 120 height 15
type input "kelly"
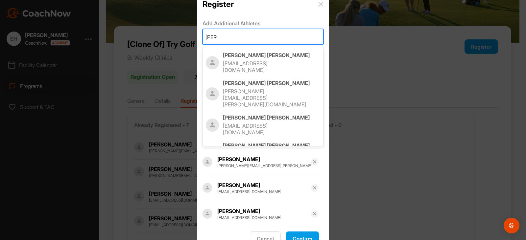
click at [251, 57] on p "[PERSON_NAME]" at bounding box center [271, 55] width 97 height 7
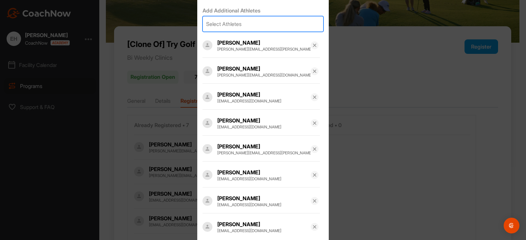
click at [304, 240] on div "Add Additional Athletes 0 results available. Select is focused ,type to refine …" at bounding box center [262, 121] width 131 height 241
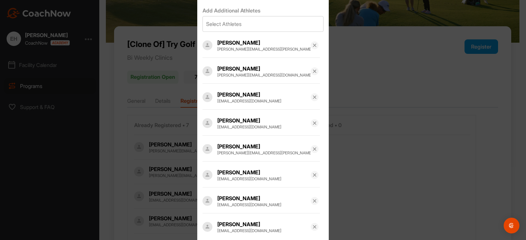
click at [179, 13] on div "Register Add Additional Athletes Select Athletes Brooke Schlachter brooke.schla…" at bounding box center [263, 120] width 526 height 240
click at [315, 239] on div "Add Additional Athletes Select Athletes Brooke Schlachter brooke.schlachter@yah…" at bounding box center [262, 121] width 131 height 241
click at [372, 81] on div "Register Add Additional Athletes Select Athletes Brooke Schlachter brooke.schla…" at bounding box center [263, 120] width 526 height 240
click at [159, 13] on div "Register Add Additional Athletes Select Athletes Brooke Schlachter brooke.schla…" at bounding box center [263, 120] width 526 height 240
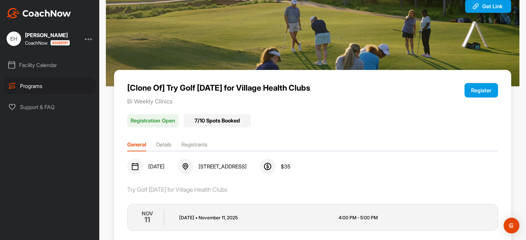
scroll to position [45, 0]
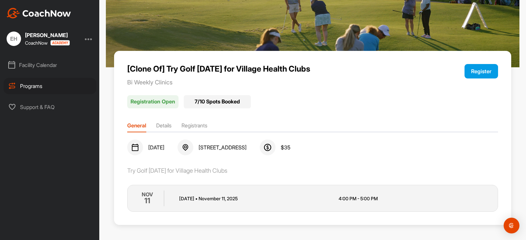
click at [203, 125] on li "Registrants" at bounding box center [194, 127] width 26 height 11
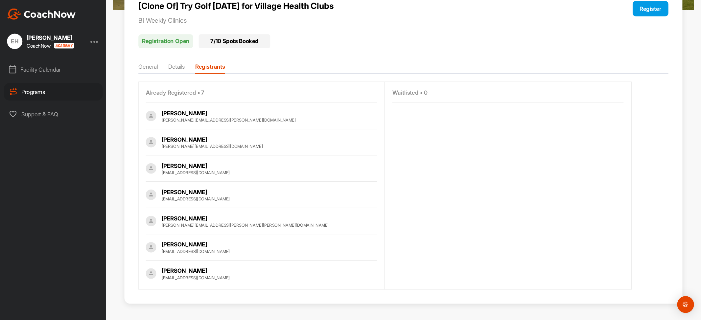
scroll to position [81, 0]
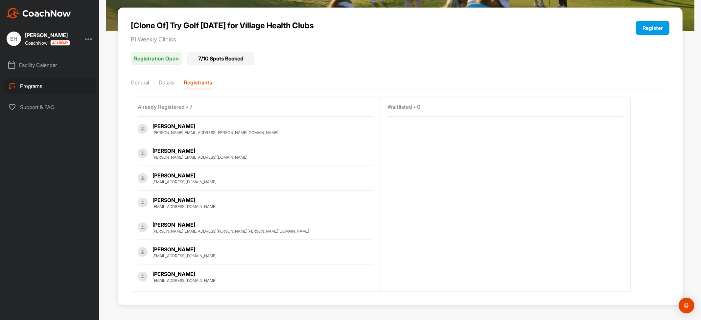
click at [525, 25] on button "Register" at bounding box center [653, 28] width 34 height 14
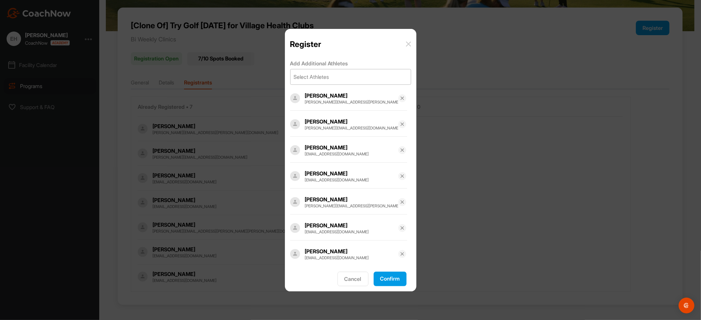
click at [321, 78] on div "Select Athletes" at bounding box center [311, 77] width 35 height 8
type input "kelly b"
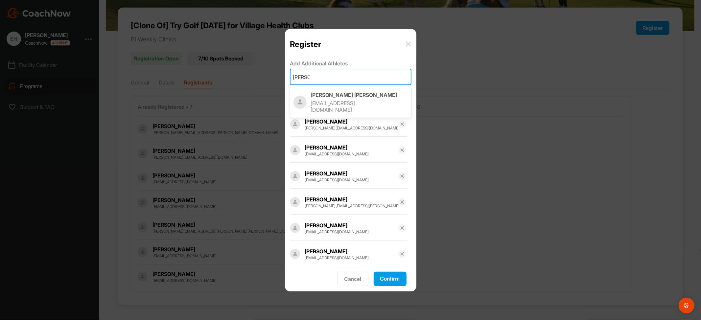
click at [322, 101] on p "kellygbennett@gmail.com" at bounding box center [353, 106] width 84 height 13
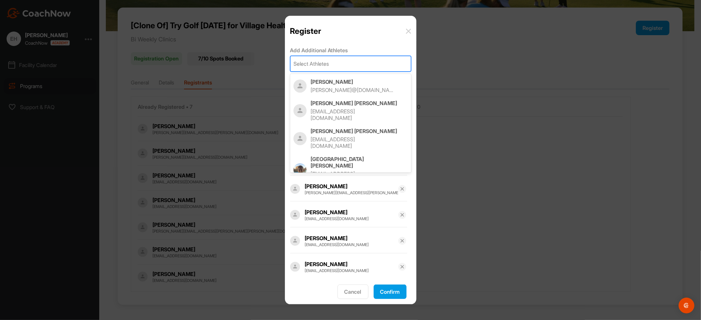
click at [322, 63] on div "Select Athletes" at bounding box center [311, 64] width 35 height 8
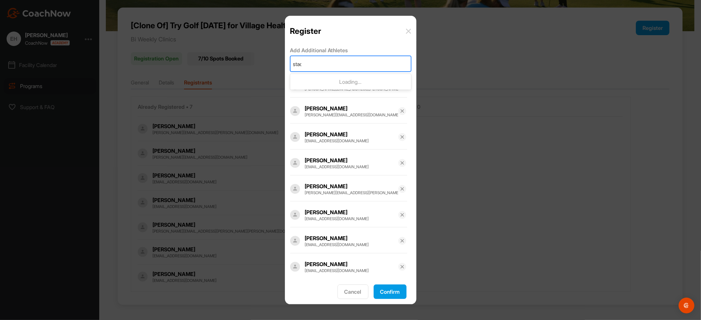
type input "stace"
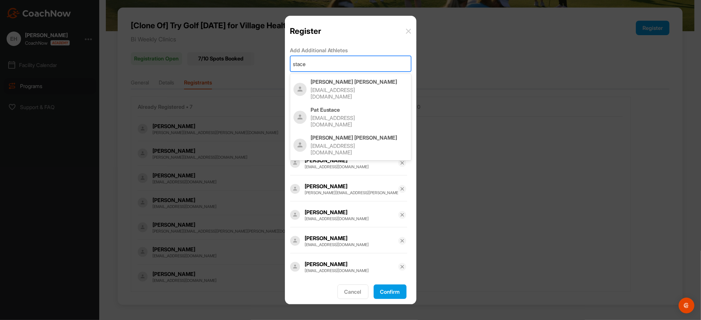
click at [346, 85] on div "Stacey Anfuso staceyanfuso@gmail.com" at bounding box center [359, 89] width 97 height 21
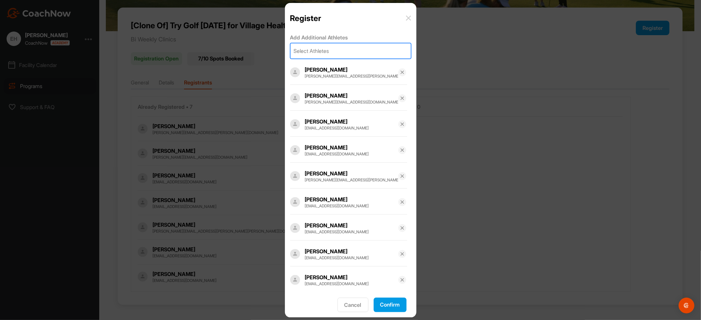
click at [383, 240] on button "Confirm" at bounding box center [390, 305] width 33 height 14
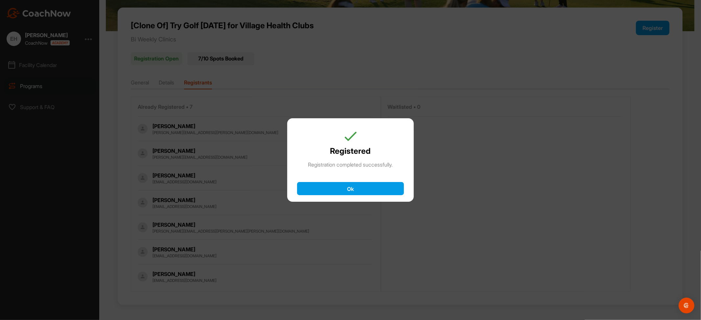
click at [333, 189] on button "Ok" at bounding box center [350, 188] width 107 height 13
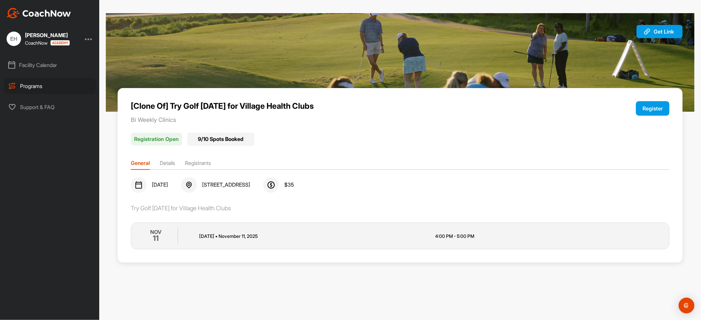
click at [223, 137] on div "9 / 10 Spots Booked" at bounding box center [220, 139] width 67 height 13
click at [16, 37] on div "EH" at bounding box center [14, 39] width 14 height 14
click at [21, 14] on img at bounding box center [39, 13] width 64 height 11
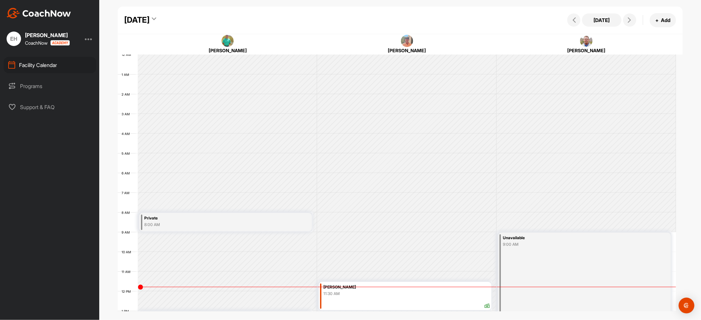
scroll to position [114, 0]
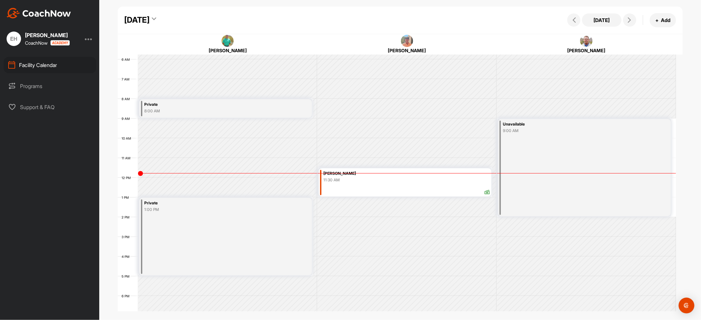
click at [39, 36] on div "[PERSON_NAME]" at bounding box center [47, 35] width 45 height 5
click at [16, 38] on div "EH" at bounding box center [14, 39] width 14 height 14
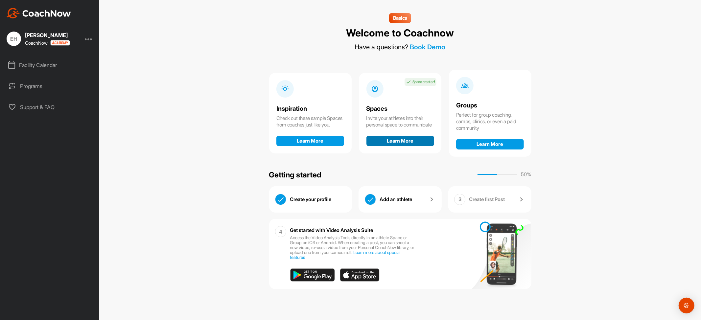
click at [403, 143] on button "Learn More" at bounding box center [400, 141] width 68 height 11
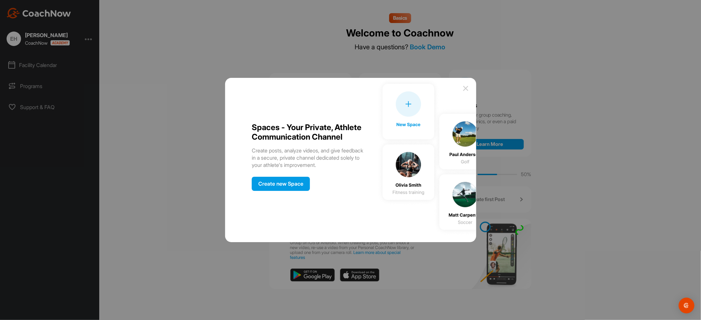
click at [285, 184] on div "Create new Space" at bounding box center [281, 184] width 58 height 14
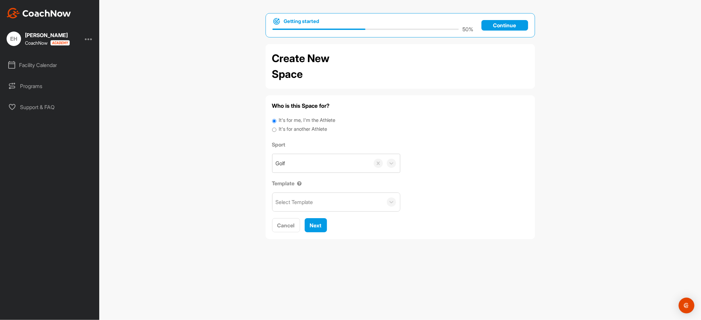
click at [300, 127] on label "It's for another Athlete" at bounding box center [303, 130] width 48 height 8
click at [276, 127] on input "It's for another Athlete" at bounding box center [274, 130] width 4 height 9
radio input "true"
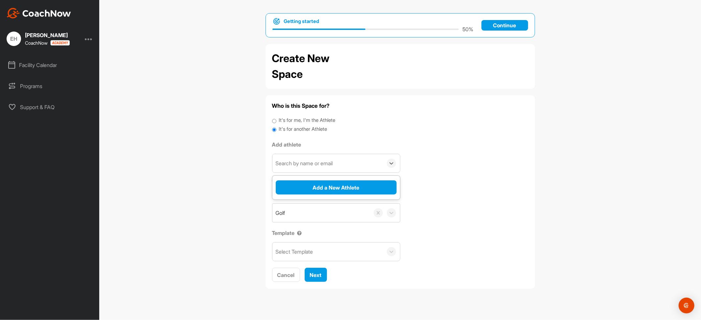
click at [376, 166] on div "Search by name or email" at bounding box center [327, 163] width 110 height 18
click at [362, 188] on button "Add a New Athlete" at bounding box center [336, 187] width 121 height 14
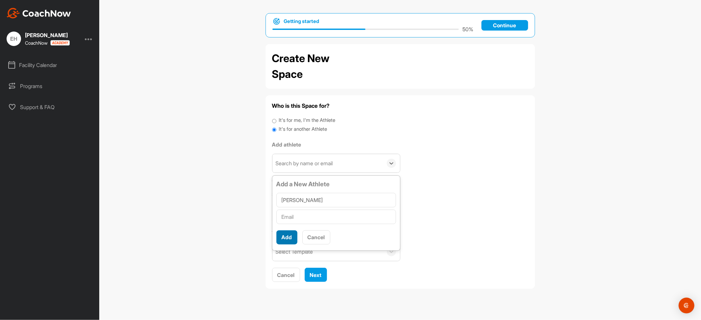
type input "[PERSON_NAME]"
click at [291, 241] on button "Add" at bounding box center [286, 237] width 21 height 14
click at [296, 220] on input "text" at bounding box center [336, 217] width 120 height 14
click at [311, 246] on button "Cancel" at bounding box center [316, 246] width 28 height 14
click at [41, 65] on div "Facility Calendar" at bounding box center [50, 65] width 93 height 16
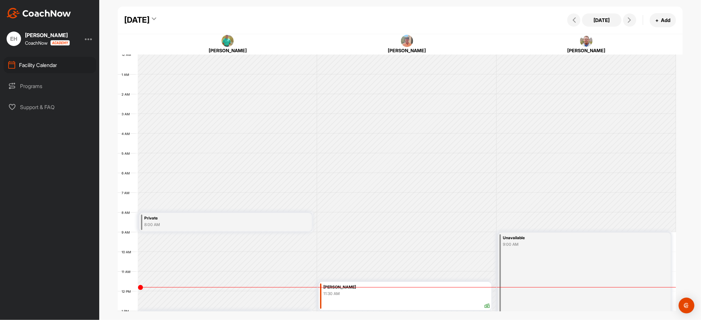
scroll to position [114, 0]
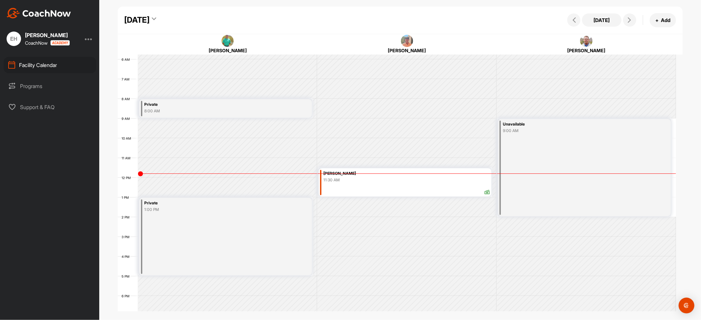
click at [156, 19] on icon at bounding box center [154, 20] width 4 height 7
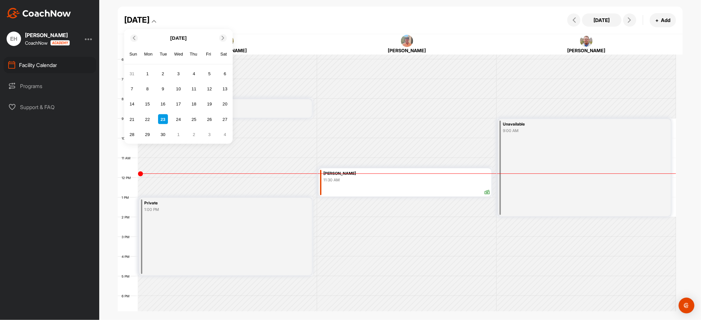
click at [223, 39] on icon at bounding box center [223, 38] width 4 height 4
click at [162, 108] on div "11" at bounding box center [163, 104] width 10 height 10
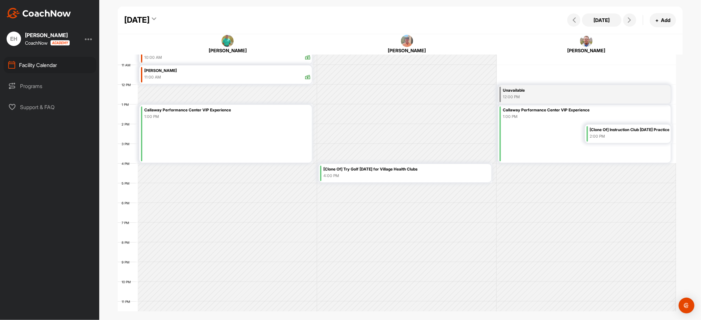
scroll to position [216, 0]
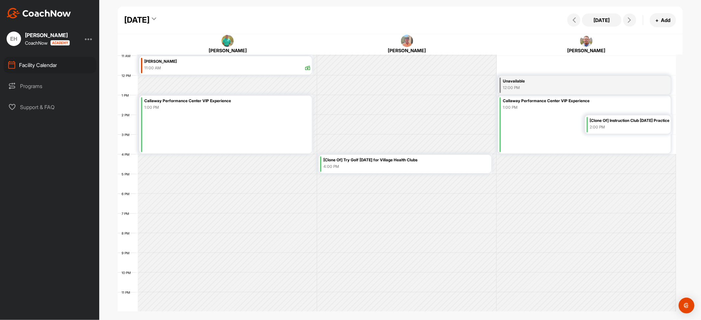
click at [383, 170] on div "[Clone Of] Try Golf Today for Village Health Clubs 4:00 PM" at bounding box center [406, 163] width 166 height 15
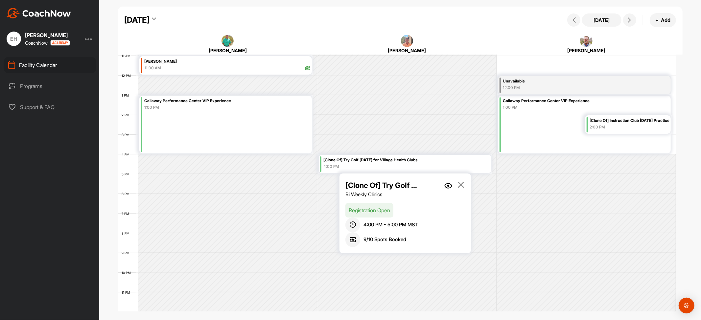
click at [156, 17] on icon at bounding box center [154, 20] width 4 height 7
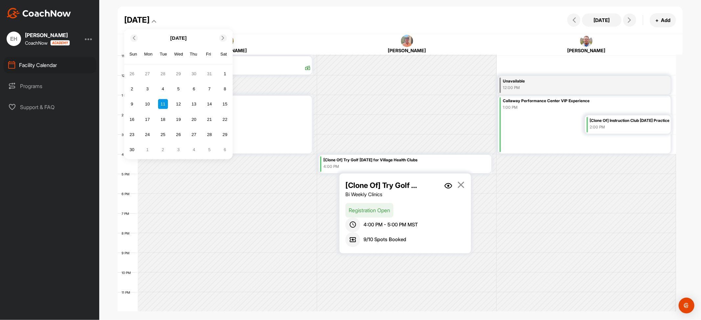
click at [164, 135] on div "25" at bounding box center [163, 134] width 10 height 10
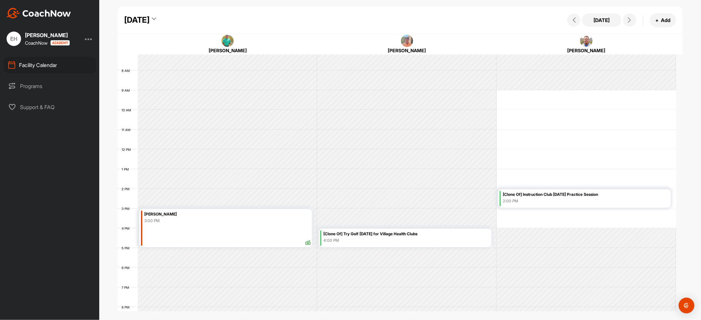
scroll to position [158, 0]
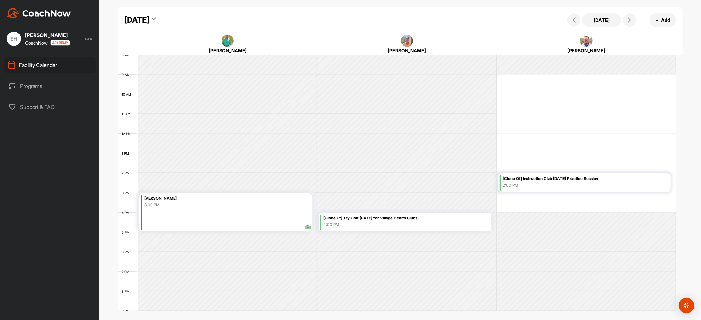
click at [423, 227] on div "4:00 PM" at bounding box center [406, 225] width 166 height 6
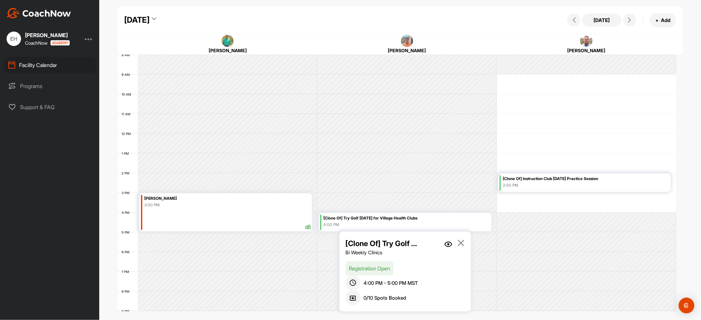
click at [446, 246] on img at bounding box center [448, 245] width 8 height 6
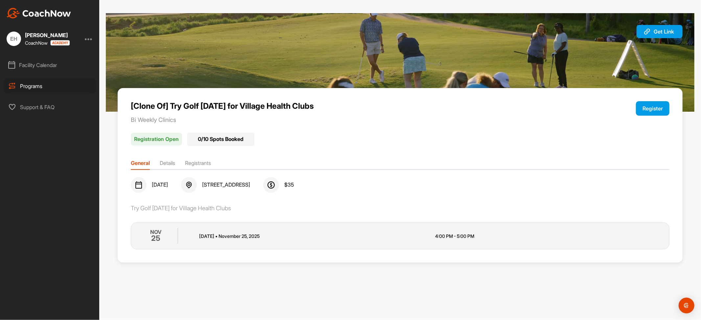
click at [653, 105] on button "Register" at bounding box center [653, 108] width 34 height 14
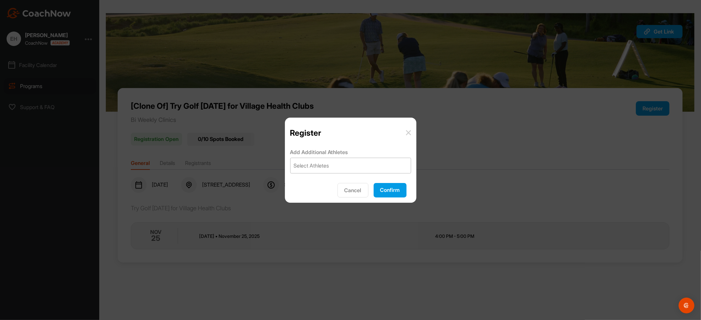
click at [381, 165] on div "Select Athletes" at bounding box center [350, 165] width 120 height 15
type input "brooke"
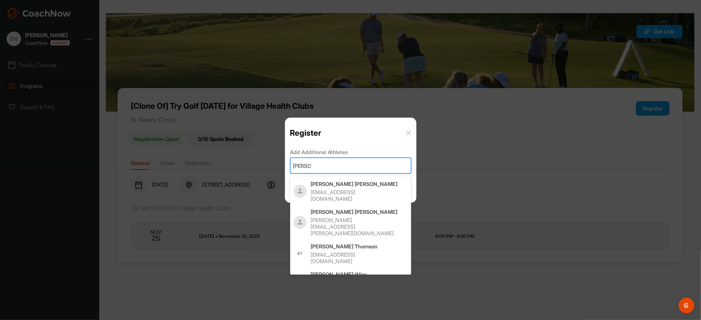
click at [371, 217] on p "brooke.schlachter@yahoo.com" at bounding box center [353, 227] width 84 height 20
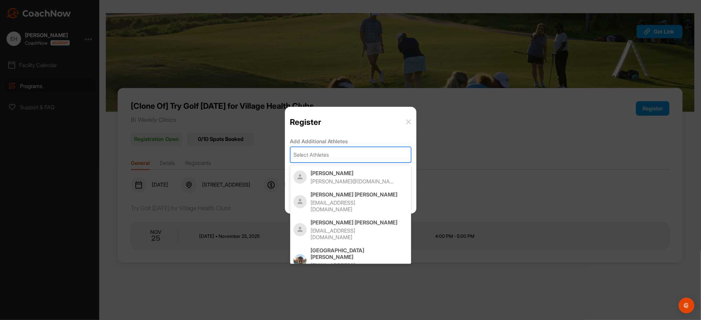
click at [335, 155] on div "Select Athletes" at bounding box center [350, 154] width 120 height 15
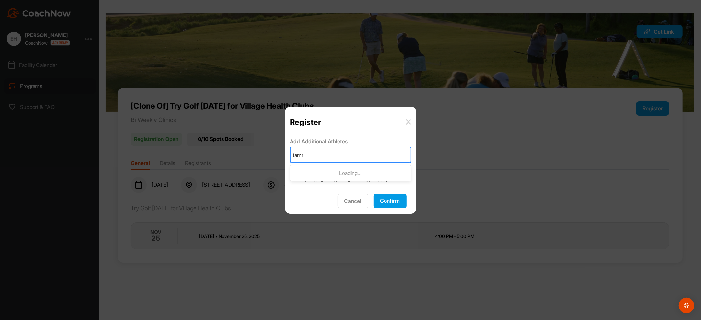
type input "tammy"
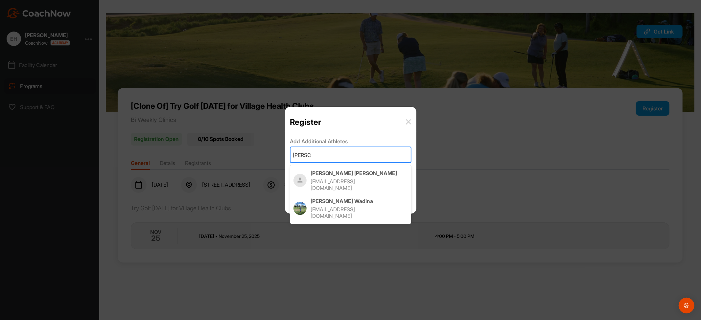
click at [338, 179] on p "tbaker@azmilk.org" at bounding box center [353, 184] width 84 height 13
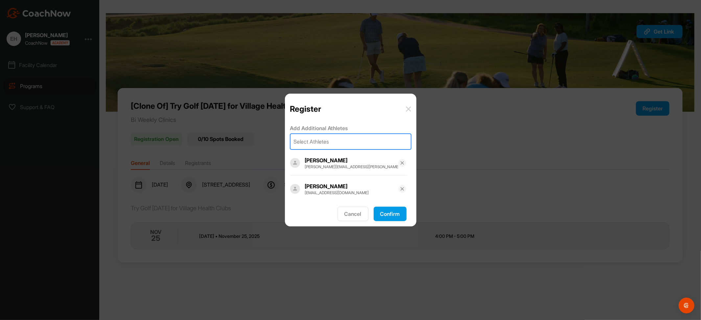
click at [313, 143] on div "Select Athletes" at bounding box center [311, 142] width 35 height 8
type input "katie b"
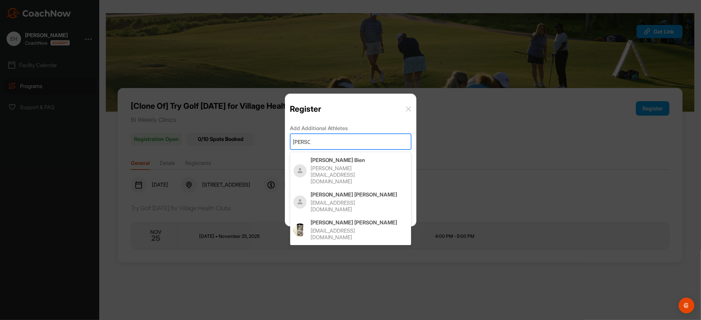
click at [317, 162] on p "Katie Bien" at bounding box center [359, 160] width 97 height 7
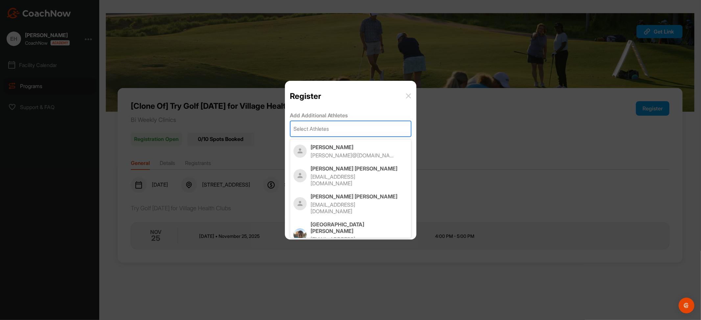
click at [301, 129] on div "Select Athletes" at bounding box center [311, 129] width 35 height 8
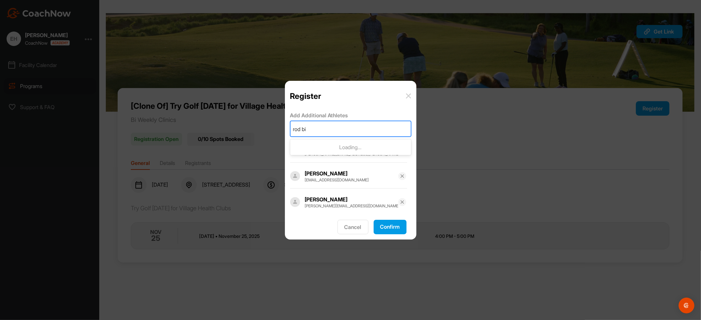
type input "rod bie"
click at [314, 154] on p "rod@patagoniabend.com" at bounding box center [353, 158] width 84 height 13
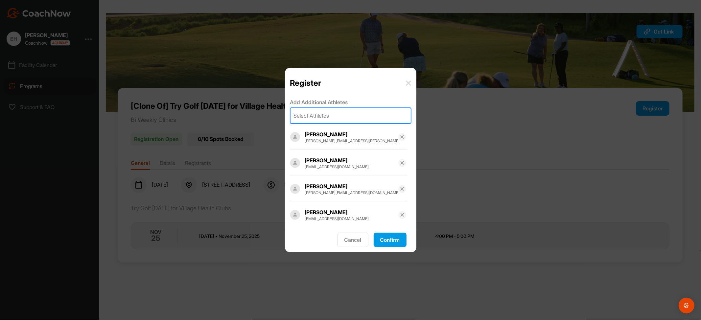
click at [331, 116] on div "Select Athletes" at bounding box center [350, 115] width 120 height 15
type input "laurie"
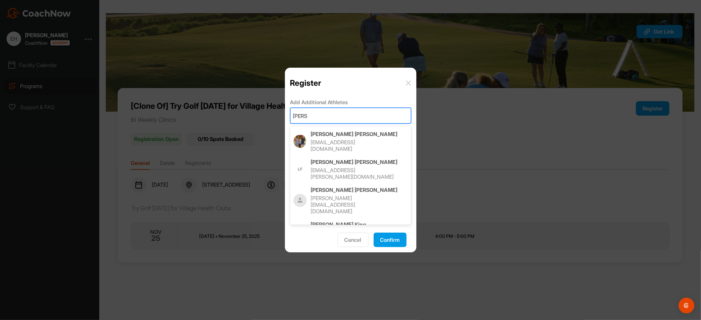
click at [335, 221] on div "Laurie King kingla@ohsu.edu" at bounding box center [359, 231] width 97 height 21
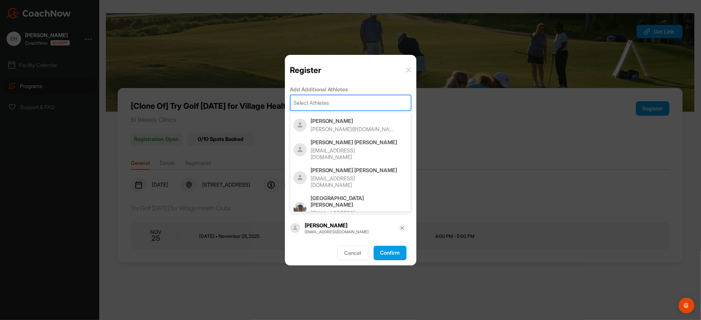
click at [324, 103] on div "Select Athletes" at bounding box center [311, 103] width 35 height 8
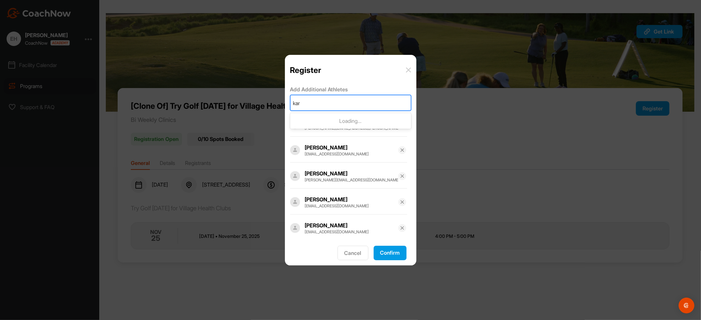
type input "karl"
click at [323, 129] on p "karl.frederick.arrington@gmail.com" at bounding box center [353, 139] width 84 height 26
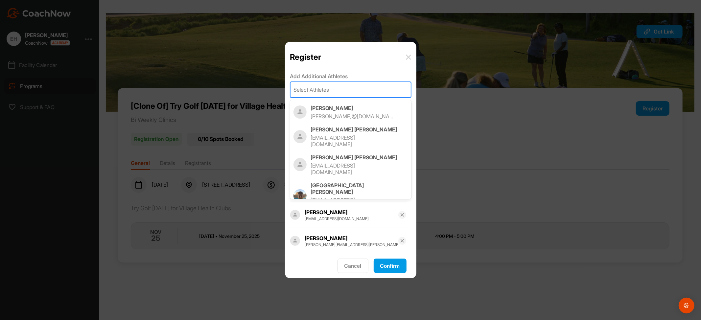
click at [322, 91] on div "Select Athletes" at bounding box center [311, 90] width 35 height 8
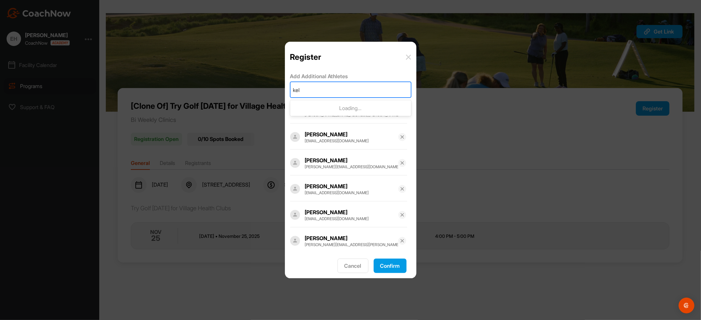
type input "kell"
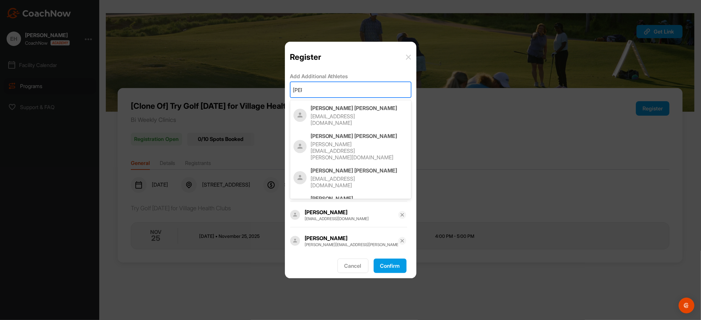
click at [326, 108] on p "Kelly Bennett" at bounding box center [359, 108] width 97 height 7
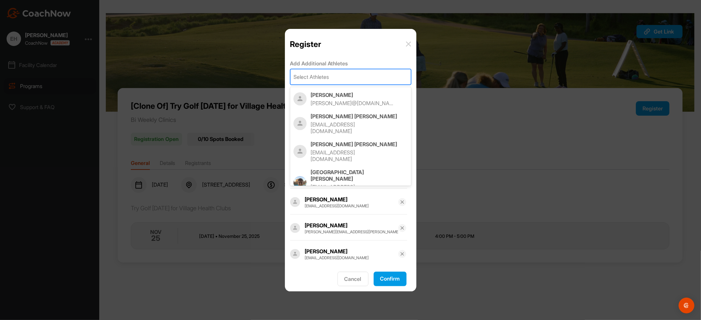
click at [313, 76] on div "Select Athletes" at bounding box center [311, 77] width 35 height 8
type input "s"
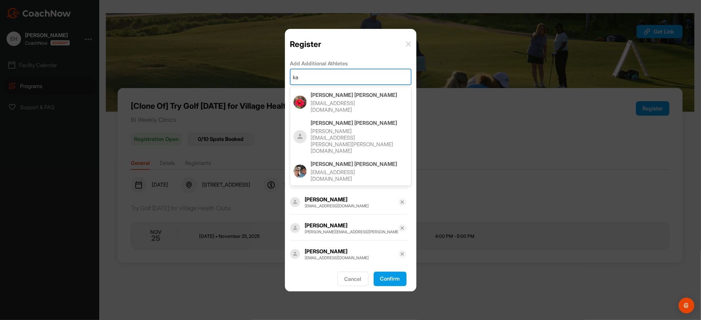
type input "k"
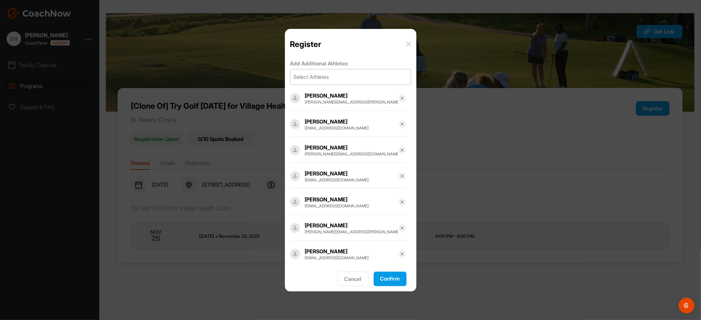
click at [384, 276] on button "Confirm" at bounding box center [390, 279] width 33 height 14
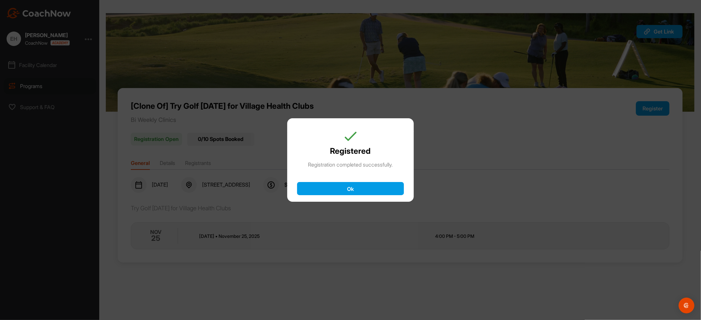
click at [364, 190] on button "Ok" at bounding box center [350, 188] width 107 height 13
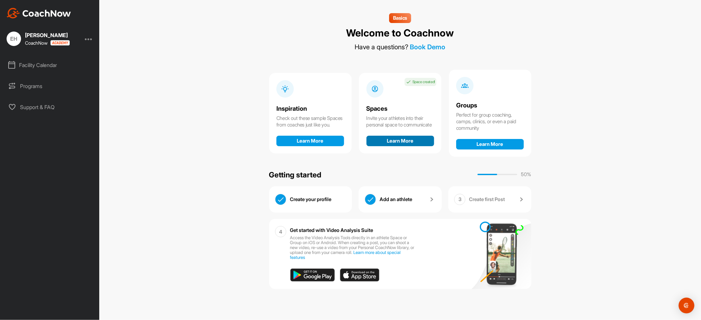
click at [411, 142] on button "Learn More" at bounding box center [400, 141] width 68 height 11
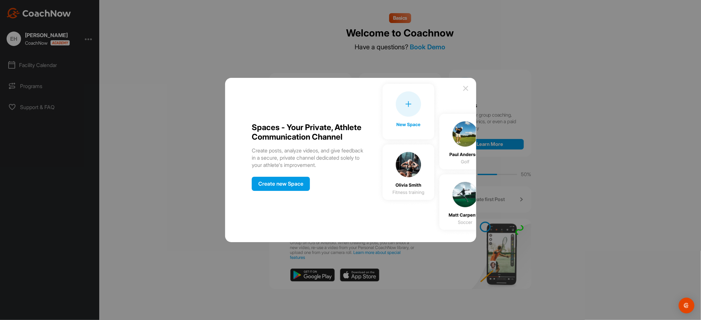
click at [282, 187] on div "Create new Space" at bounding box center [281, 184] width 58 height 14
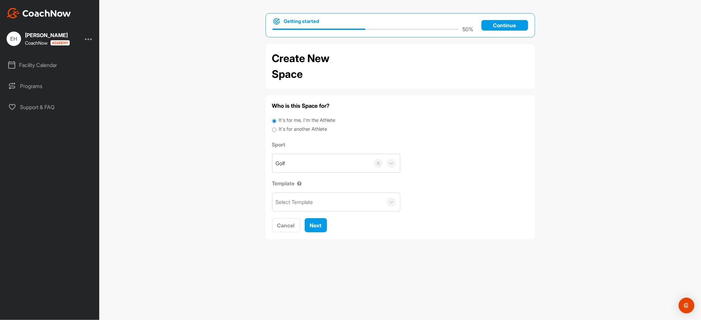
click at [308, 130] on label "It's for another Athlete" at bounding box center [303, 130] width 48 height 8
click at [276, 130] on input "It's for another Athlete" at bounding box center [274, 130] width 4 height 9
radio input "true"
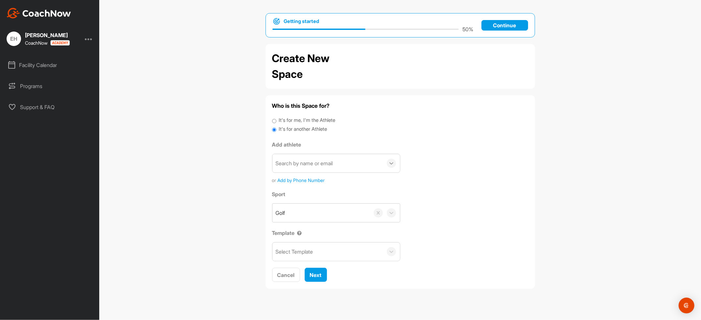
click at [393, 164] on icon at bounding box center [391, 163] width 7 height 7
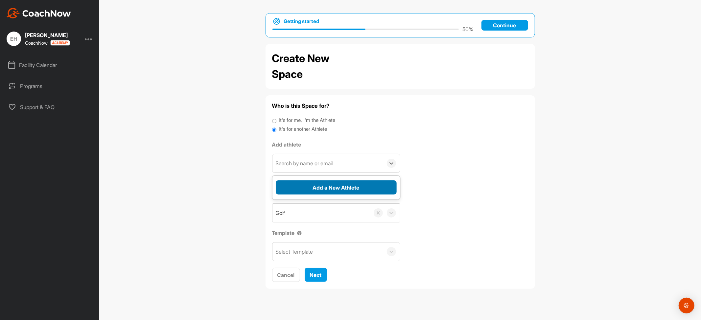
click at [365, 185] on button "Add a New Athlete" at bounding box center [336, 187] width 121 height 14
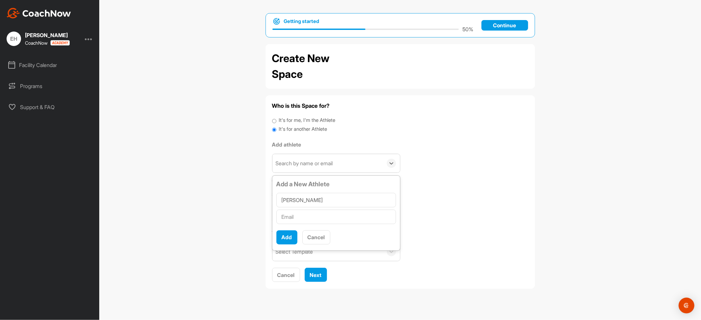
type input "Karen Andrews"
paste input "karenandrews@mail.com"
type input "karenandrews@mail.com"
click at [286, 237] on button "Add" at bounding box center [286, 237] width 21 height 14
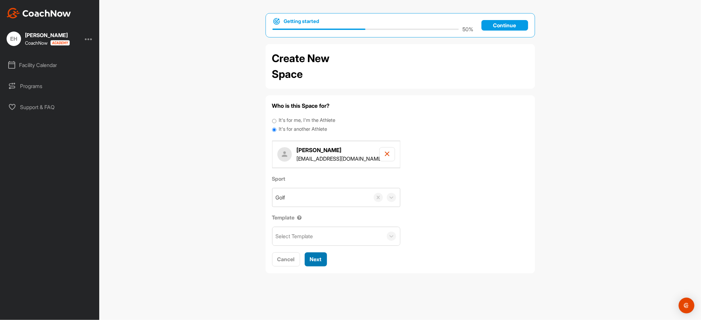
click at [313, 260] on span "Next" at bounding box center [316, 259] width 12 height 7
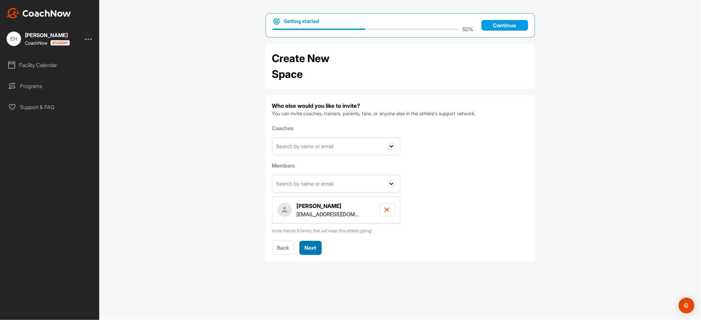
click at [314, 247] on span "Next" at bounding box center [311, 247] width 12 height 7
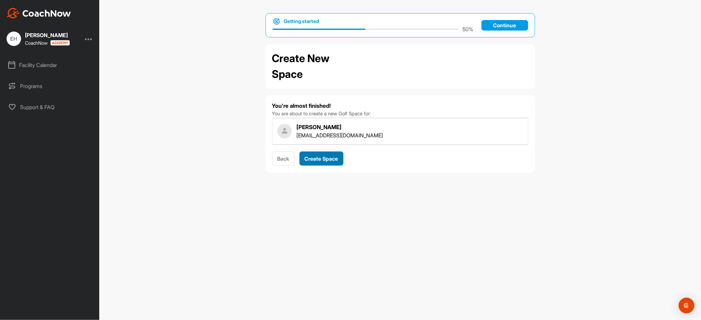
click at [316, 162] on span "Create Space" at bounding box center [322, 158] width 34 height 7
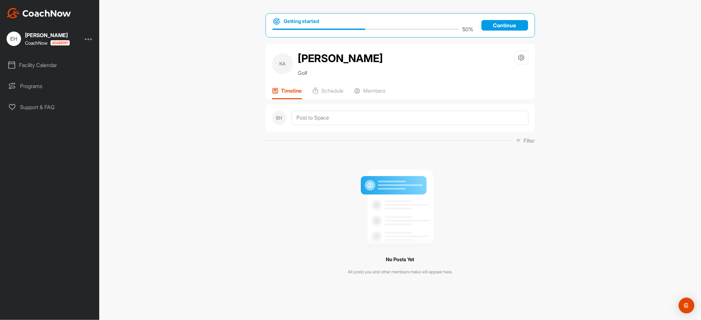
click at [514, 23] on p "Continue" at bounding box center [504, 25] width 47 height 11
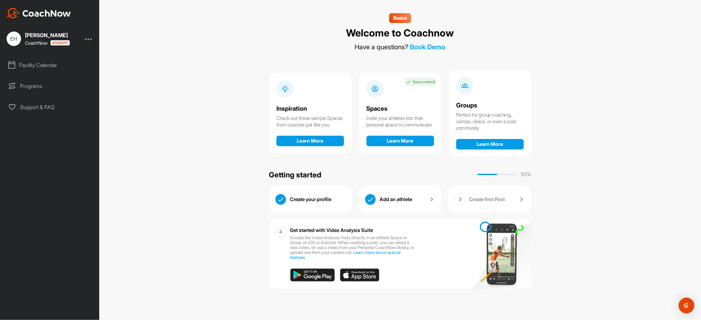
click at [35, 61] on div "Facility Calendar" at bounding box center [50, 65] width 93 height 16
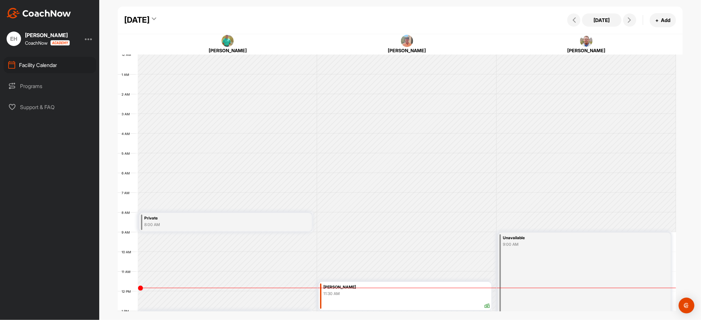
scroll to position [114, 0]
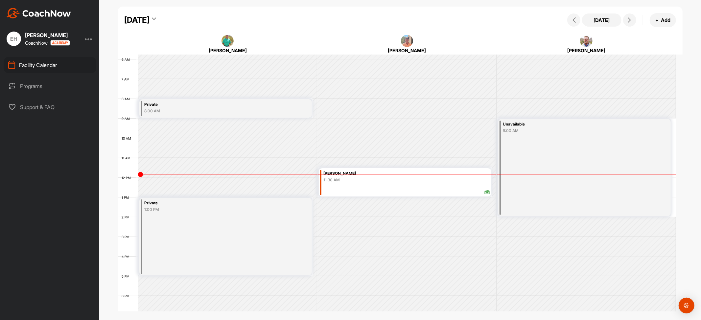
click at [156, 16] on div "Tuesday, September 23, 2025" at bounding box center [140, 20] width 32 height 12
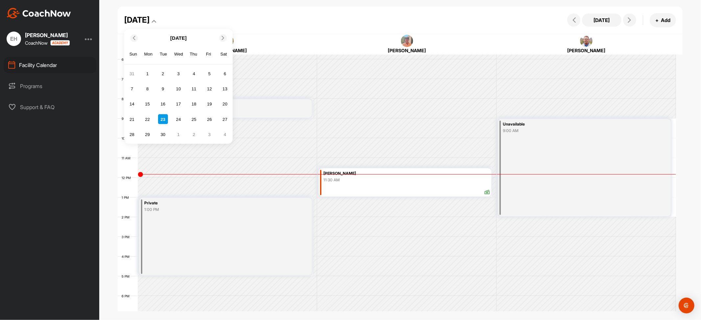
click at [225, 40] on icon at bounding box center [223, 38] width 4 height 4
click at [162, 134] on div "25" at bounding box center [163, 134] width 10 height 10
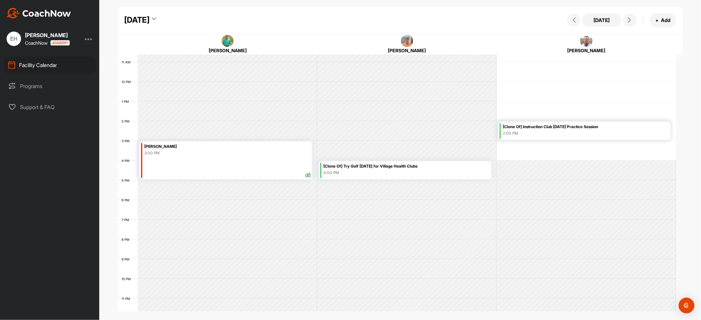
scroll to position [216, 0]
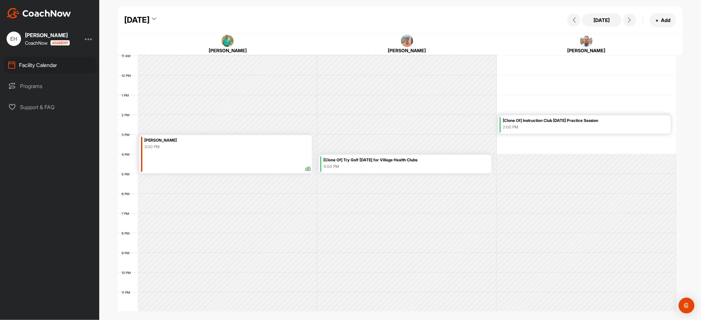
click at [362, 166] on div "4:00 PM" at bounding box center [406, 167] width 166 height 6
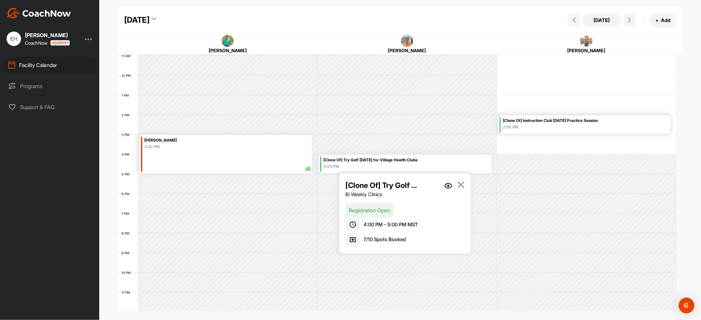
click at [448, 183] on img at bounding box center [448, 186] width 8 height 6
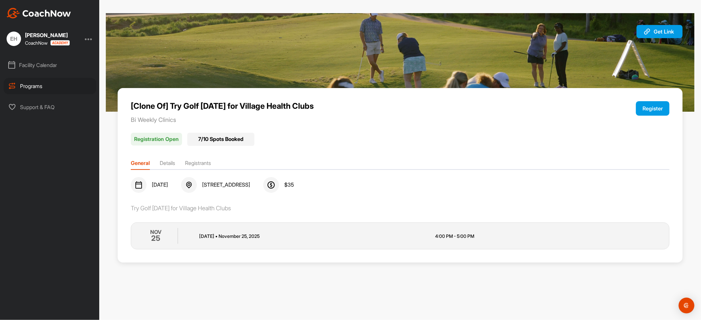
click at [649, 107] on button "Register" at bounding box center [653, 108] width 34 height 14
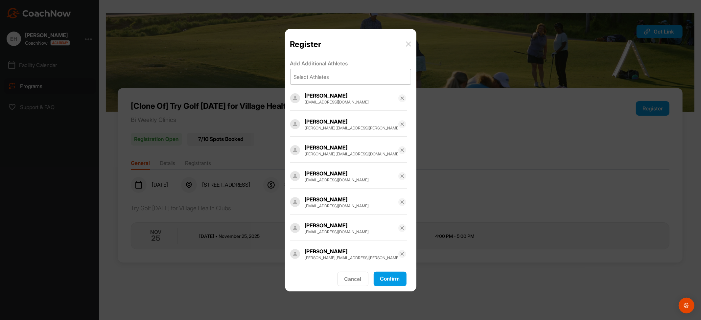
click at [306, 77] on div "Select Athletes" at bounding box center [311, 77] width 35 height 8
type input "karen"
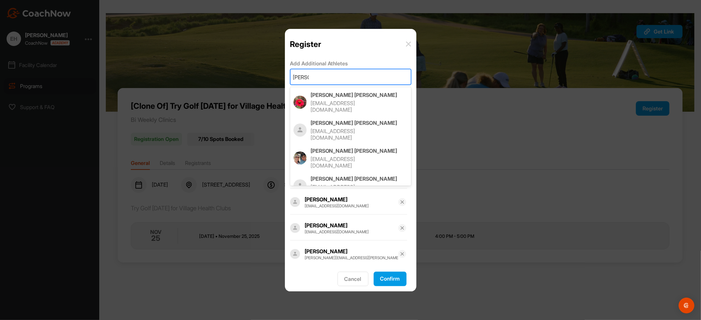
click at [320, 128] on p "karenandrews@mail.com" at bounding box center [353, 134] width 84 height 13
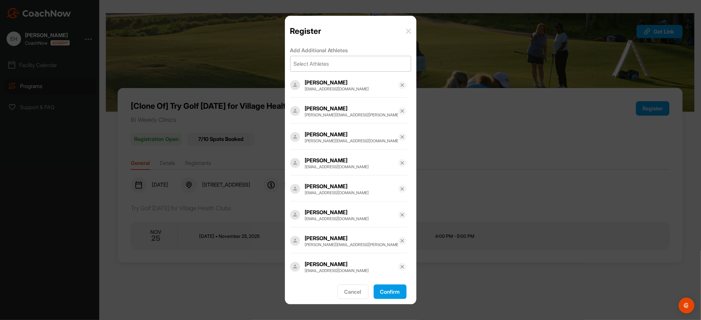
click at [389, 290] on button "Confirm" at bounding box center [390, 292] width 33 height 14
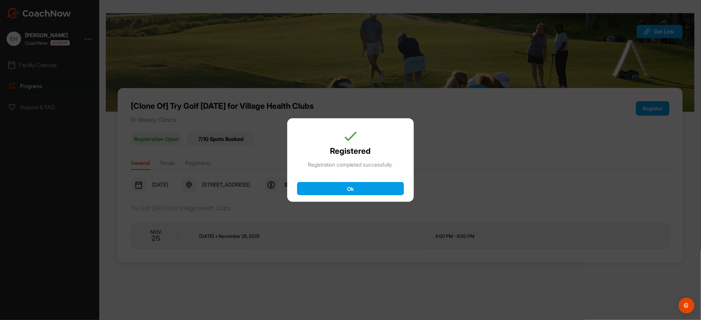
click at [364, 185] on button "Ok" at bounding box center [350, 188] width 107 height 13
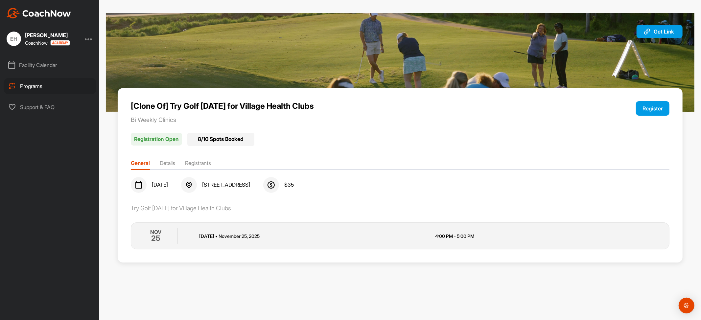
click at [35, 63] on div "Facility Calendar" at bounding box center [50, 65] width 93 height 16
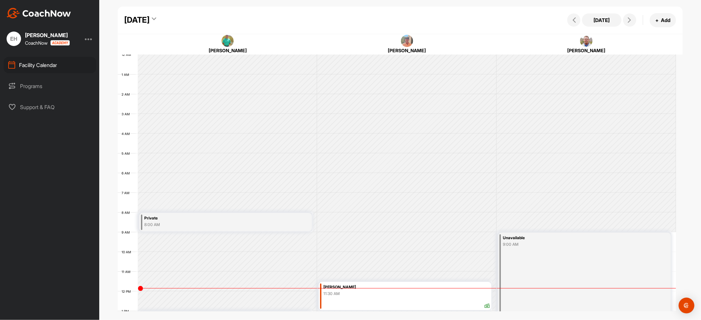
scroll to position [114, 0]
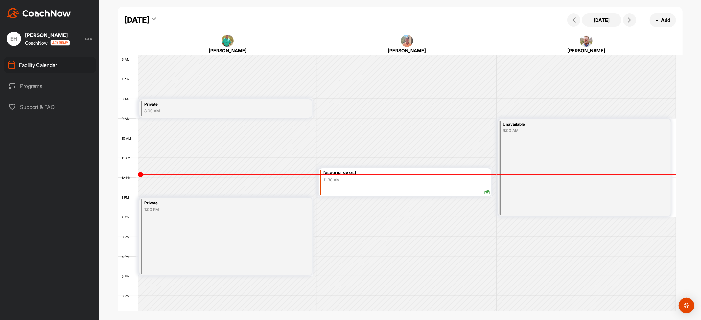
click at [156, 17] on icon at bounding box center [154, 20] width 4 height 7
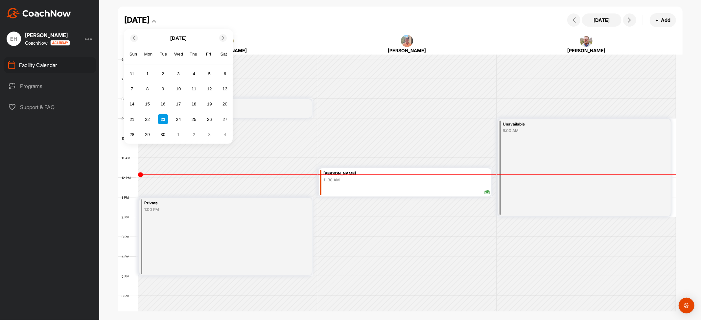
click at [224, 38] on icon at bounding box center [223, 38] width 4 height 4
click at [222, 37] on icon at bounding box center [223, 38] width 4 height 4
click at [162, 132] on div "25" at bounding box center [163, 134] width 10 height 10
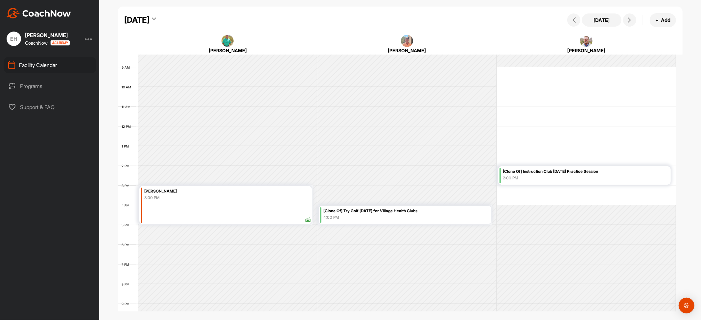
scroll to position [216, 0]
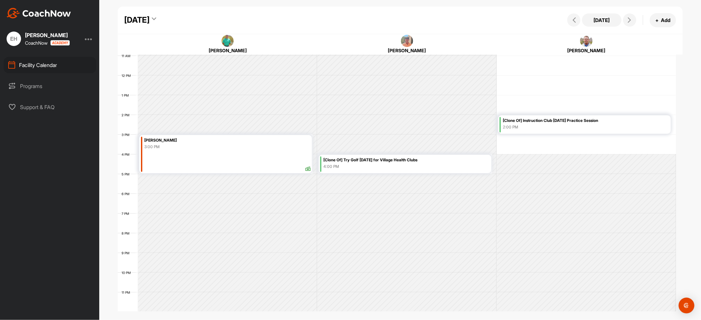
click at [363, 165] on div "4:00 PM" at bounding box center [406, 167] width 166 height 6
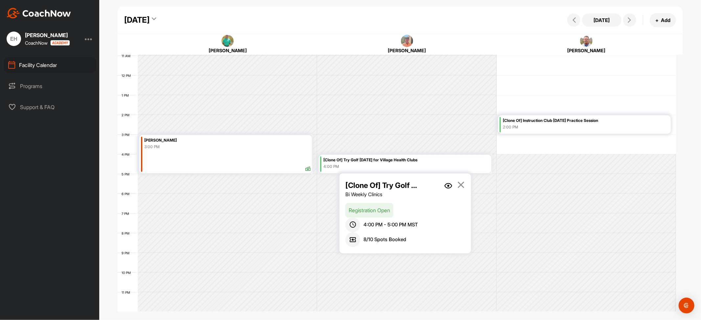
click at [156, 16] on div "Tuesday, November 25, 2025" at bounding box center [140, 20] width 32 height 12
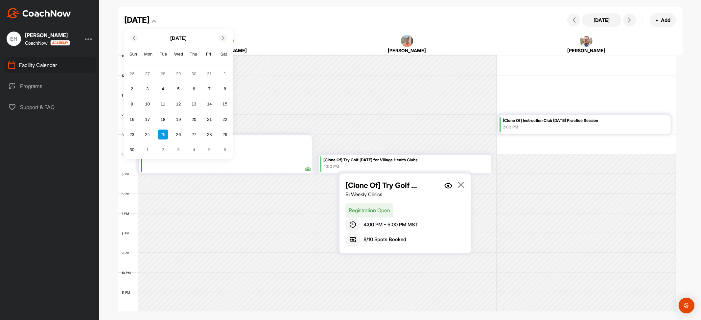
click at [223, 35] on div at bounding box center [223, 38] width 8 height 8
click at [161, 89] on div "9" at bounding box center [163, 89] width 10 height 10
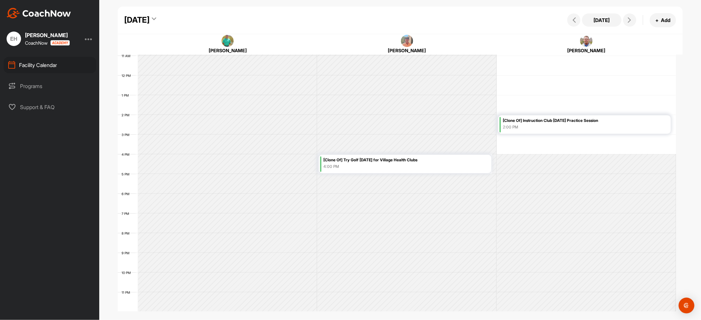
click at [361, 167] on div "4:00 PM" at bounding box center [406, 167] width 166 height 6
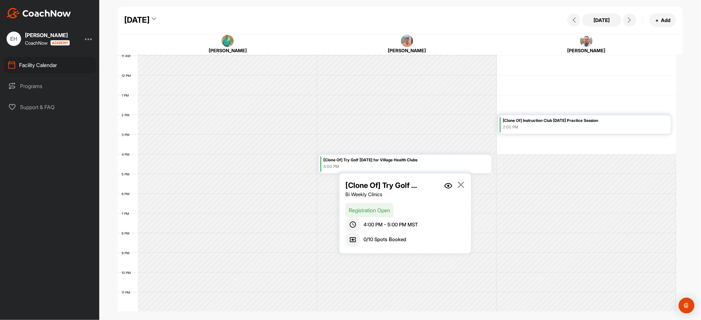
click at [448, 185] on img at bounding box center [448, 186] width 8 height 6
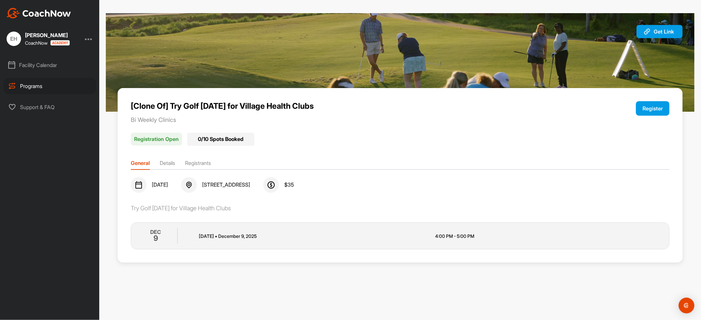
click at [655, 112] on button "Register" at bounding box center [653, 108] width 34 height 14
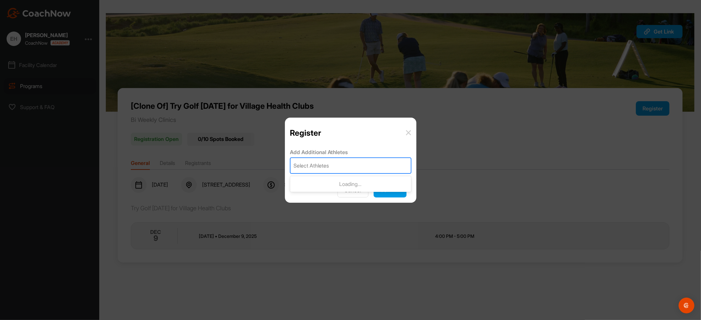
click at [366, 166] on div "Select Athletes" at bounding box center [350, 165] width 120 height 15
type input "brooke"
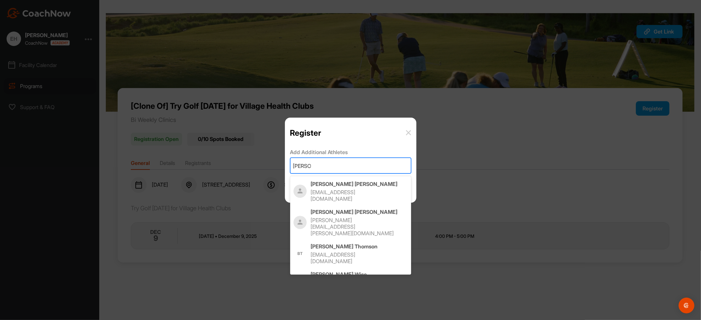
click at [356, 217] on p "[PERSON_NAME][EMAIL_ADDRESS][PERSON_NAME][DOMAIN_NAME]" at bounding box center [353, 227] width 84 height 20
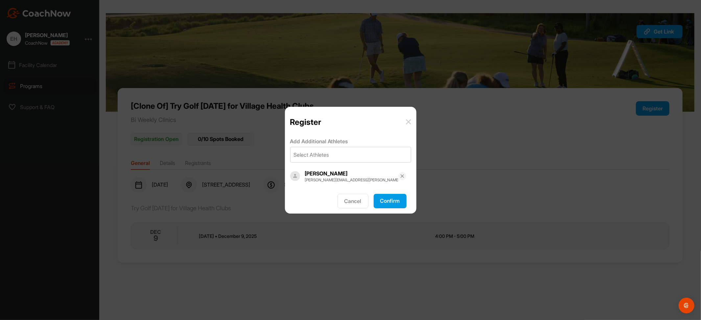
click at [387, 197] on button "Confirm" at bounding box center [390, 201] width 33 height 14
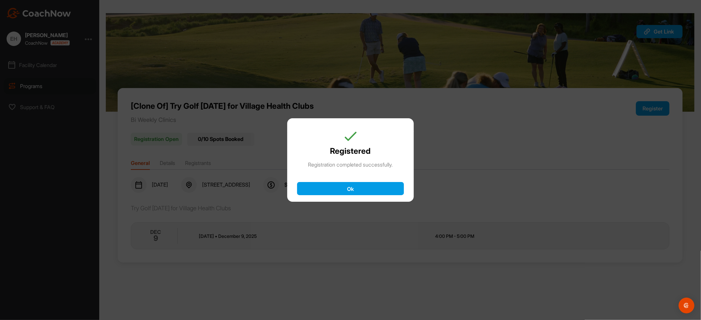
click at [390, 185] on button "Ok" at bounding box center [350, 188] width 107 height 13
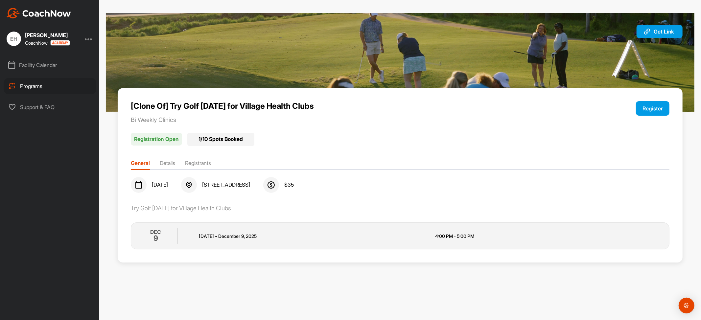
click at [655, 110] on button "Register" at bounding box center [653, 108] width 34 height 14
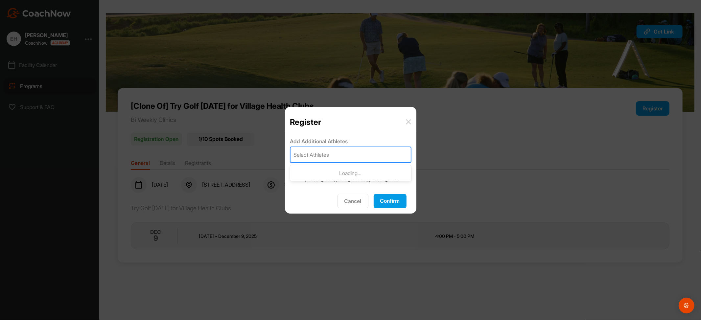
click at [336, 152] on div "Select Athletes" at bounding box center [350, 154] width 120 height 15
type input "[PERSON_NAME]"
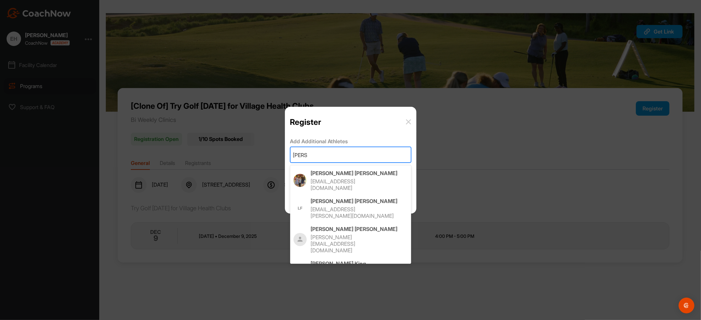
click at [333, 268] on p "[EMAIL_ADDRESS][DOMAIN_NAME]" at bounding box center [353, 274] width 84 height 13
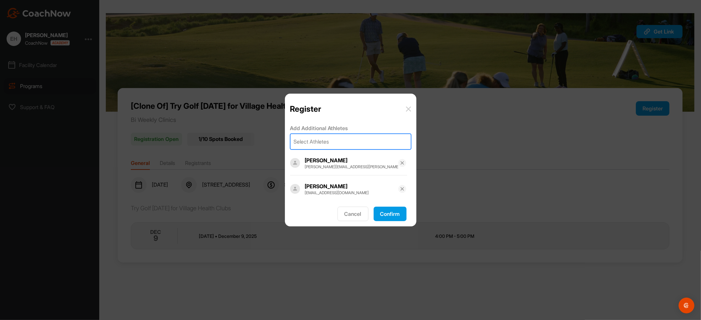
click at [319, 143] on div "Select Athletes" at bounding box center [311, 142] width 35 height 8
type input "[PERSON_NAME]"
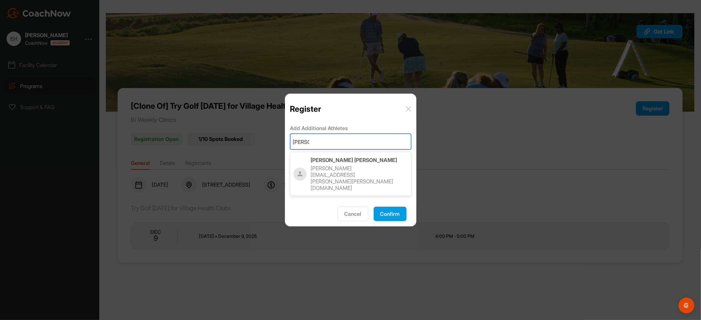
click at [320, 166] on p "[PERSON_NAME][EMAIL_ADDRESS][PERSON_NAME][PERSON_NAME][DOMAIN_NAME]" at bounding box center [353, 178] width 84 height 26
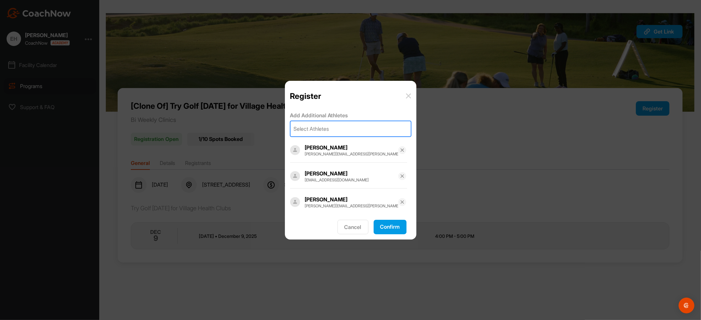
click at [311, 127] on div "Select Athletes" at bounding box center [311, 129] width 35 height 8
type input "[PERSON_NAME]"
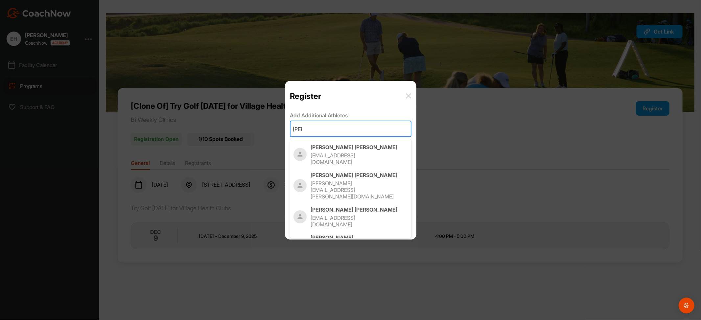
click at [320, 153] on p "[EMAIL_ADDRESS][DOMAIN_NAME]" at bounding box center [353, 158] width 84 height 13
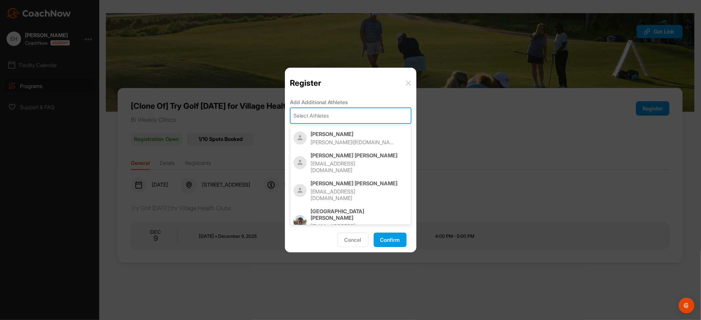
click at [318, 118] on div "Select Athletes" at bounding box center [311, 116] width 35 height 8
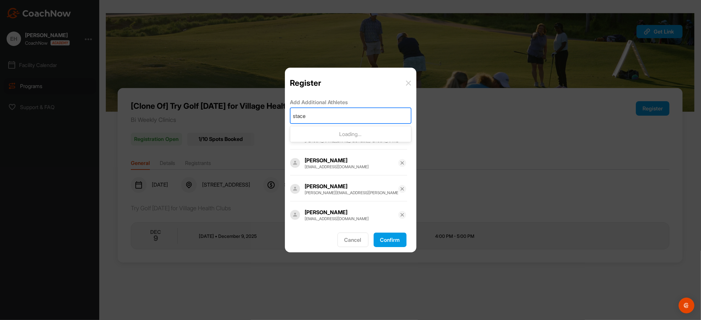
type input "[PERSON_NAME]"
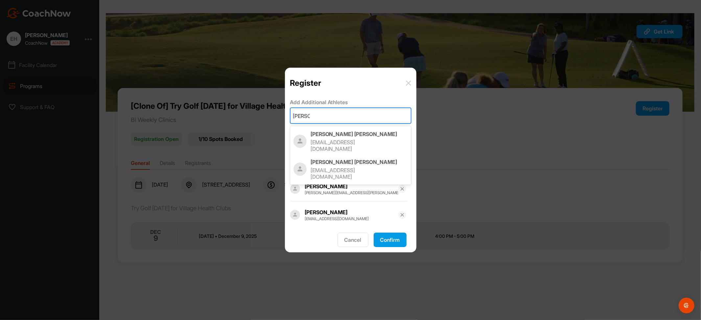
click at [326, 137] on p "[PERSON_NAME]" at bounding box center [359, 134] width 97 height 7
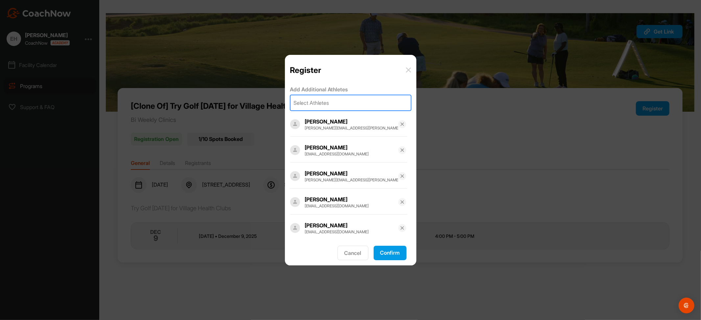
click at [388, 250] on button "Confirm" at bounding box center [390, 253] width 33 height 14
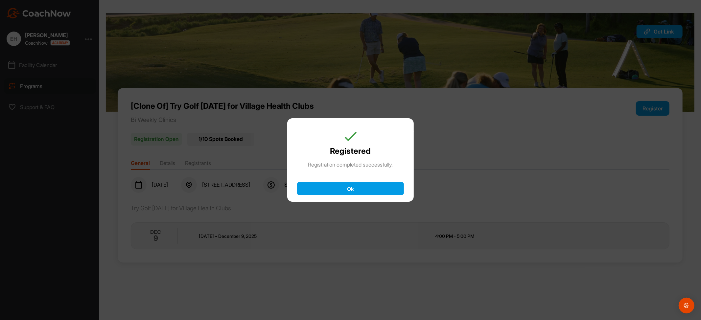
click at [378, 185] on button "Ok" at bounding box center [350, 188] width 107 height 13
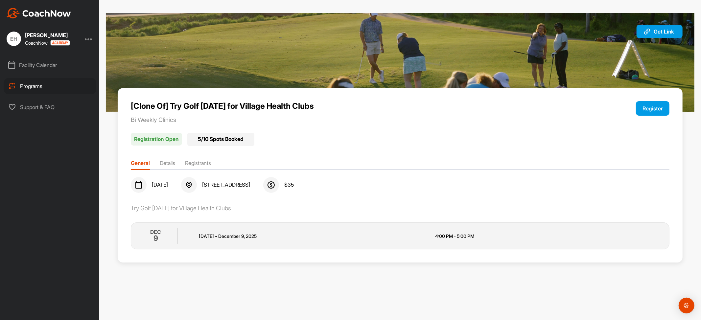
click at [26, 87] on div "Programs" at bounding box center [50, 86] width 93 height 16
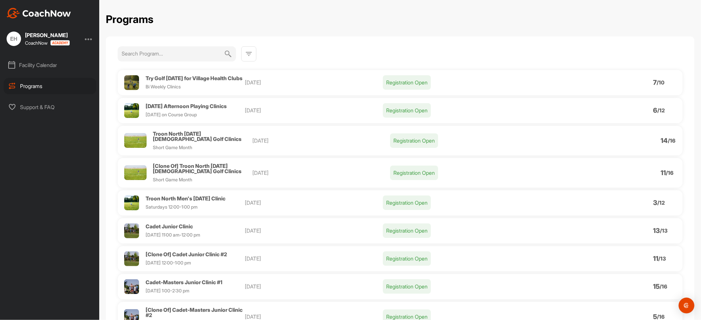
click at [37, 62] on div "Facility Calendar" at bounding box center [50, 65] width 93 height 16
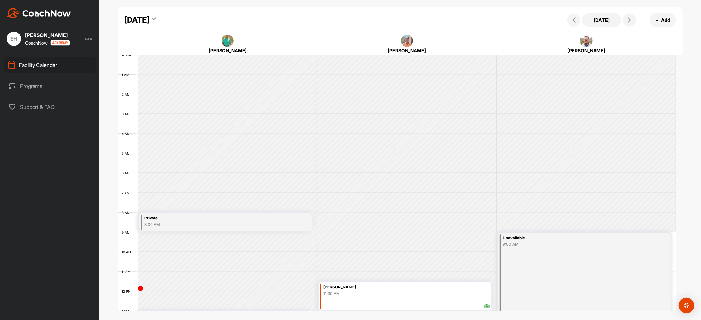
scroll to position [114, 0]
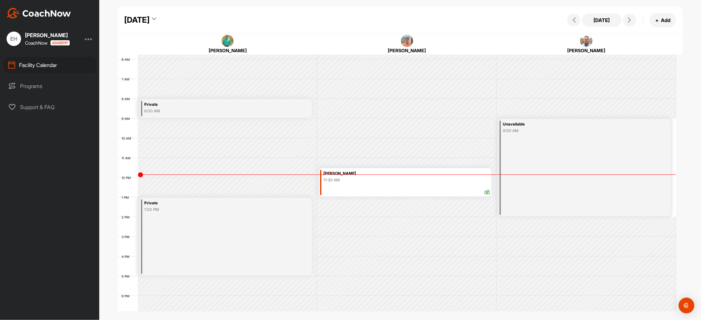
click at [156, 20] on icon at bounding box center [154, 20] width 4 height 7
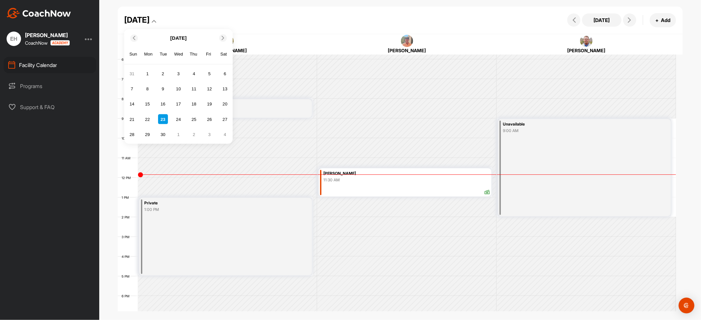
click at [222, 35] on div at bounding box center [223, 38] width 8 height 8
click at [222, 37] on icon at bounding box center [223, 38] width 4 height 4
click at [163, 120] on div "23" at bounding box center [163, 119] width 10 height 10
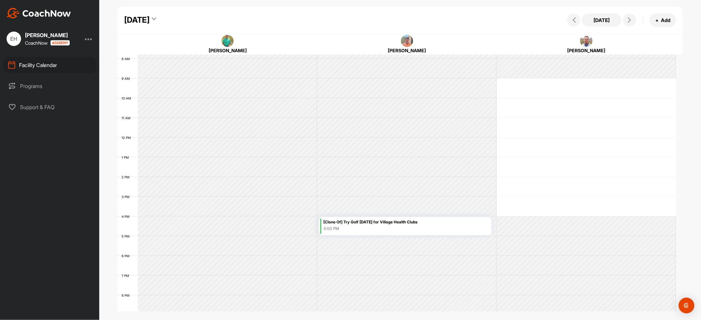
scroll to position [201, 0]
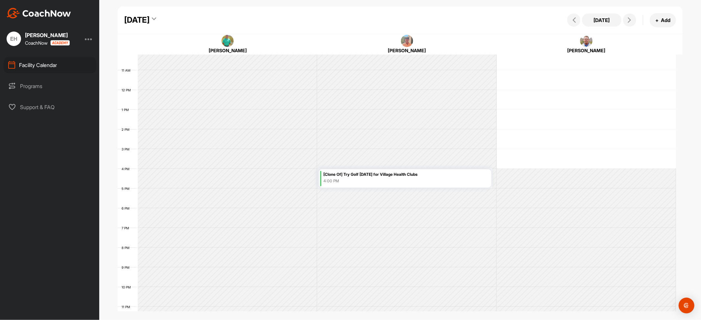
click at [350, 179] on div "4:00 PM" at bounding box center [406, 181] width 166 height 6
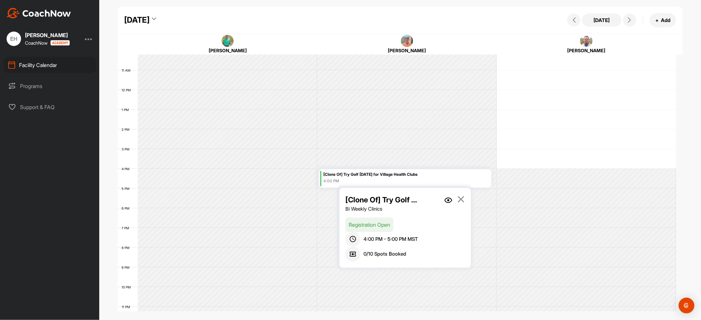
click at [448, 199] on img at bounding box center [448, 200] width 8 height 6
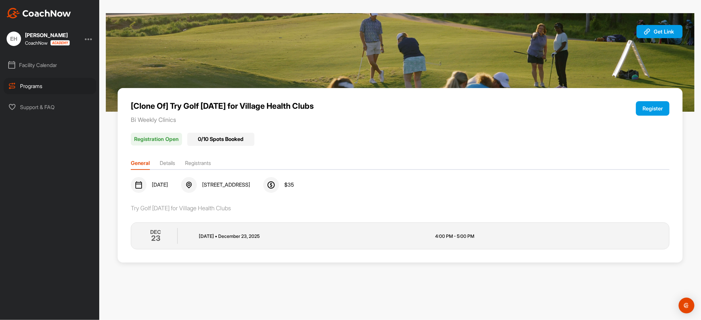
click at [646, 111] on button "Register" at bounding box center [653, 108] width 34 height 14
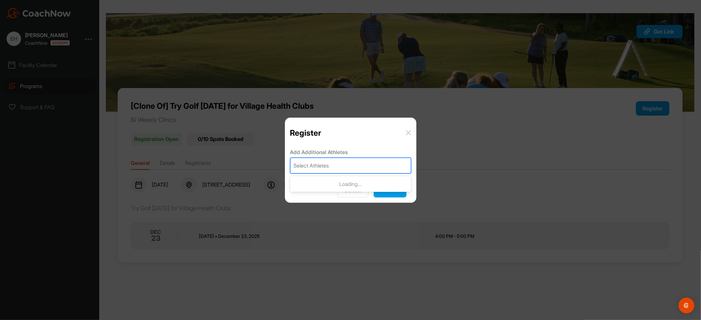
click at [315, 163] on div "Select Athletes" at bounding box center [311, 166] width 35 height 8
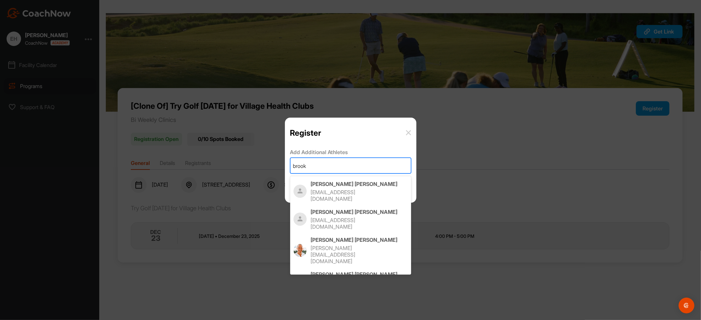
type input "brooke"
drag, startPoint x: 335, startPoint y: 209, endPoint x: 323, endPoint y: 184, distance: 27.8
click at [335, 209] on div "Brooke Schlachter brooke.schlachter@yahoo.com" at bounding box center [359, 223] width 97 height 28
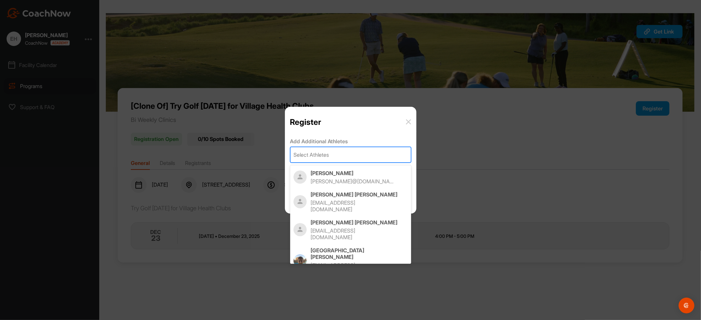
click at [321, 154] on div "Select Athletes" at bounding box center [311, 155] width 35 height 8
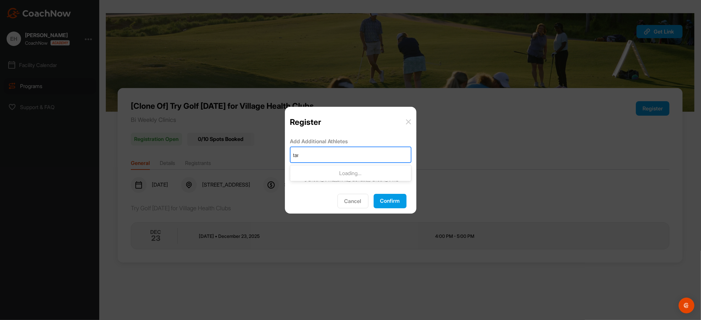
type input "tammy"
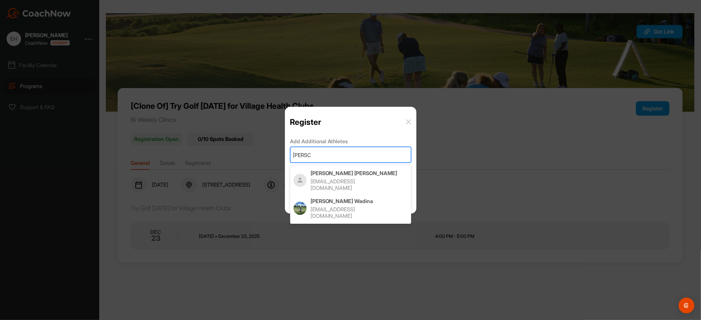
click at [321, 176] on p "Tammy Baker" at bounding box center [359, 173] width 97 height 7
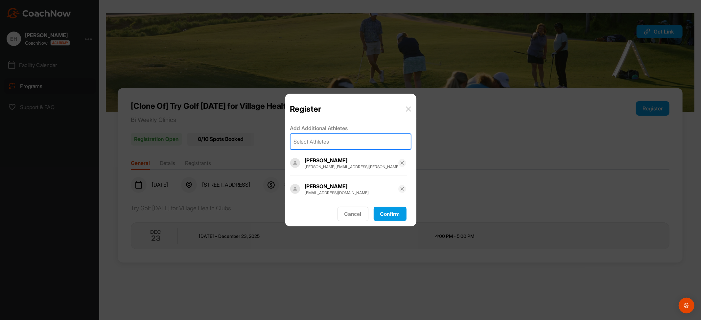
click at [312, 141] on div "Select Athletes" at bounding box center [311, 142] width 35 height 8
type input "karl"
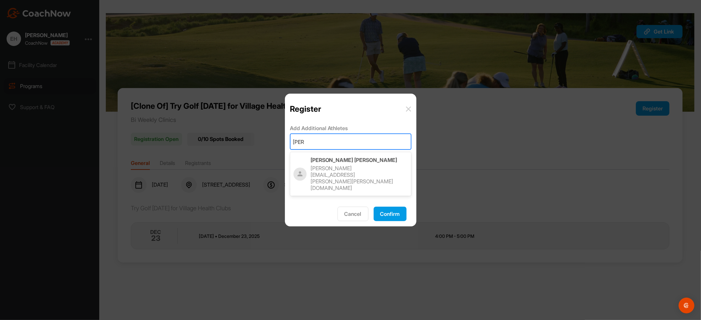
click at [318, 160] on p "Karl Arrington" at bounding box center [359, 160] width 97 height 7
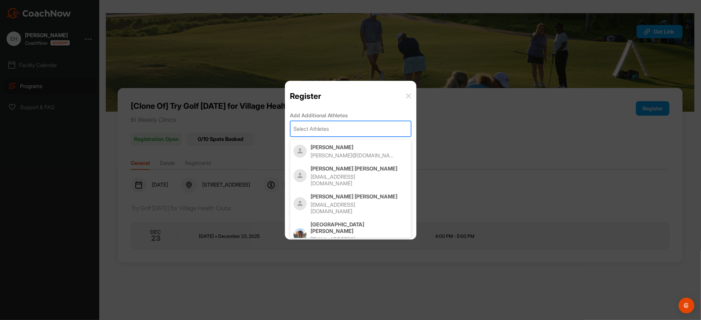
click at [297, 128] on div "Select Athletes" at bounding box center [311, 129] width 35 height 8
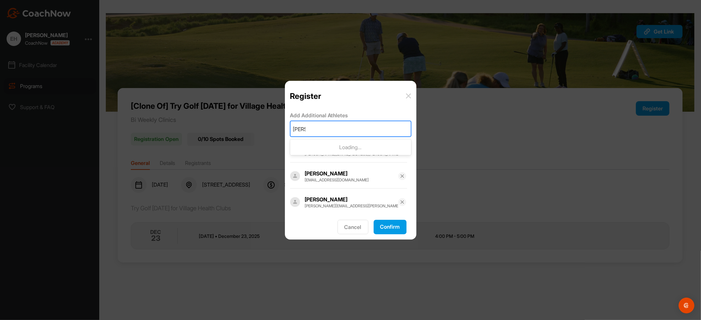
type input "kathlee"
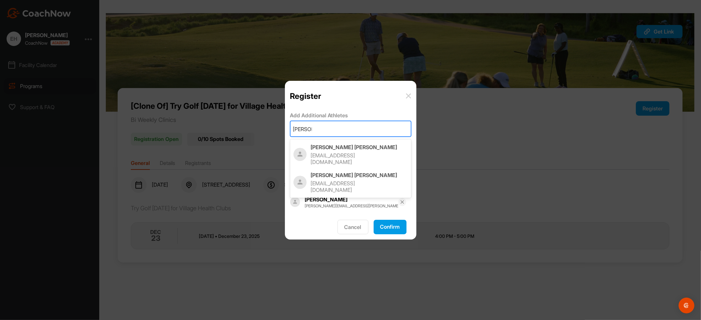
click at [314, 151] on div "Kathleen Benton callmekbaz@gmail.com" at bounding box center [359, 154] width 97 height 21
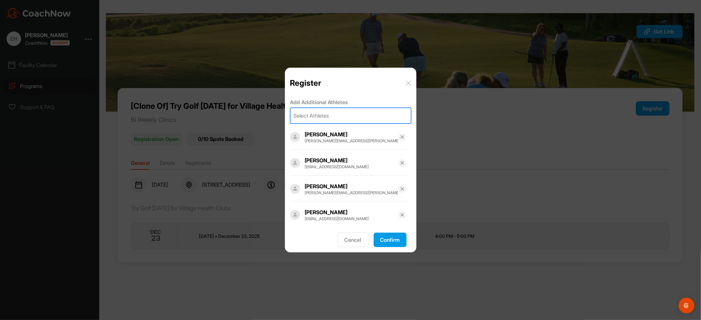
click at [319, 119] on div "Select Athletes" at bounding box center [311, 116] width 35 height 8
type input "cam po"
click at [329, 135] on p "Cam Powell" at bounding box center [359, 134] width 97 height 7
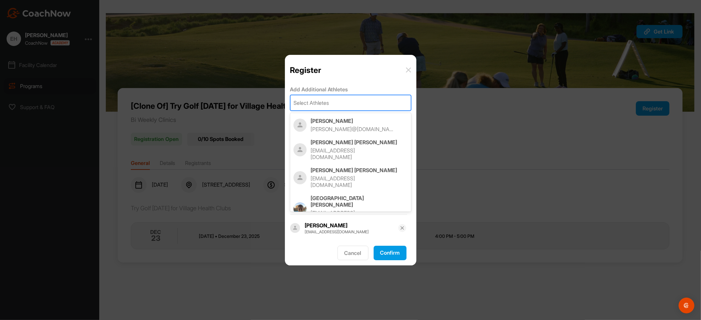
click at [317, 99] on div "Select Athletes" at bounding box center [311, 103] width 35 height 8
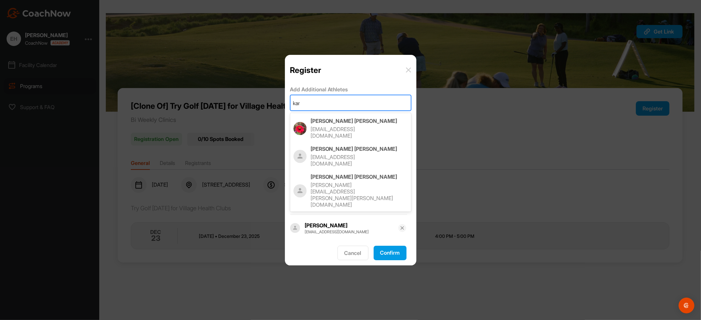
type input "karen"
click at [334, 154] on p "karenandrews@mail.com" at bounding box center [353, 160] width 84 height 13
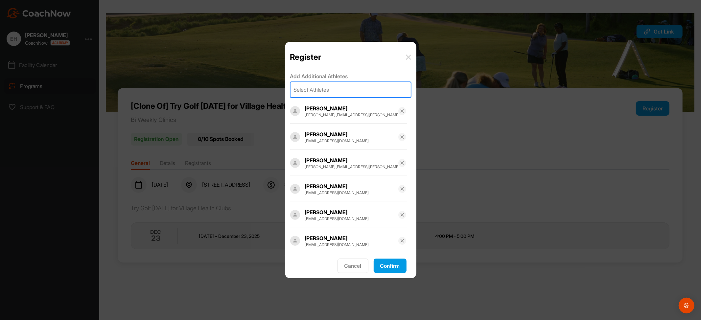
click at [335, 92] on div "Select Athletes" at bounding box center [350, 89] width 120 height 15
type input "stace"
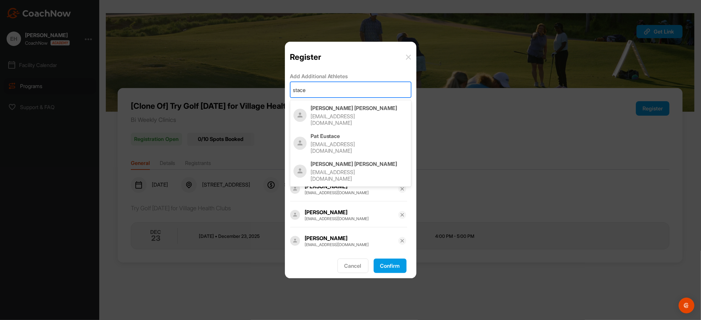
click at [337, 106] on p "Stacey Anfuso" at bounding box center [359, 108] width 97 height 7
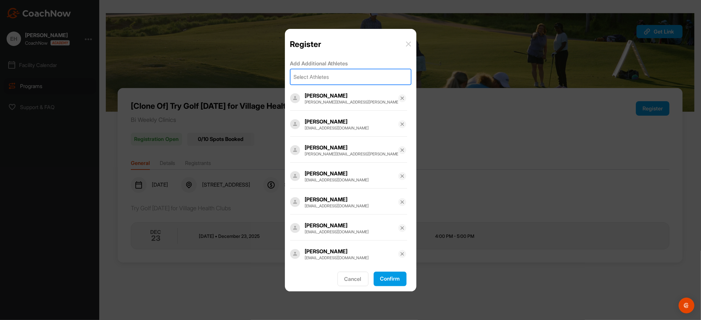
click at [388, 278] on button "Confirm" at bounding box center [390, 279] width 33 height 14
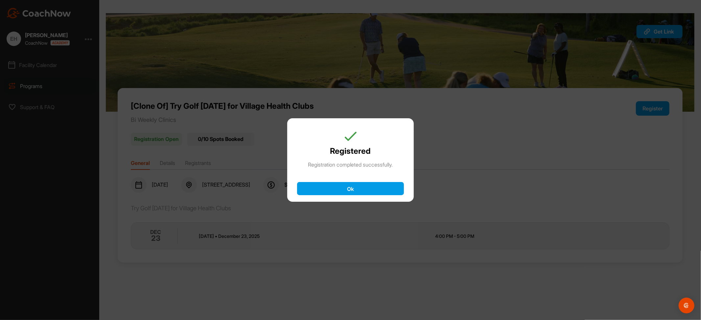
click at [345, 188] on button "Ok" at bounding box center [350, 188] width 107 height 13
